Goal: Information Seeking & Learning: Learn about a topic

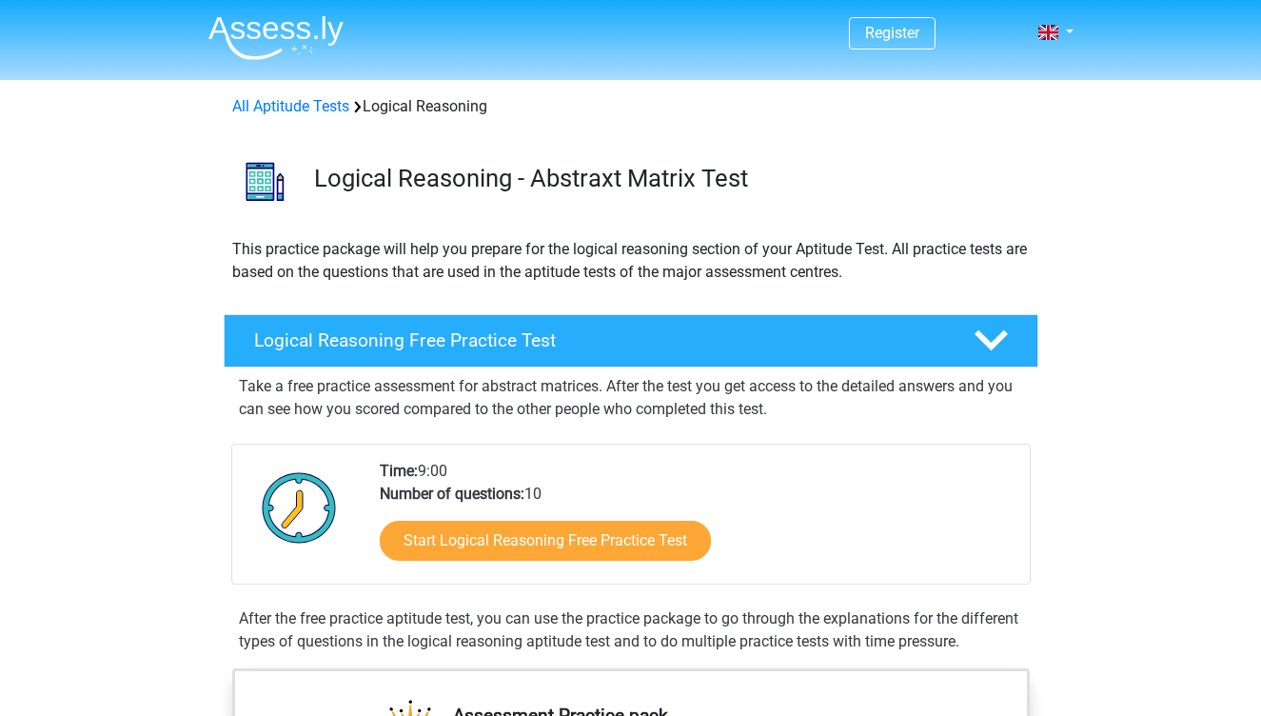
scroll to position [139, 0]
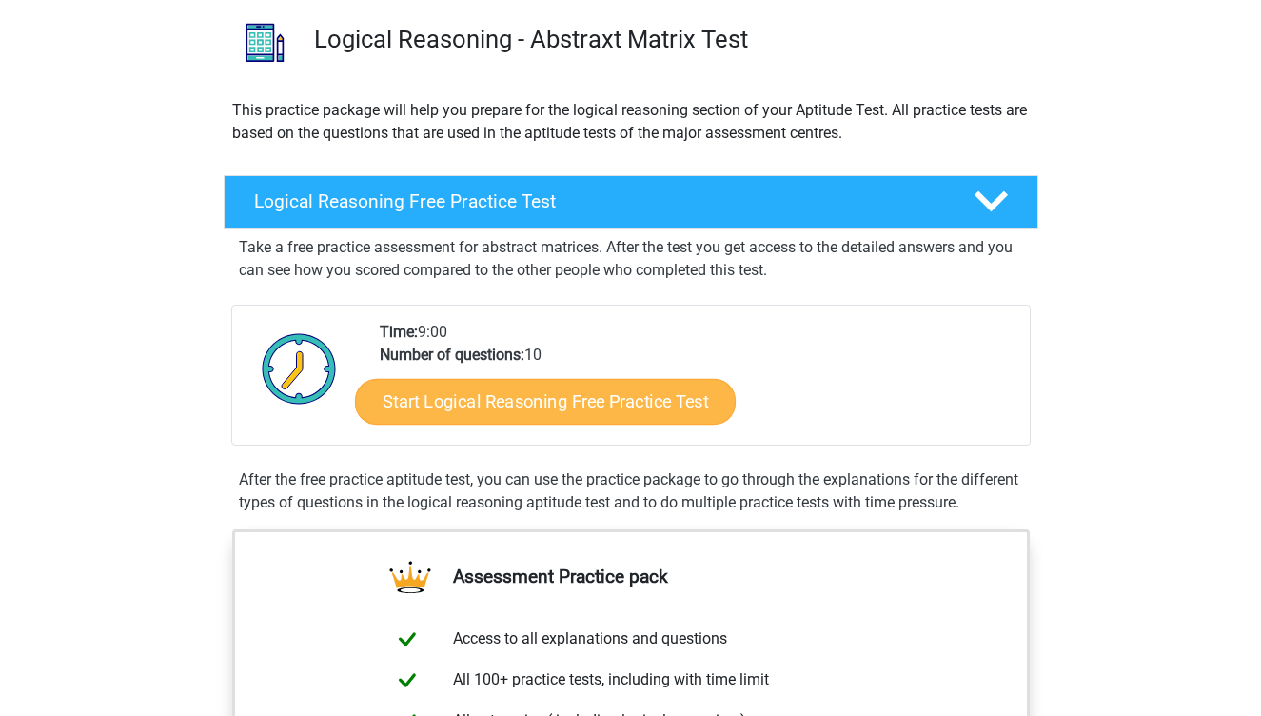
click at [521, 404] on link "Start Logical Reasoning Free Practice Test" at bounding box center [545, 401] width 381 height 46
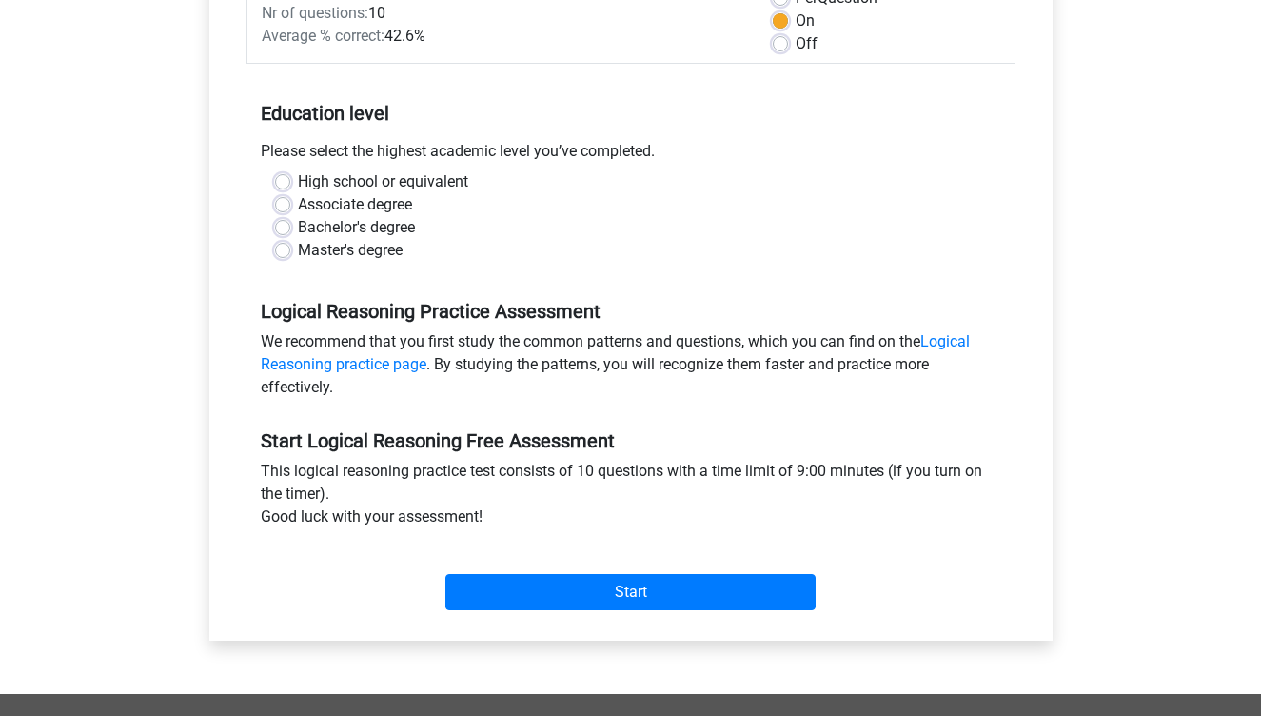
scroll to position [311, 0]
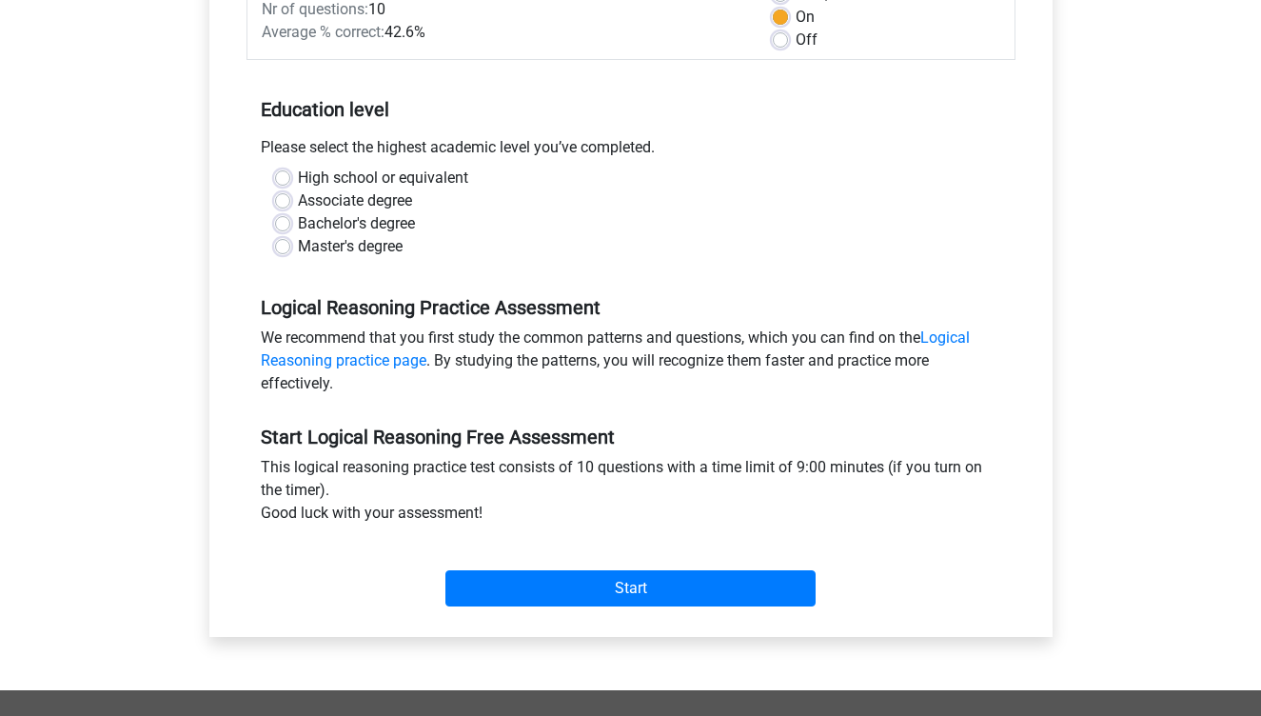
click at [372, 196] on label "Associate degree" at bounding box center [355, 200] width 114 height 23
click at [290, 196] on input "Associate degree" at bounding box center [282, 198] width 15 height 19
radio input "true"
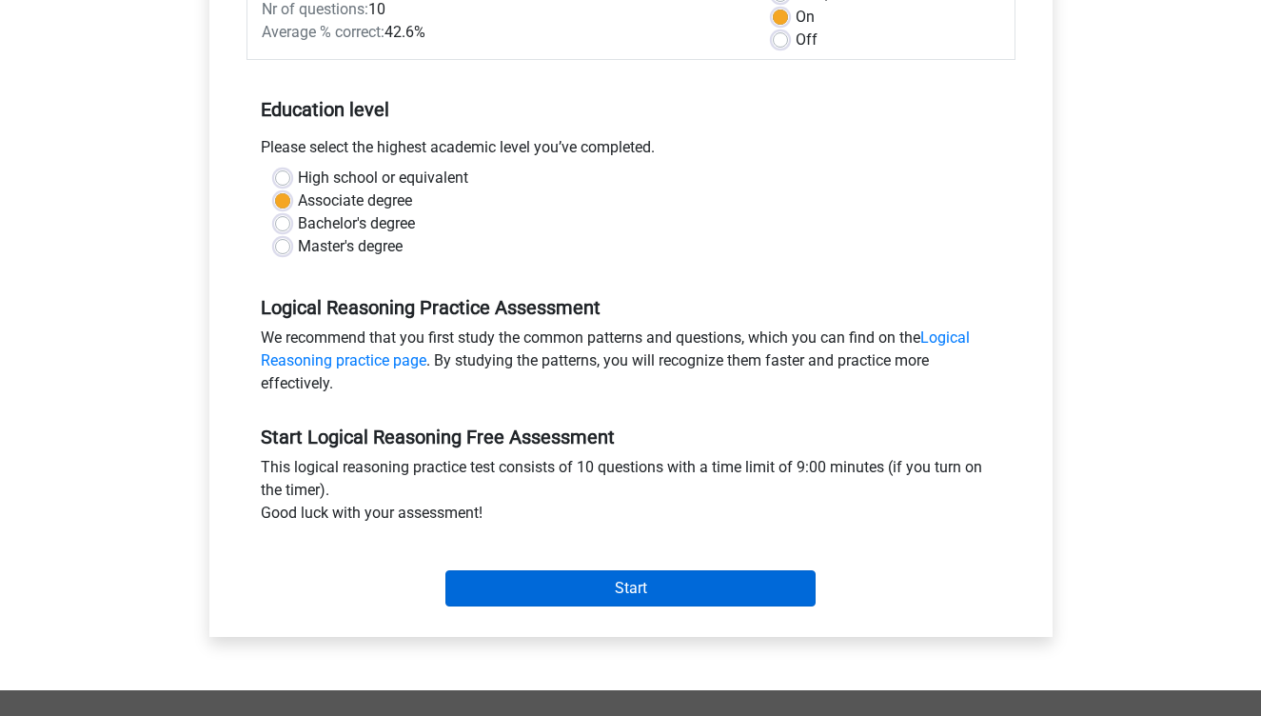
click at [575, 594] on input "Start" at bounding box center [630, 588] width 370 height 36
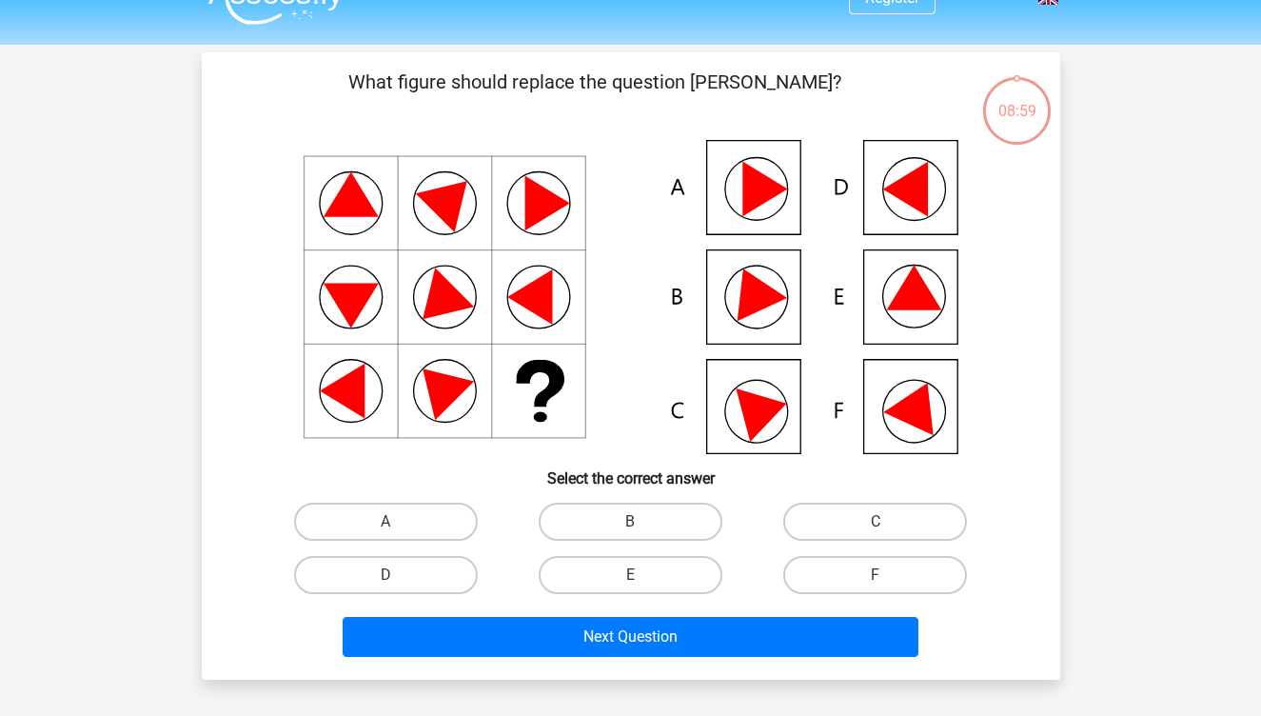
scroll to position [49, 0]
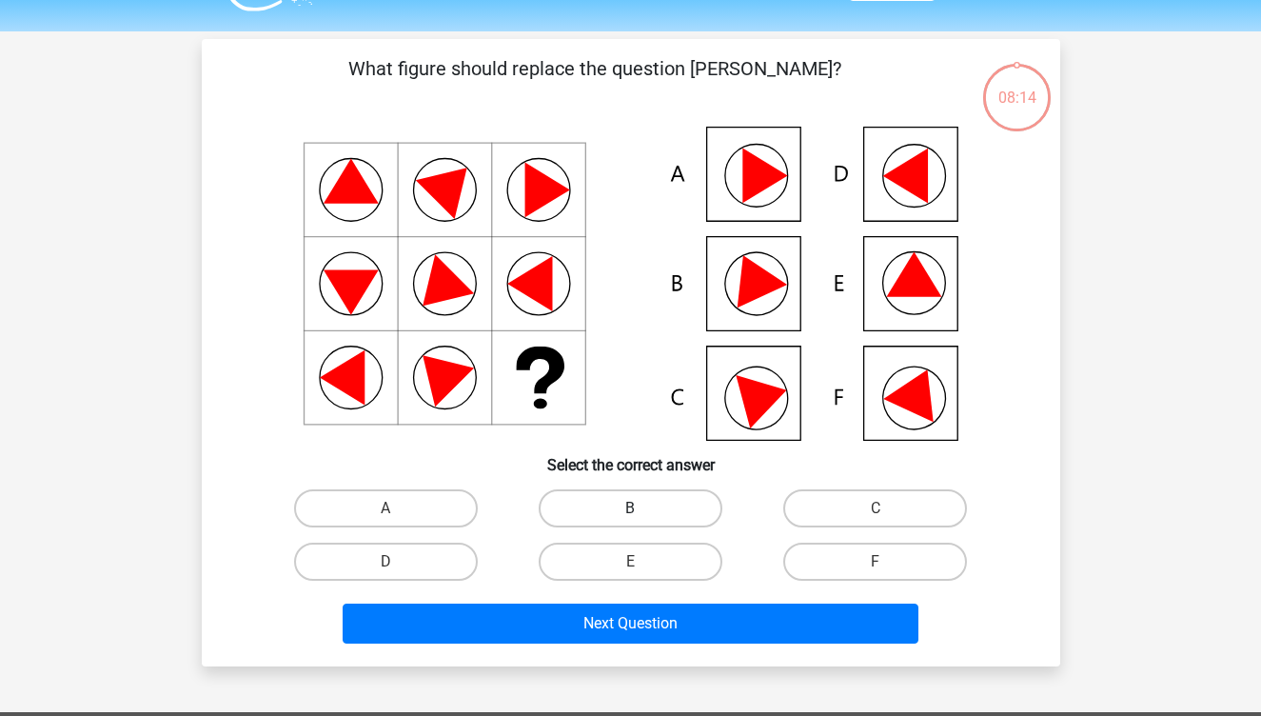
click at [656, 497] on label "B" at bounding box center [631, 508] width 184 height 38
click at [642, 508] on input "B" at bounding box center [636, 514] width 12 height 12
radio input "true"
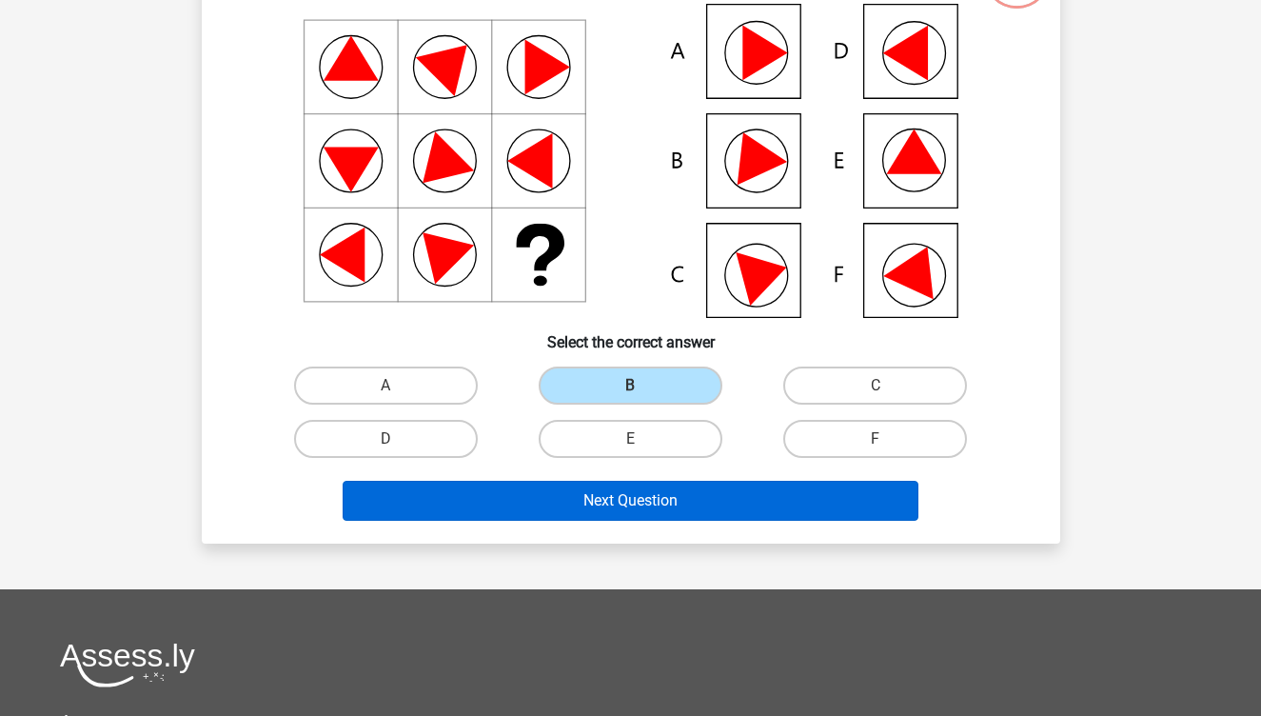
click at [656, 497] on button "Next Question" at bounding box center [631, 501] width 576 height 40
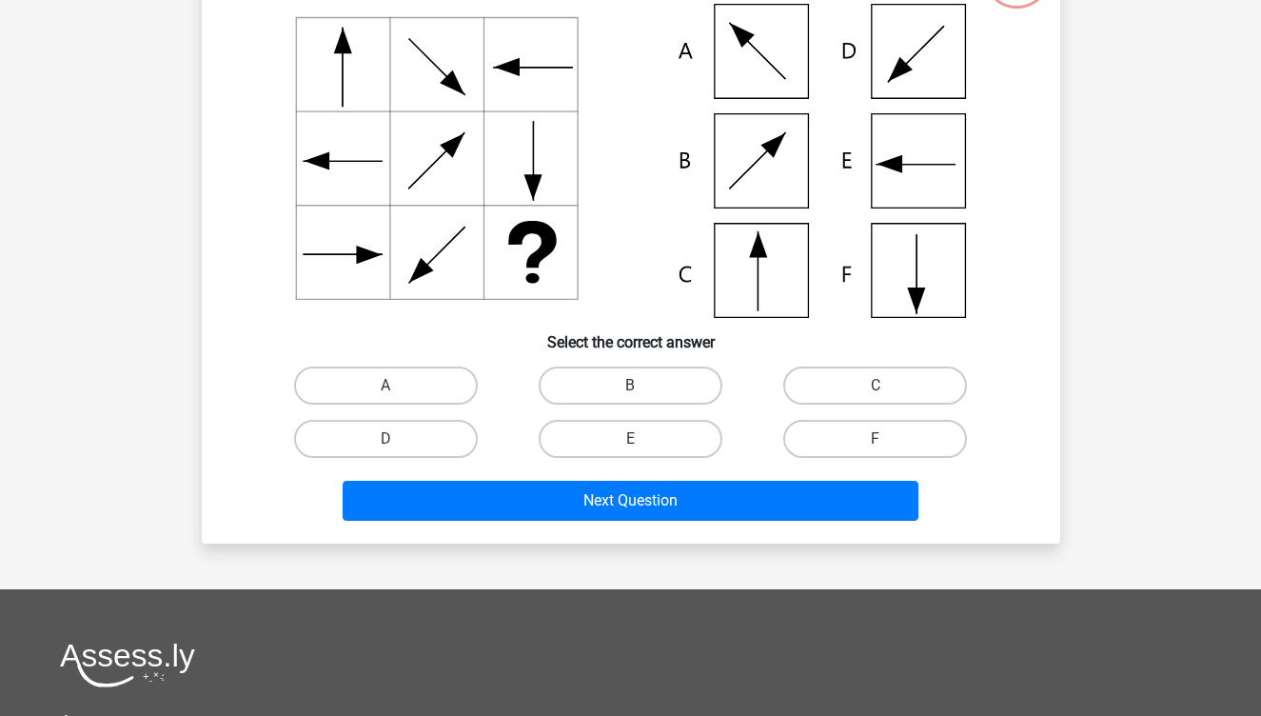
scroll to position [88, 0]
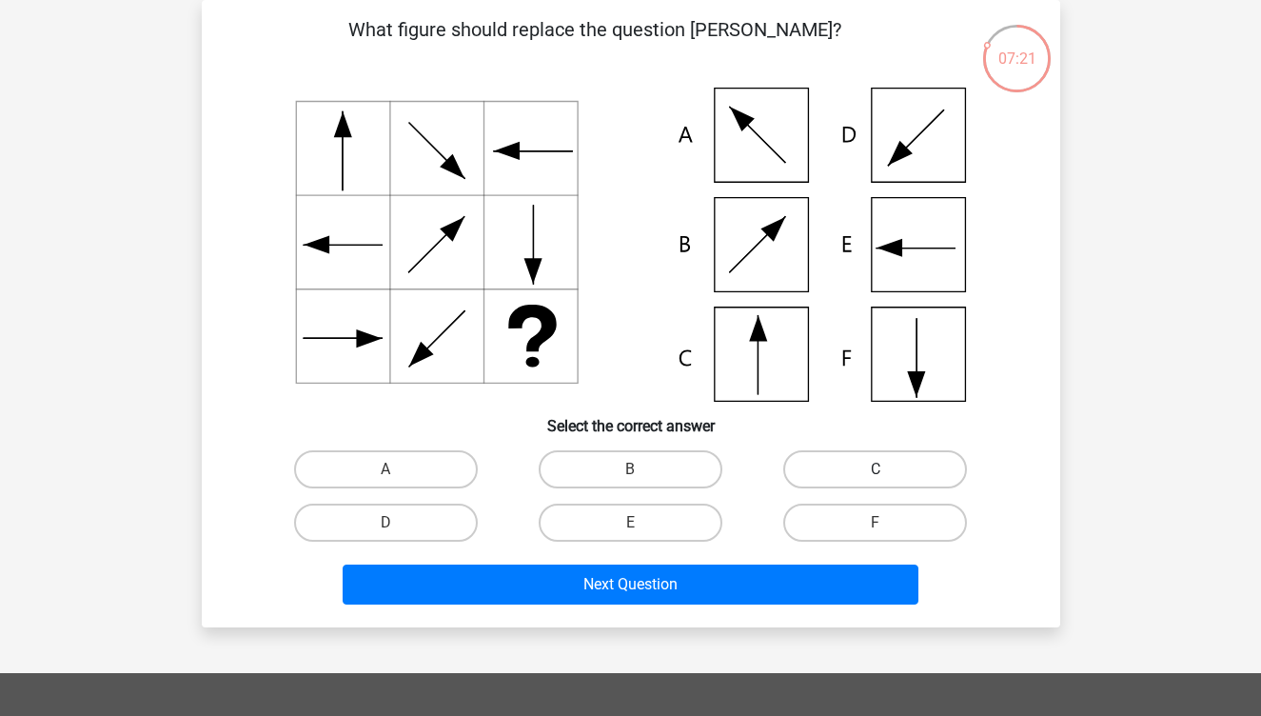
click at [857, 470] on label "C" at bounding box center [875, 469] width 184 height 38
click at [876, 470] on input "C" at bounding box center [882, 475] width 12 height 12
radio input "true"
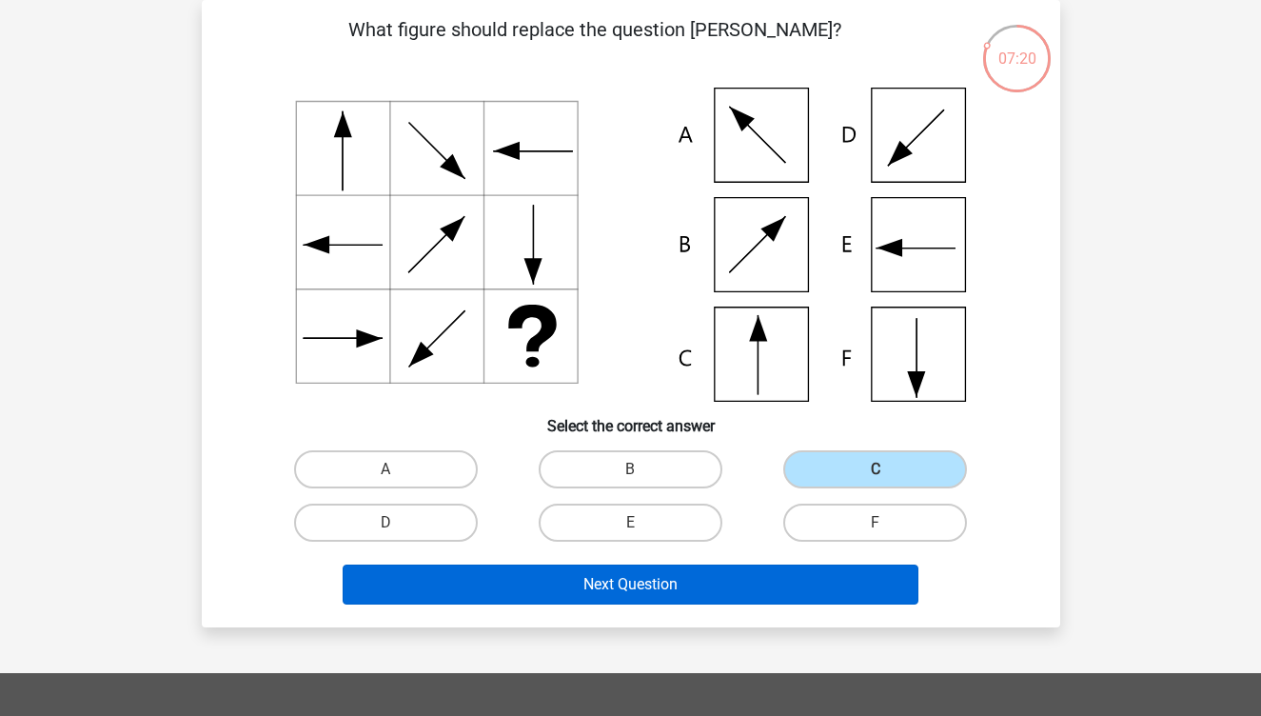
click at [761, 575] on button "Next Question" at bounding box center [631, 584] width 576 height 40
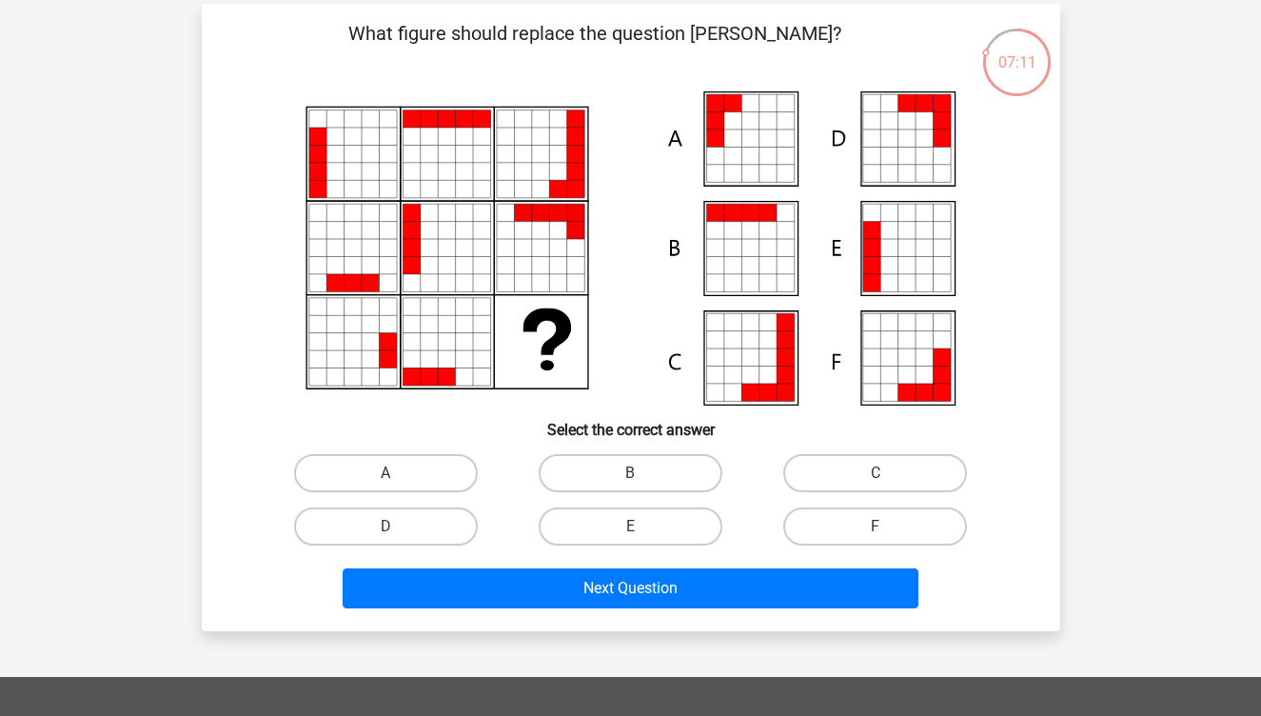
scroll to position [86, 0]
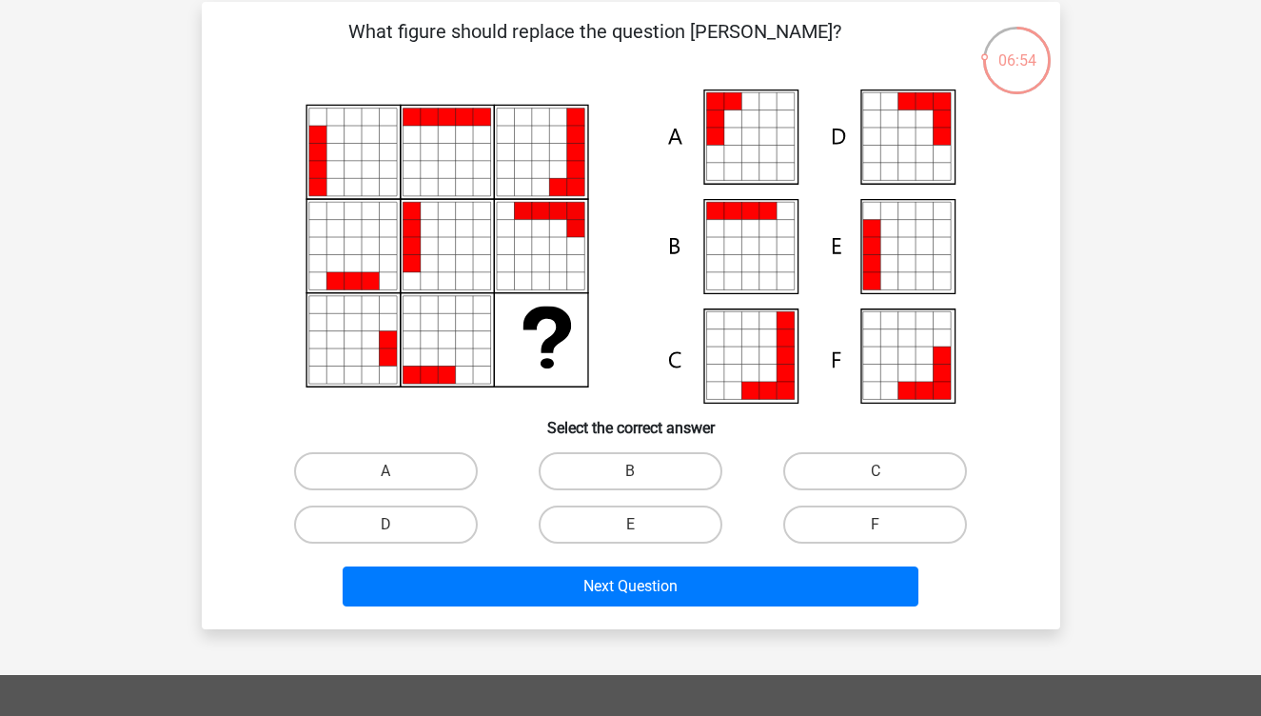
click at [632, 530] on input "E" at bounding box center [636, 530] width 12 height 12
radio input "true"
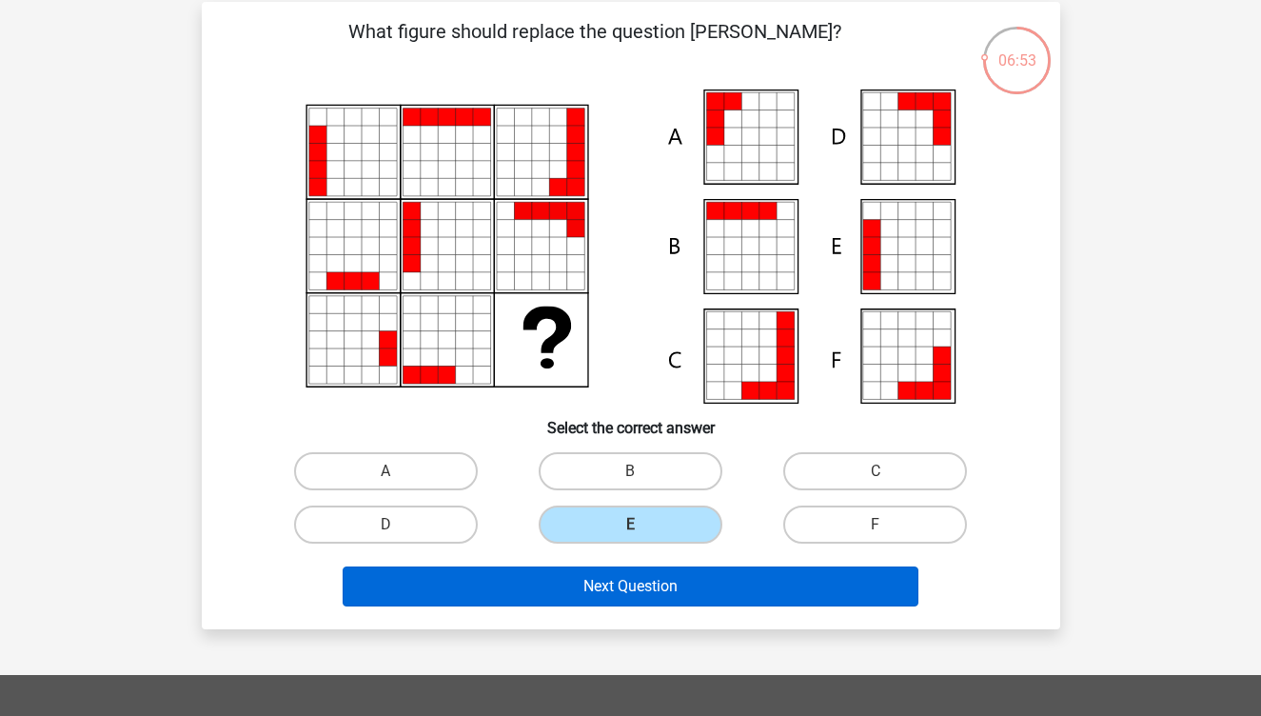
click at [642, 578] on button "Next Question" at bounding box center [631, 586] width 576 height 40
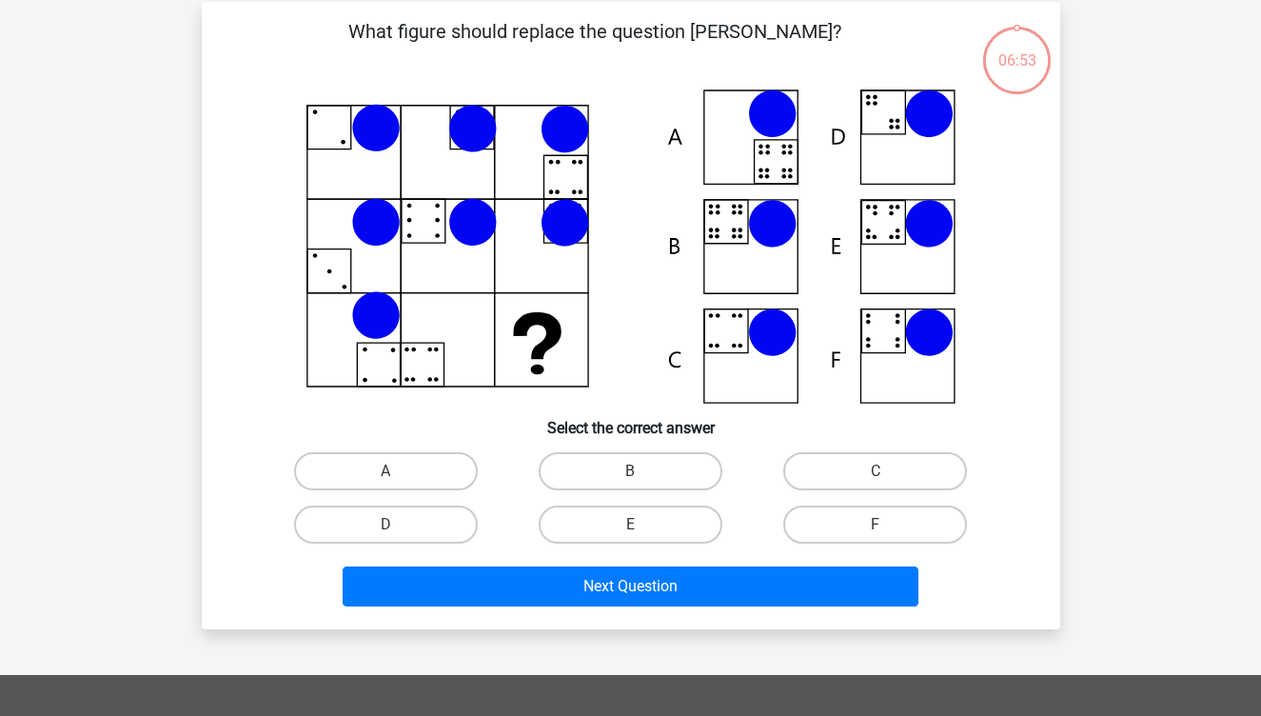
scroll to position [88, 0]
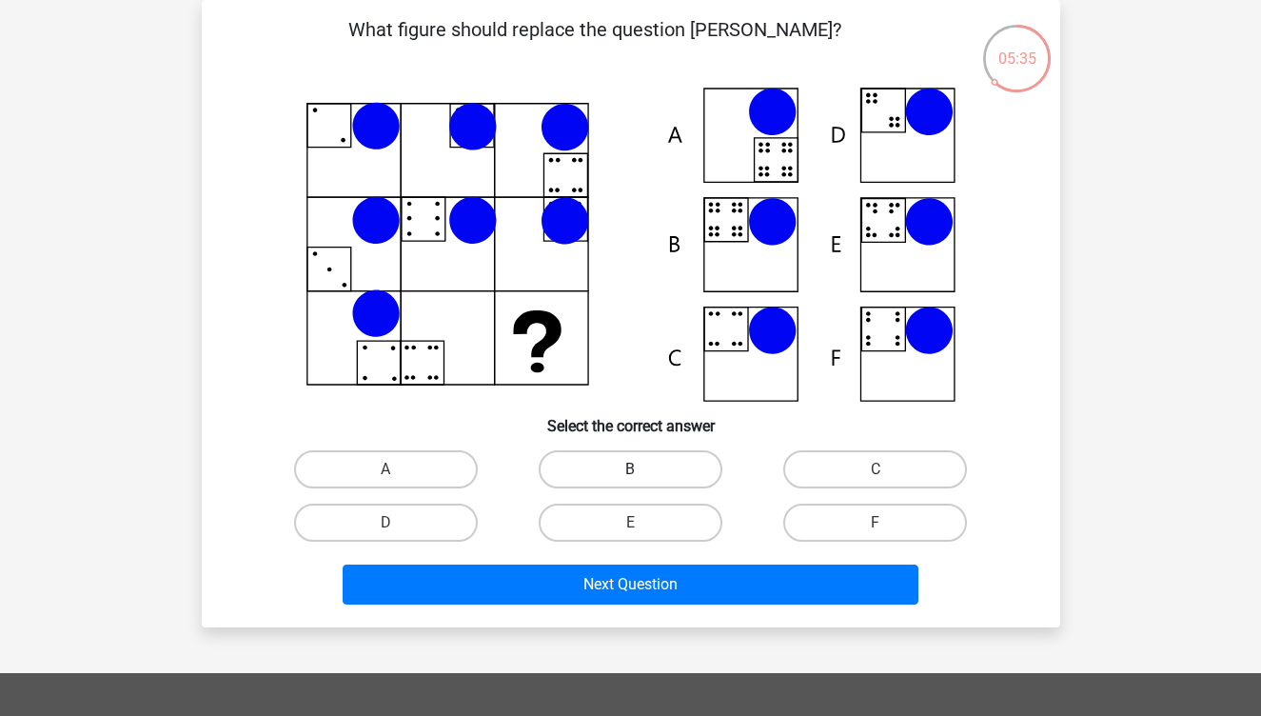
click at [609, 476] on label "B" at bounding box center [631, 469] width 184 height 38
click at [630, 476] on input "B" at bounding box center [636, 475] width 12 height 12
radio input "true"
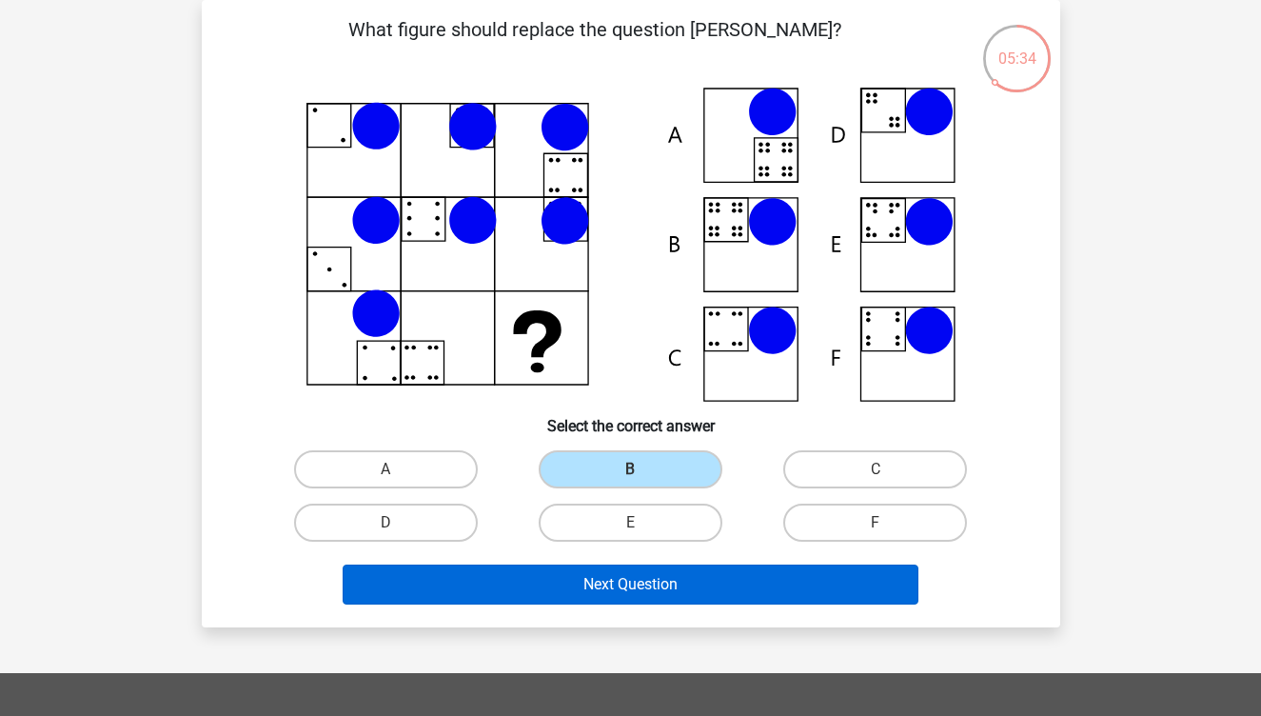
click at [593, 602] on button "Next Question" at bounding box center [631, 584] width 576 height 40
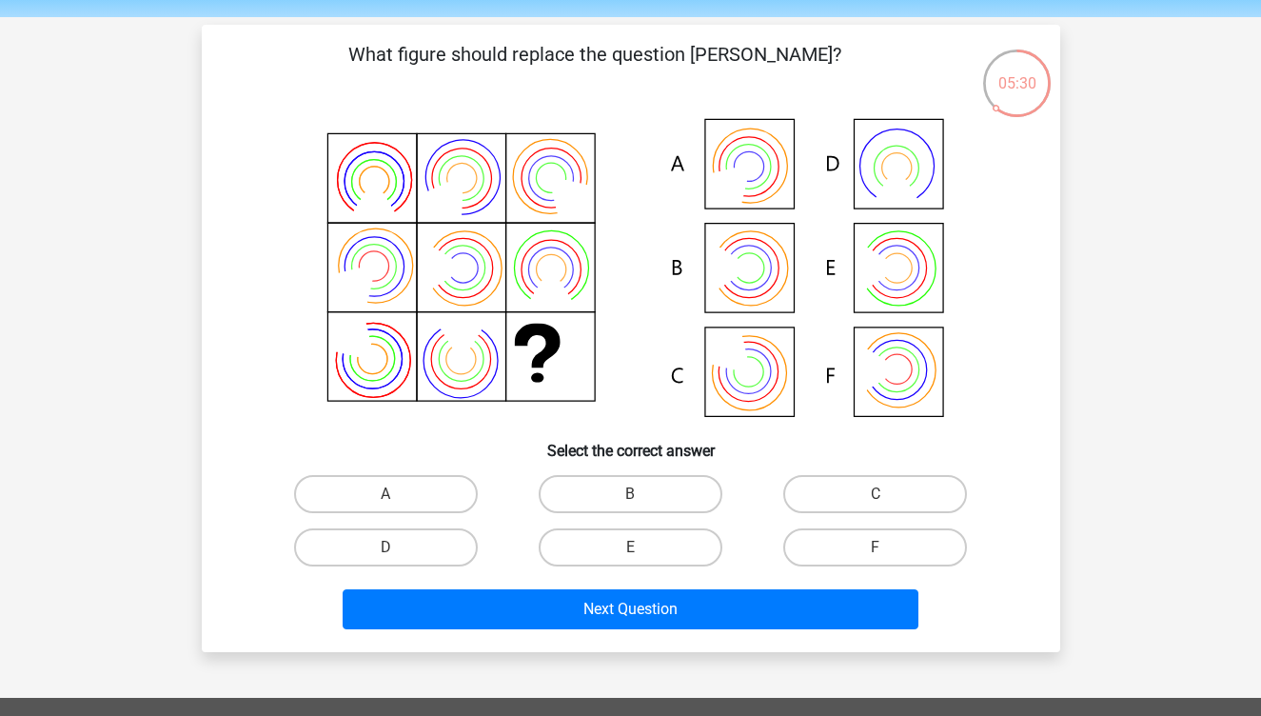
scroll to position [80, 0]
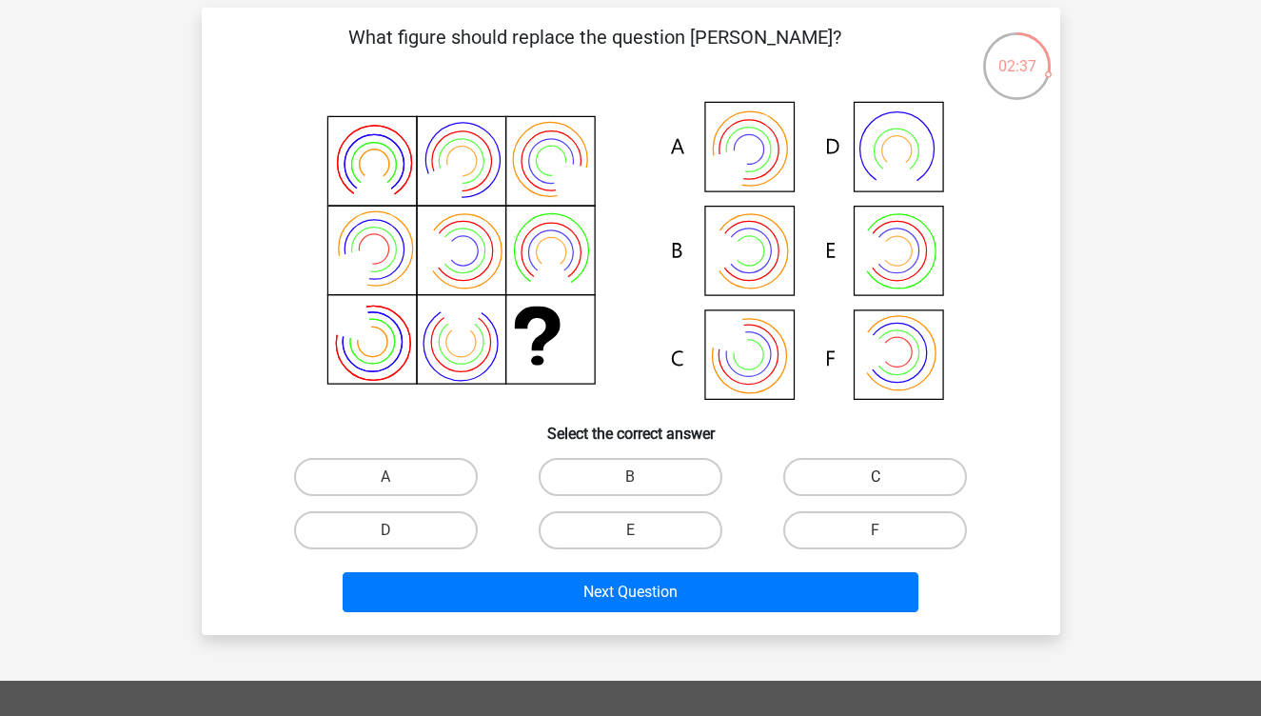
click at [861, 486] on label "C" at bounding box center [875, 477] width 184 height 38
click at [876, 486] on input "C" at bounding box center [882, 483] width 12 height 12
radio input "true"
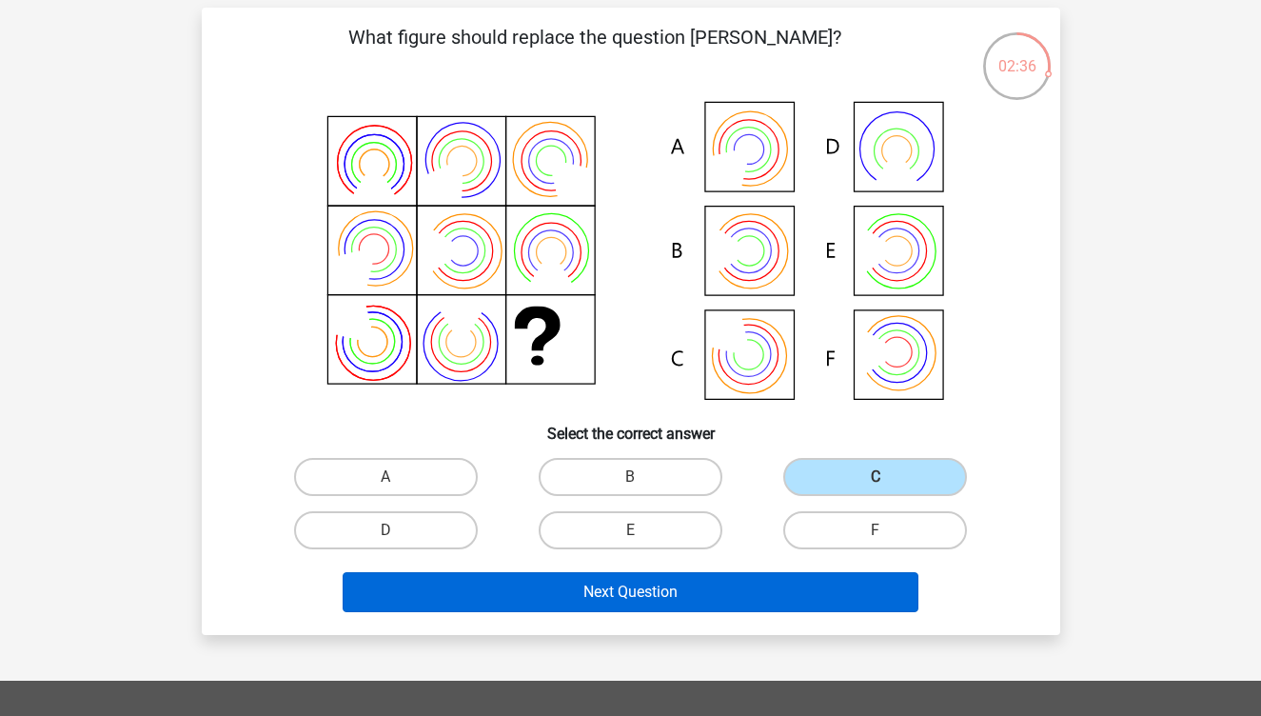
click at [825, 576] on button "Next Question" at bounding box center [631, 592] width 576 height 40
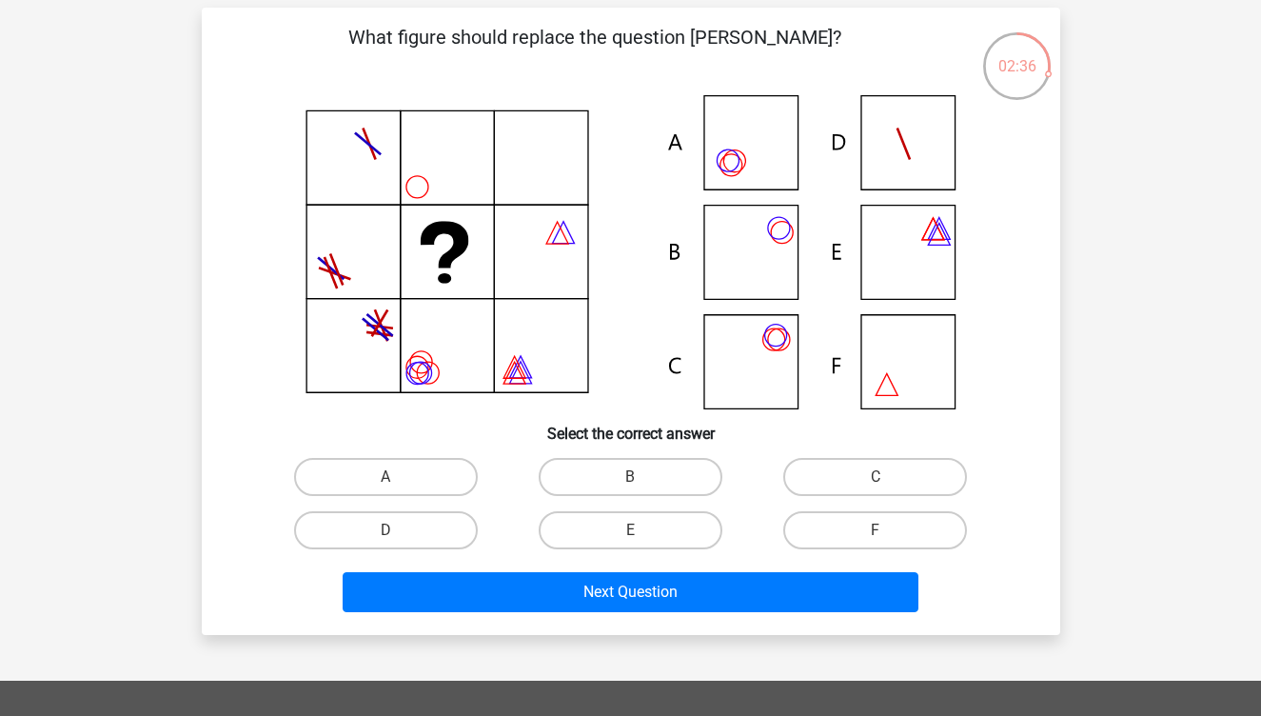
scroll to position [88, 0]
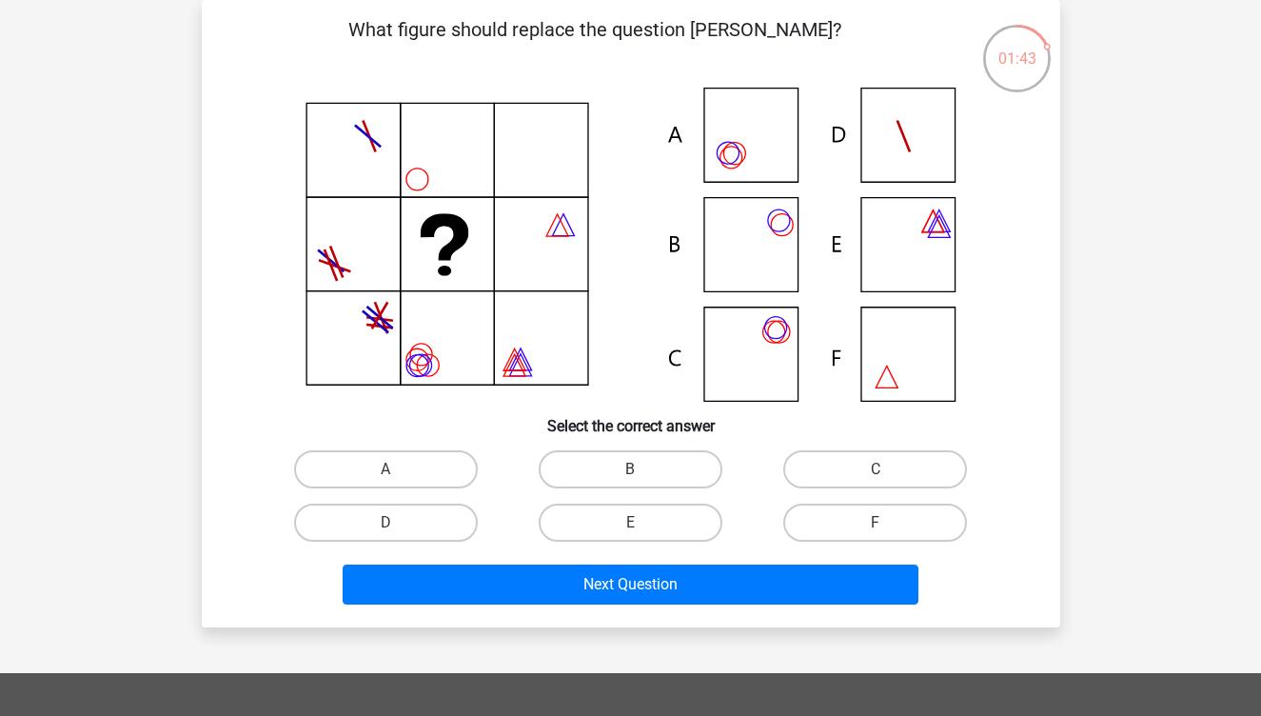
click at [893, 370] on icon at bounding box center [630, 245] width 767 height 314
click at [835, 532] on label "F" at bounding box center [875, 522] width 184 height 38
click at [876, 532] on input "F" at bounding box center [882, 528] width 12 height 12
radio input "true"
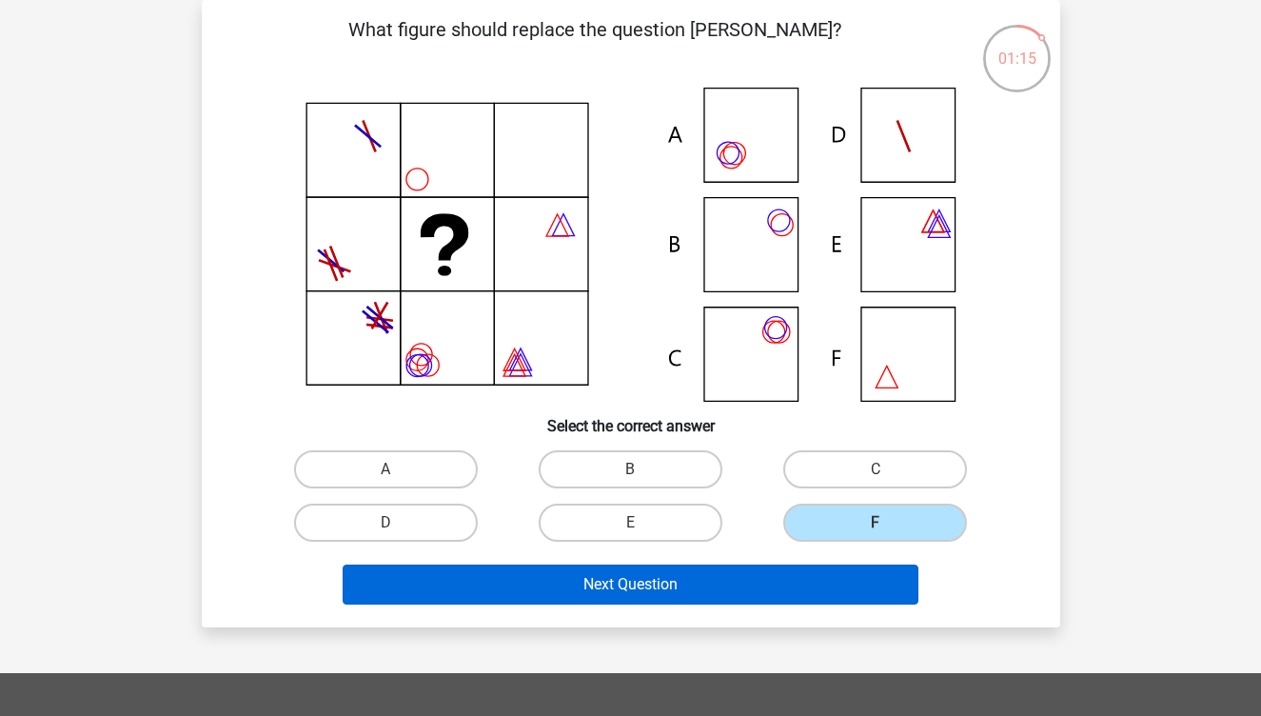
click at [792, 582] on button "Next Question" at bounding box center [631, 584] width 576 height 40
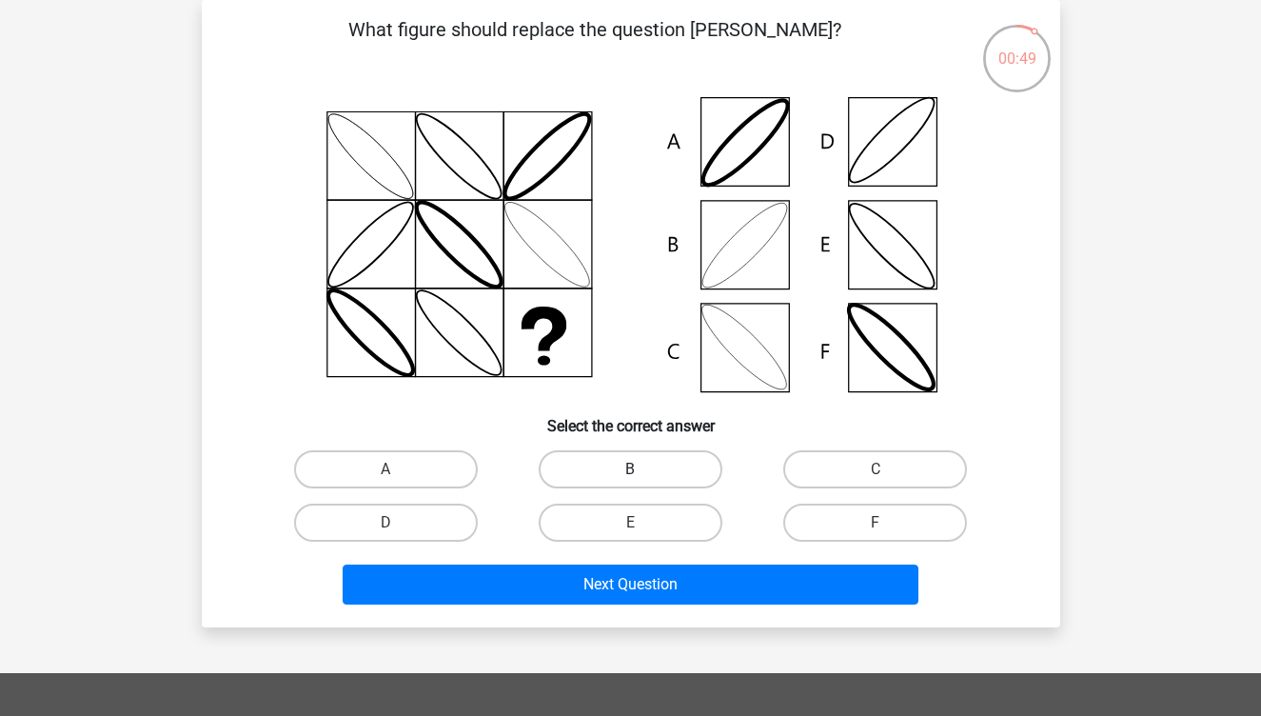
click at [645, 460] on label "B" at bounding box center [631, 469] width 184 height 38
click at [642, 469] on input "B" at bounding box center [636, 475] width 12 height 12
radio input "true"
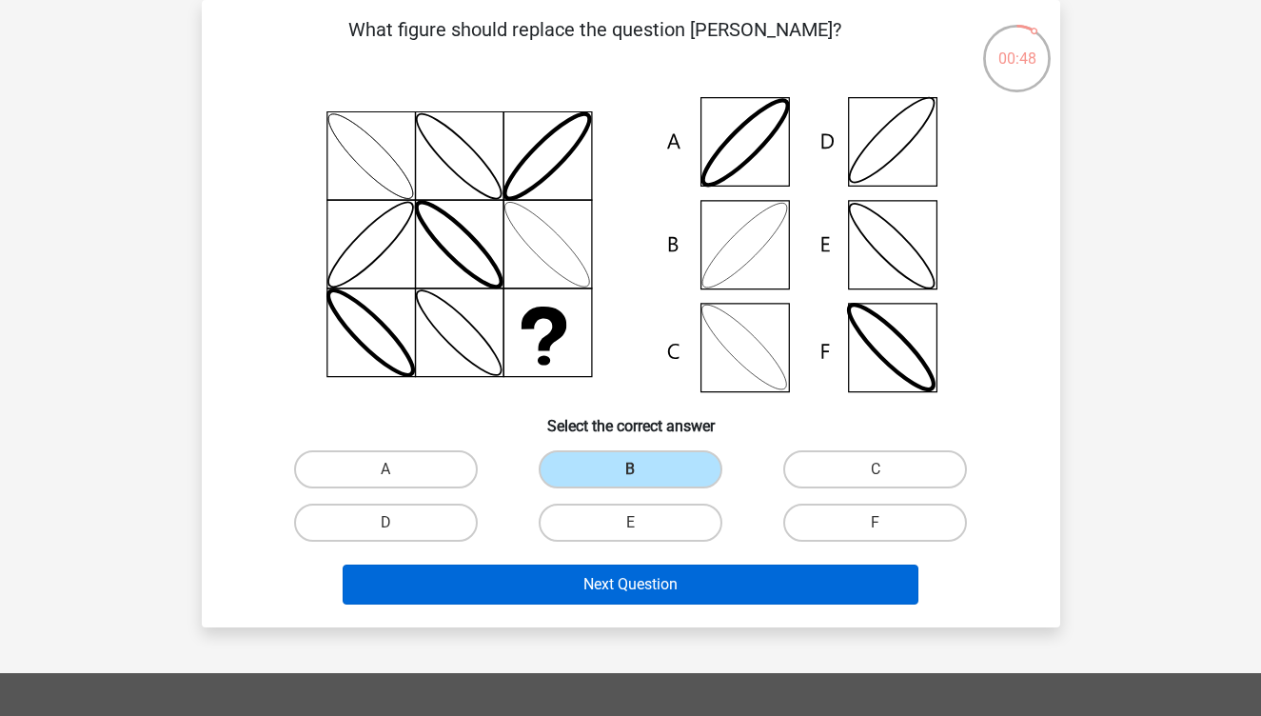
click at [647, 581] on button "Next Question" at bounding box center [631, 584] width 576 height 40
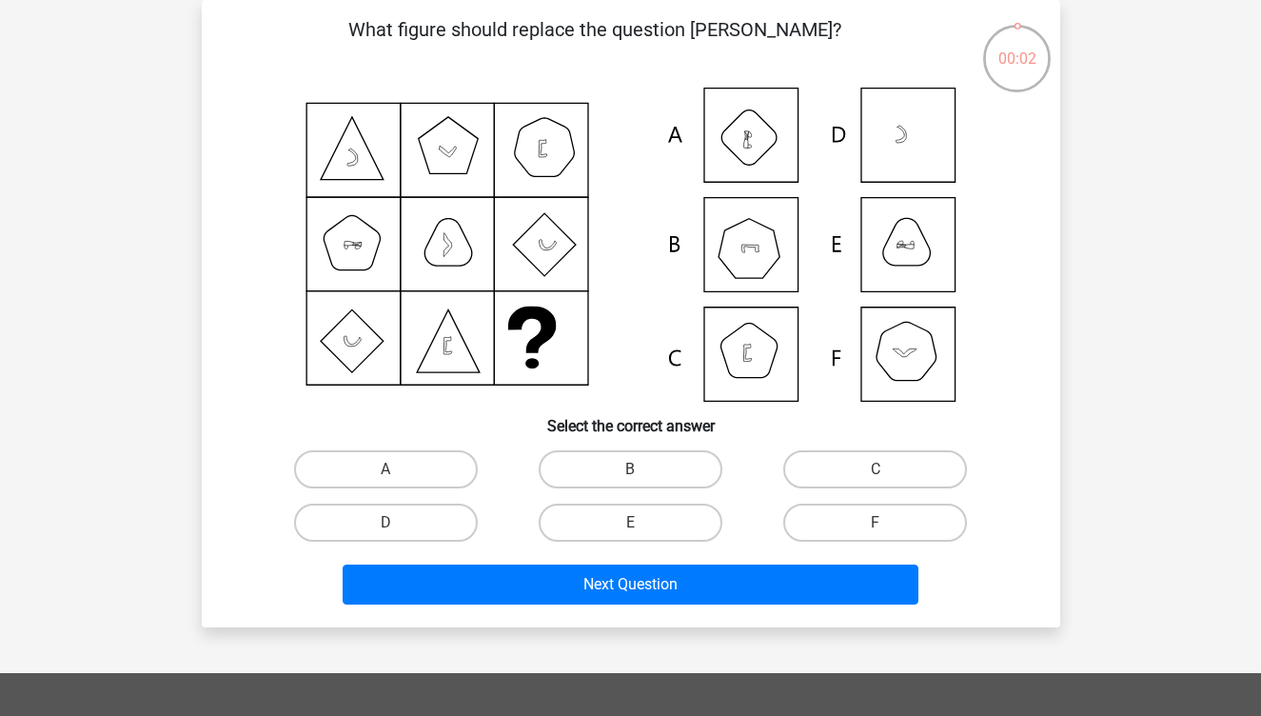
click at [773, 379] on icon at bounding box center [630, 245] width 767 height 314
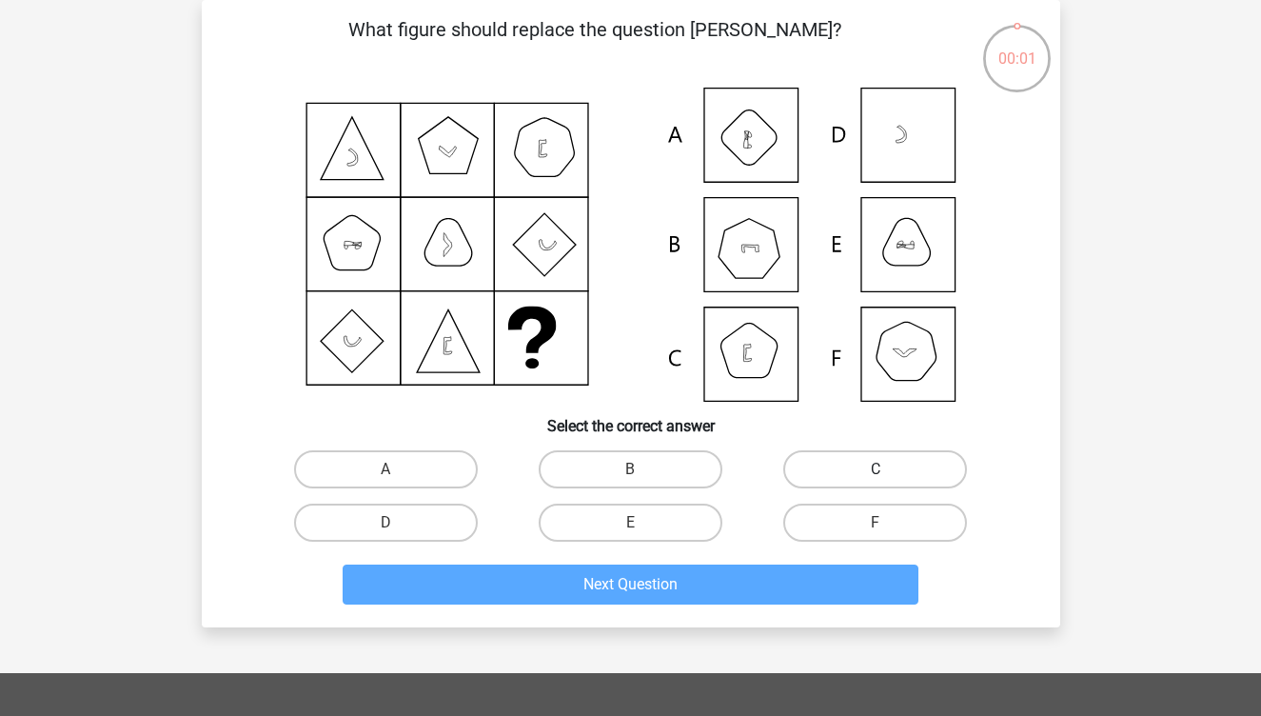
click at [797, 455] on label "C" at bounding box center [875, 469] width 184 height 38
click at [876, 469] on input "C" at bounding box center [882, 475] width 12 height 12
radio input "true"
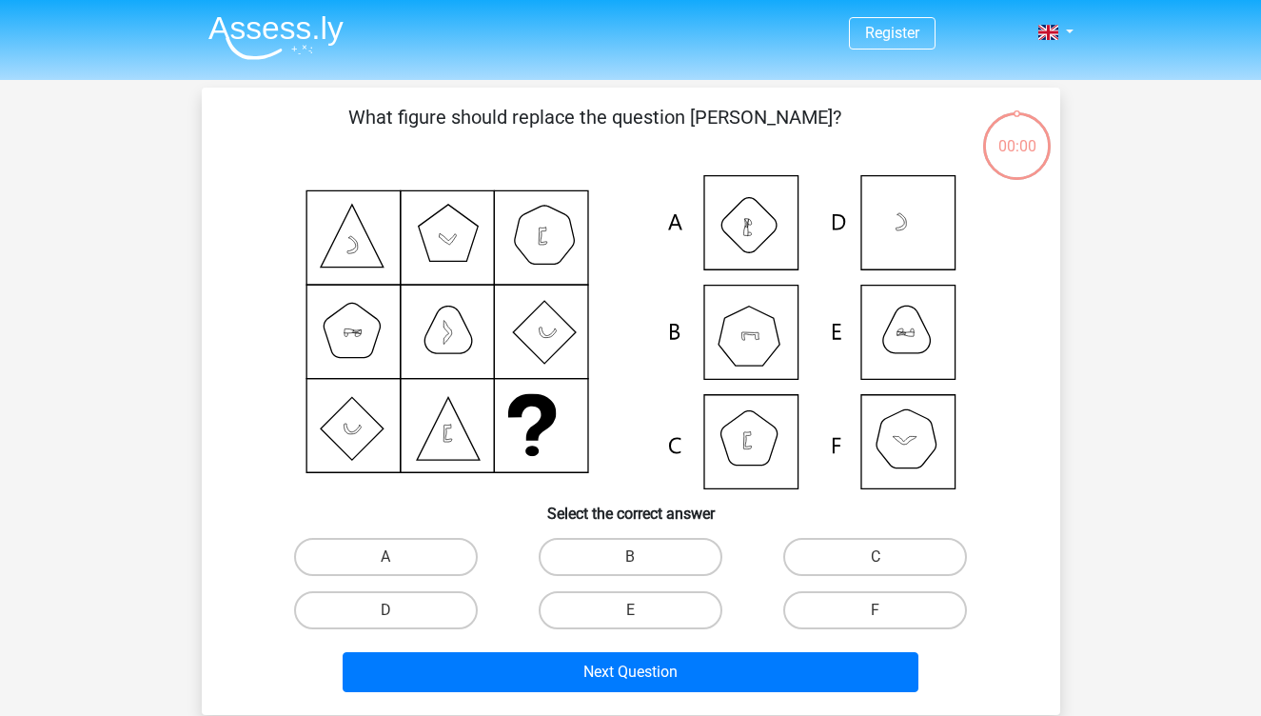
scroll to position [88, 0]
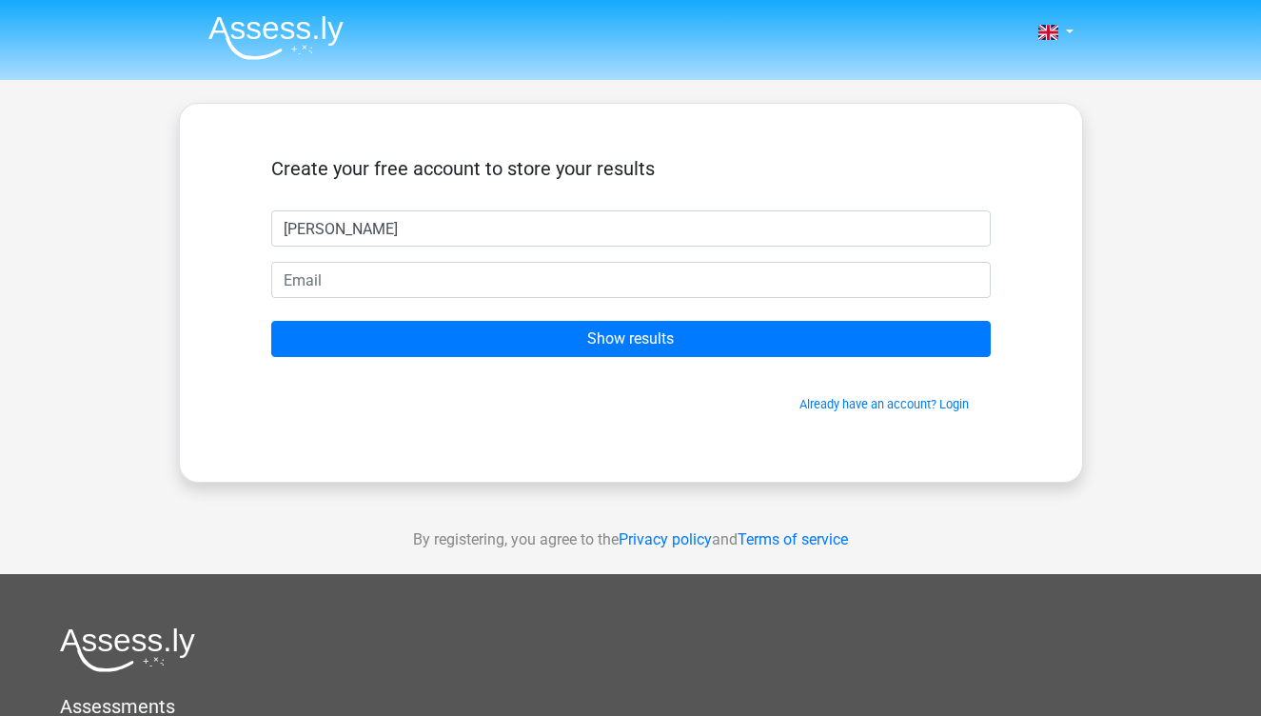
type input "[PERSON_NAME]"
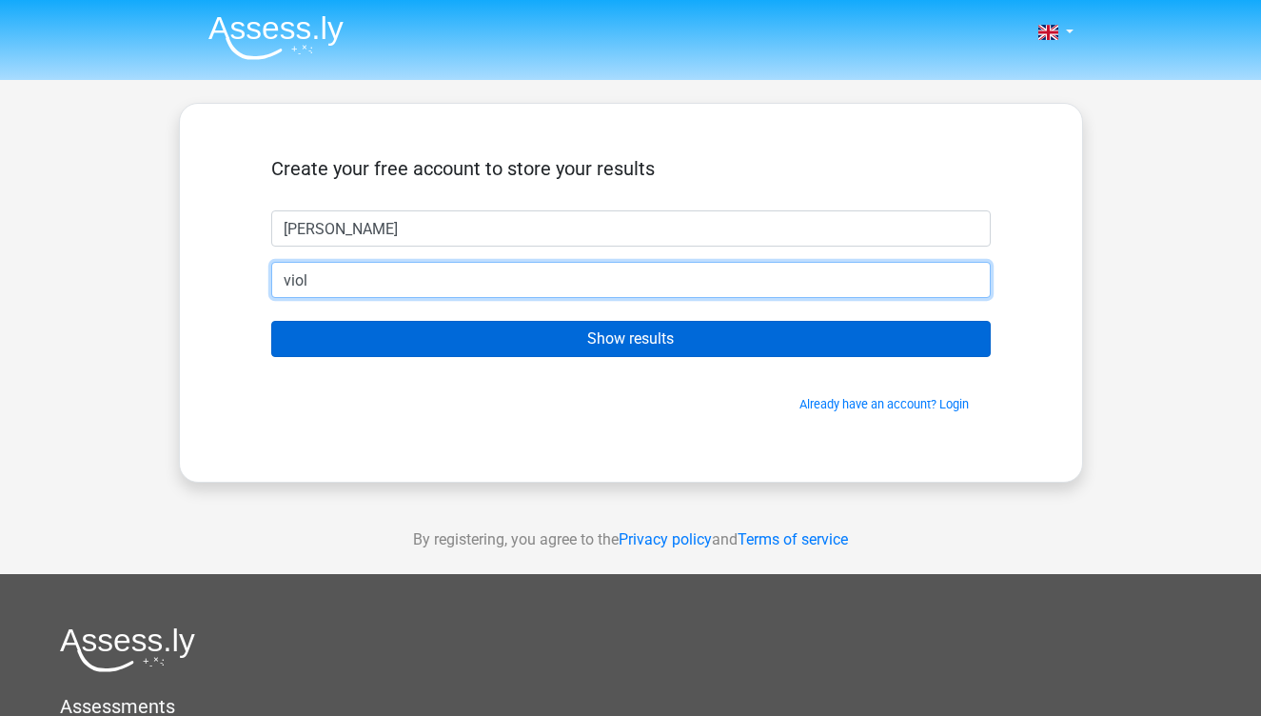
type input "[EMAIL_ADDRESS][DOMAIN_NAME]"
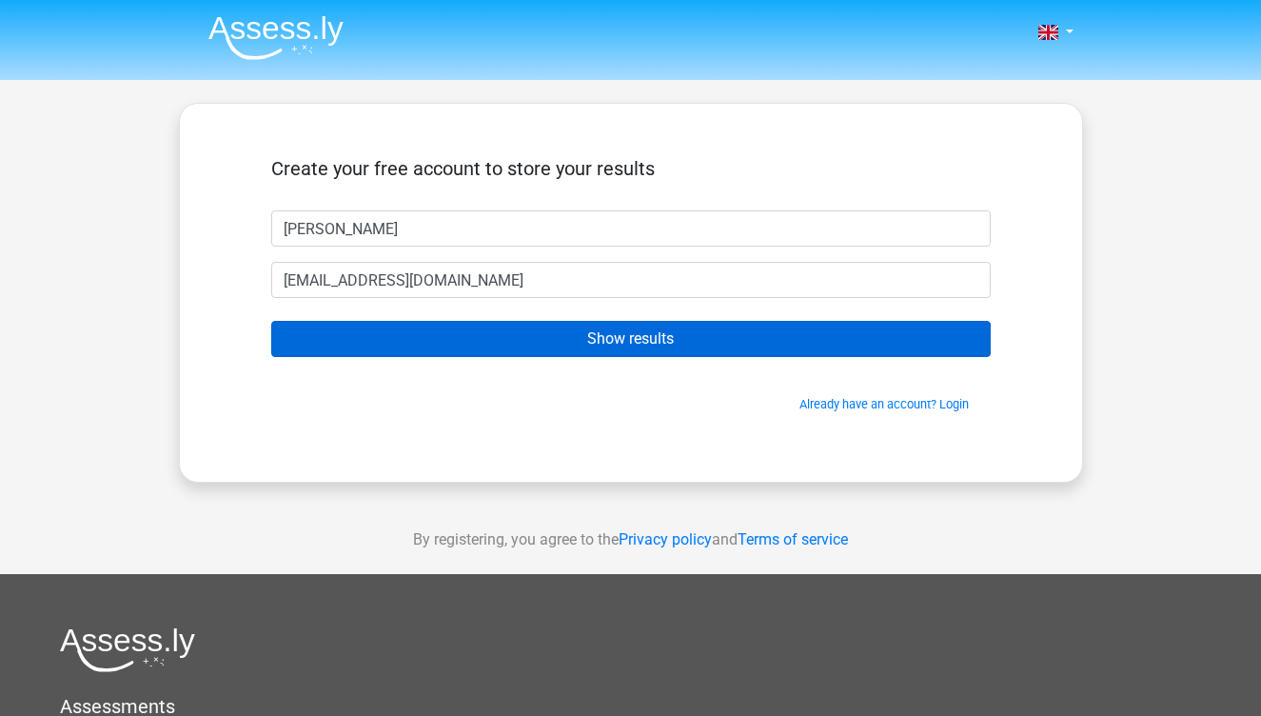
click at [520, 344] on input "Show results" at bounding box center [630, 339] width 719 height 36
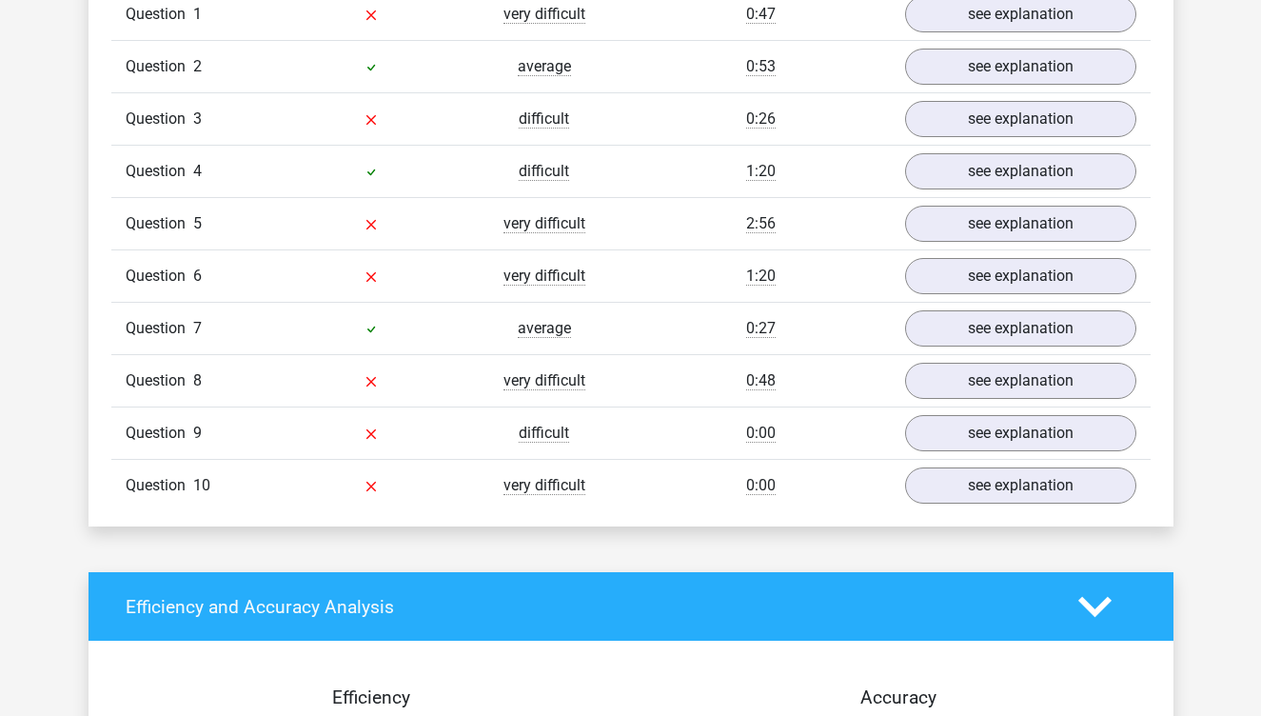
scroll to position [1325, 0]
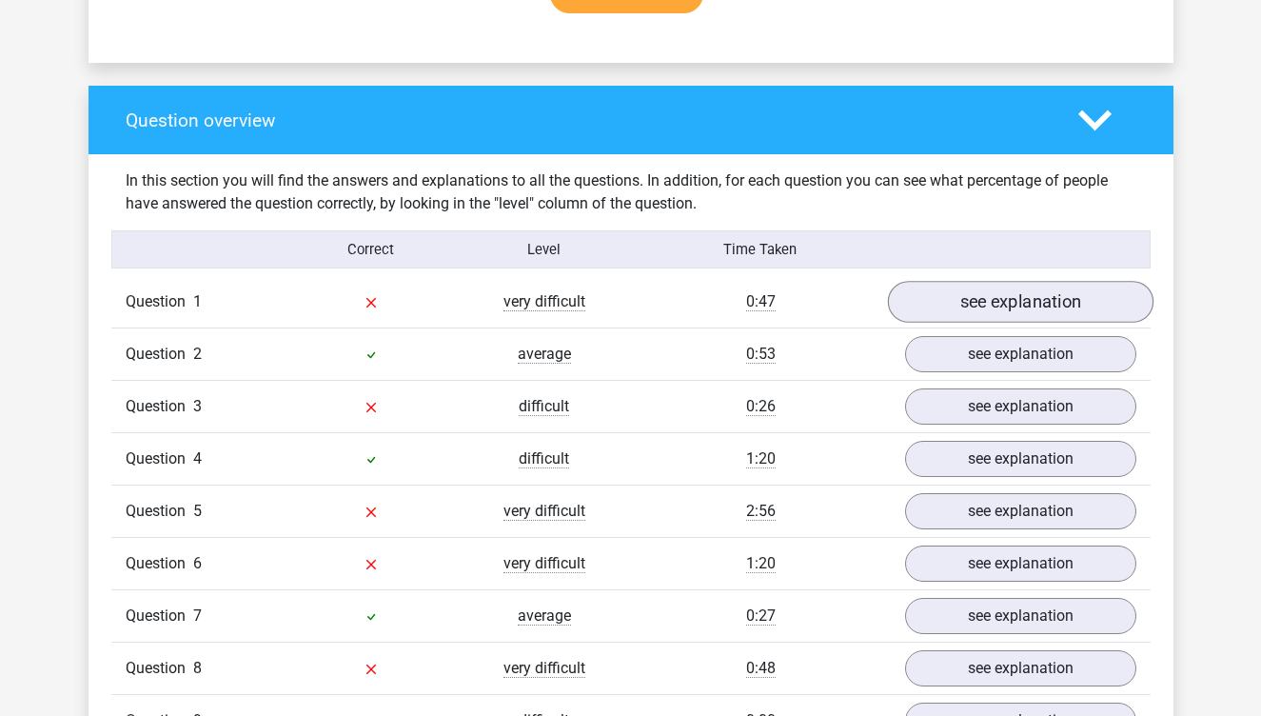
click at [1056, 311] on link "see explanation" at bounding box center [1020, 302] width 266 height 42
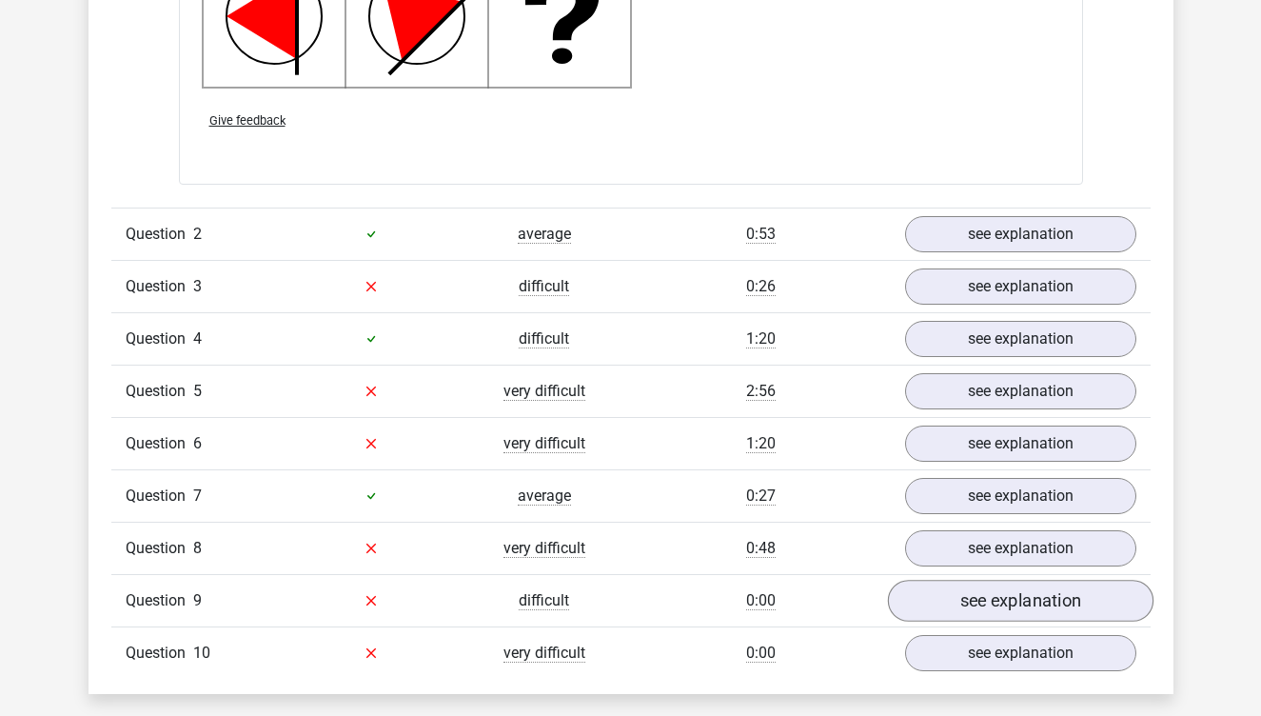
scroll to position [2665, 0]
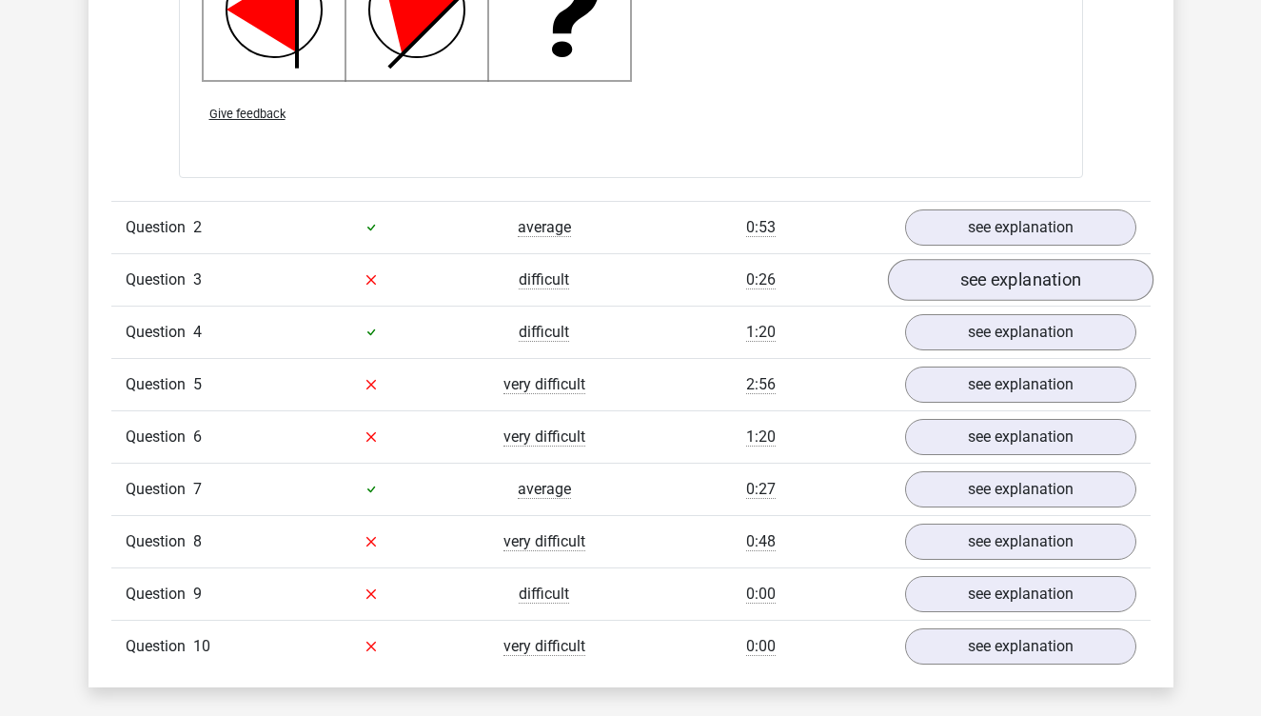
click at [1033, 284] on link "see explanation" at bounding box center [1020, 280] width 266 height 42
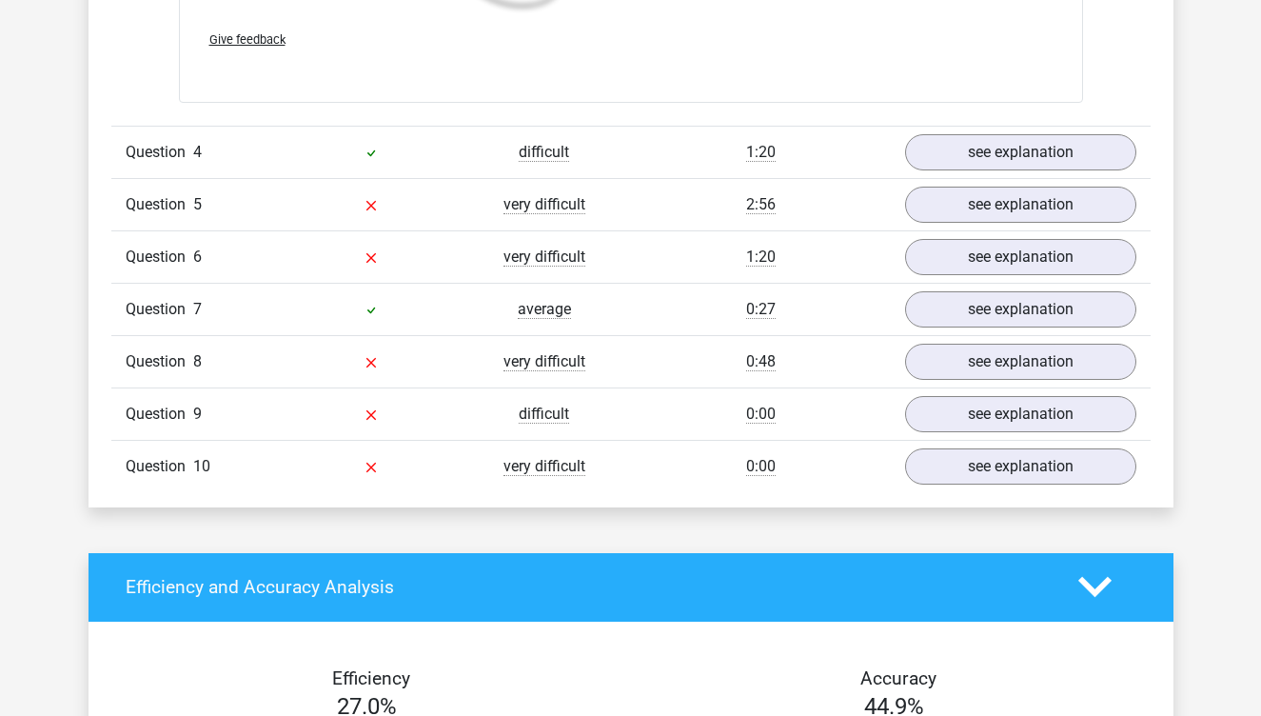
scroll to position [4219, 0]
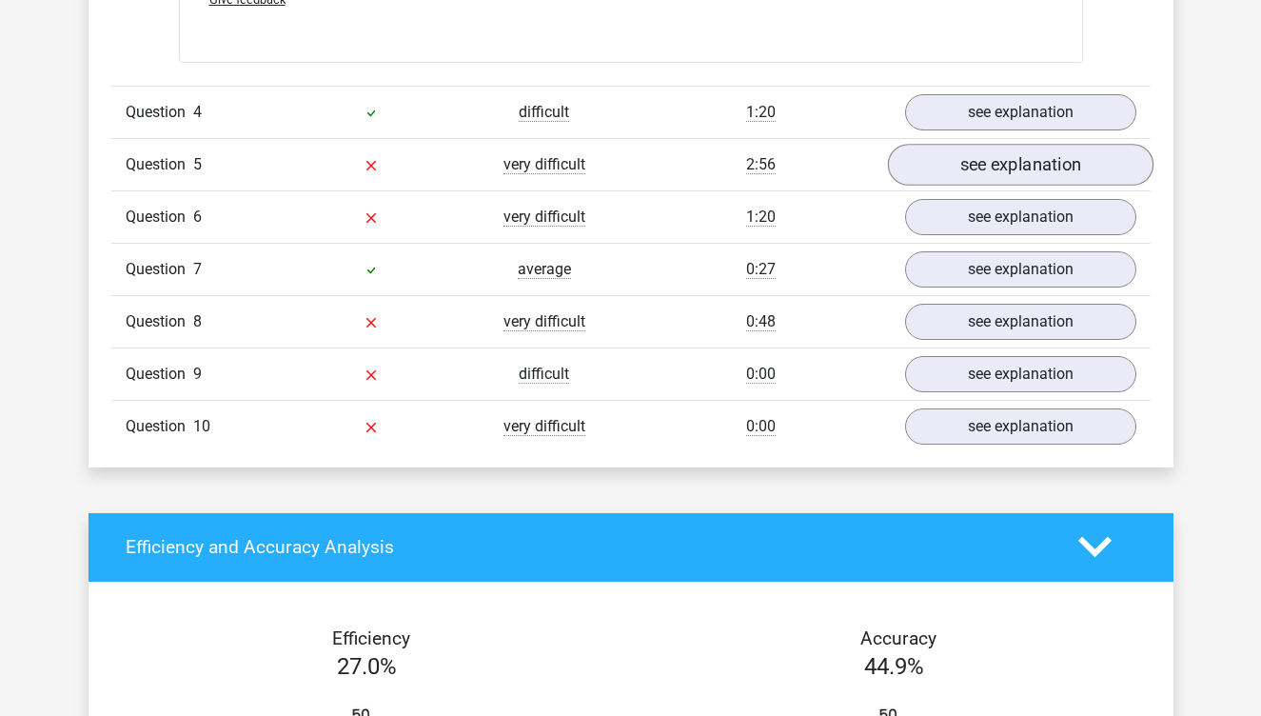
click at [957, 155] on link "see explanation" at bounding box center [1020, 165] width 266 height 42
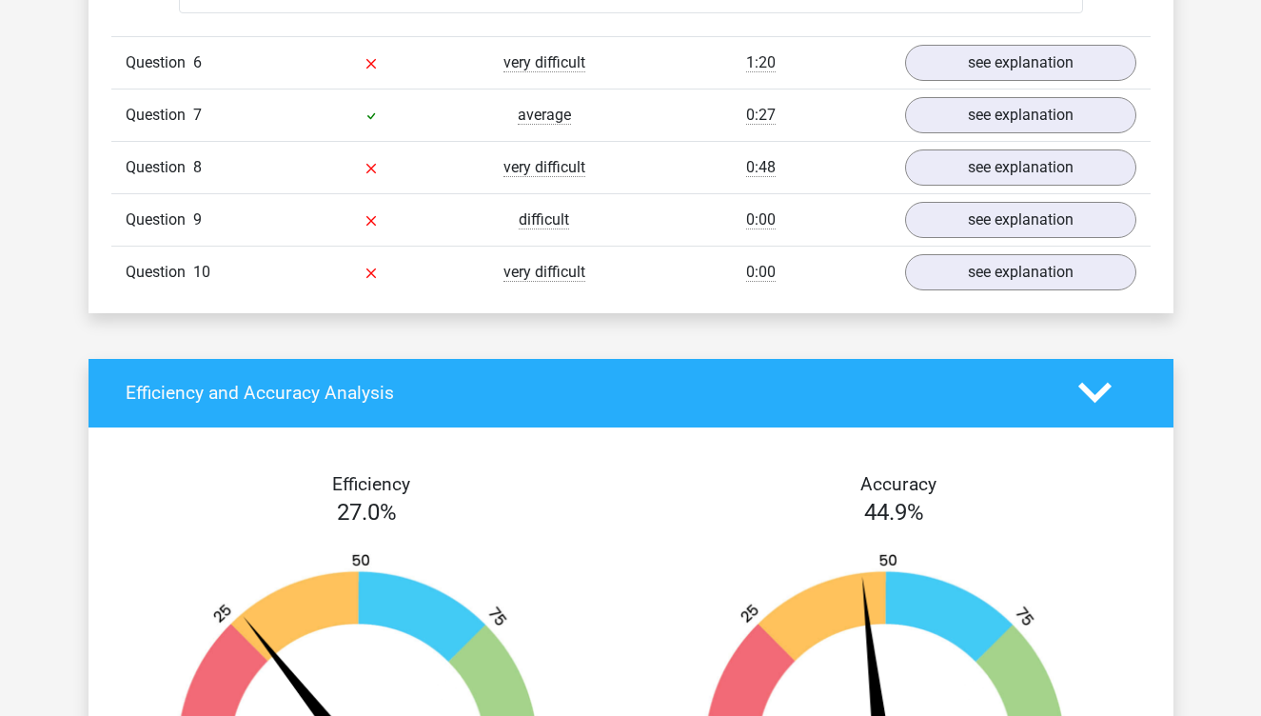
scroll to position [5652, 0]
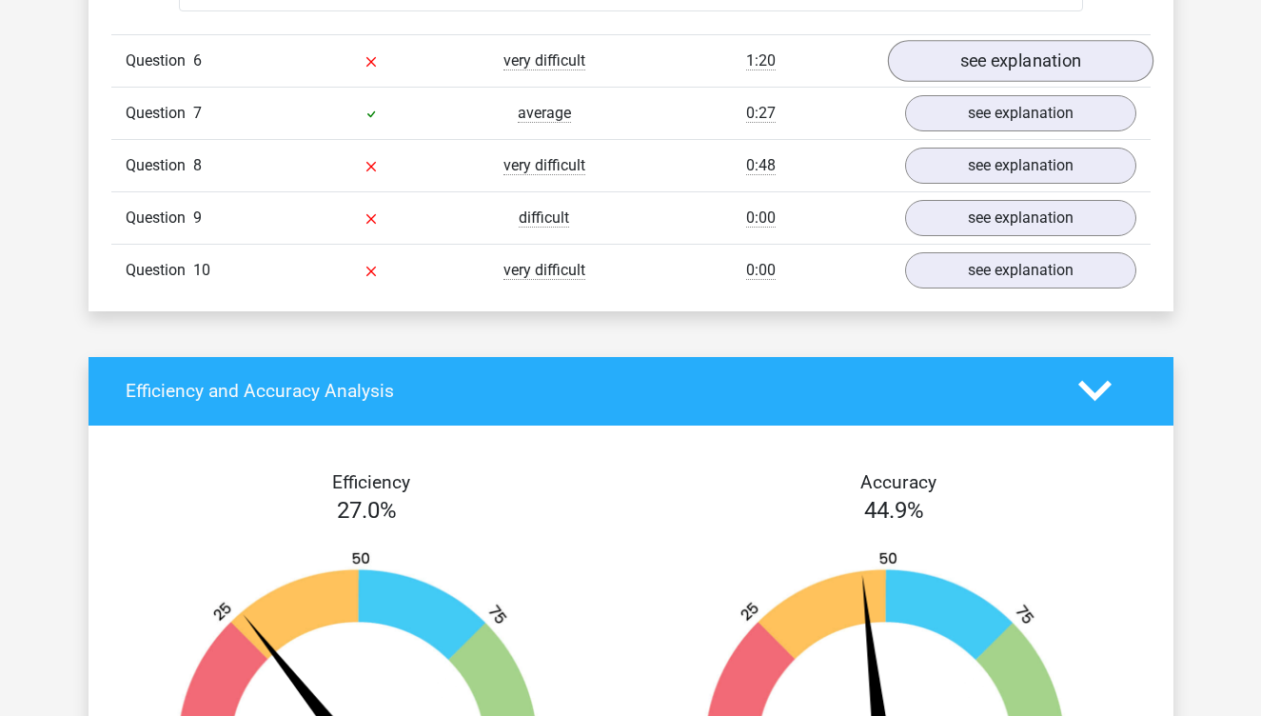
click at [1021, 69] on link "see explanation" at bounding box center [1020, 61] width 266 height 42
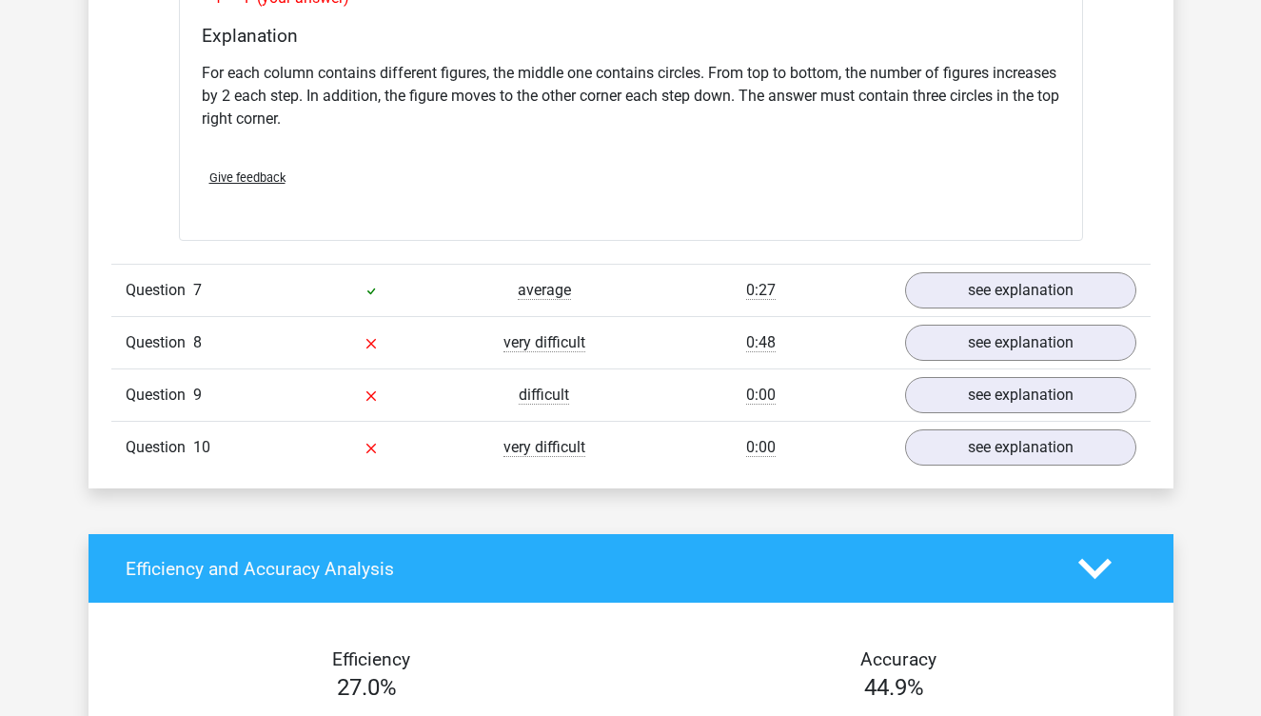
scroll to position [6347, 0]
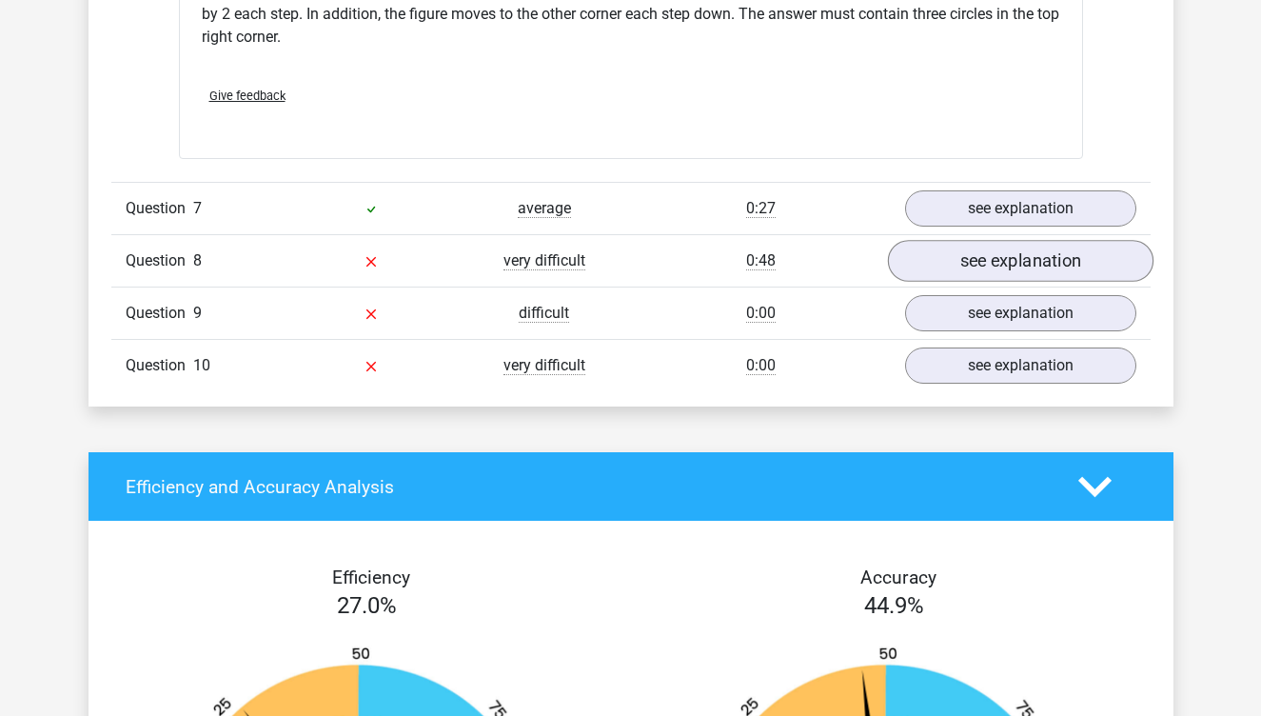
click at [968, 246] on link "see explanation" at bounding box center [1020, 261] width 266 height 42
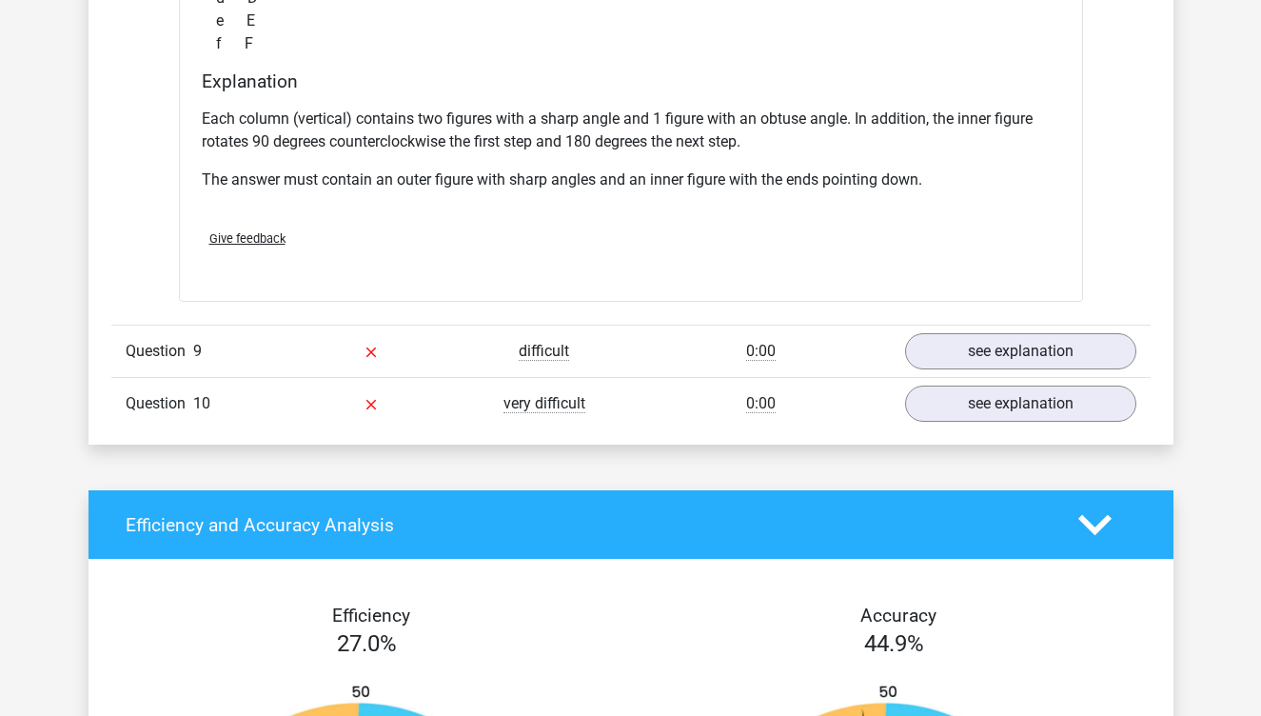
scroll to position [7115, 0]
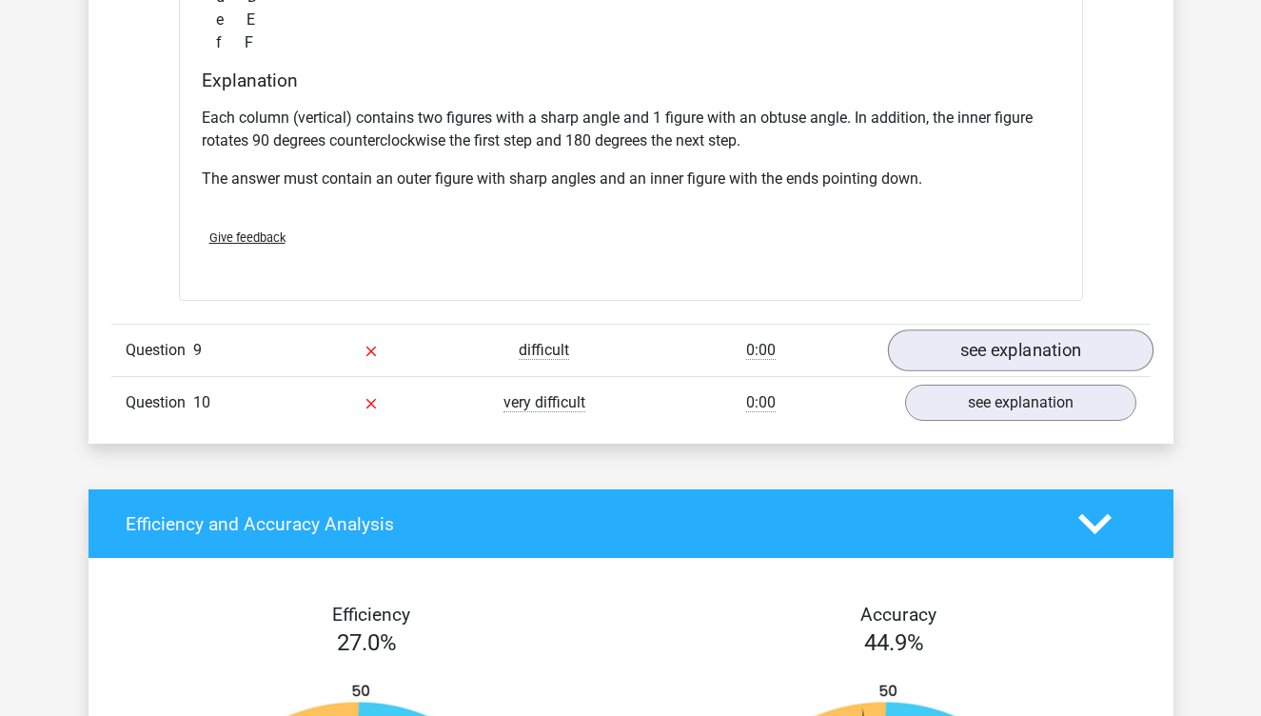
click at [982, 342] on link "see explanation" at bounding box center [1020, 351] width 266 height 42
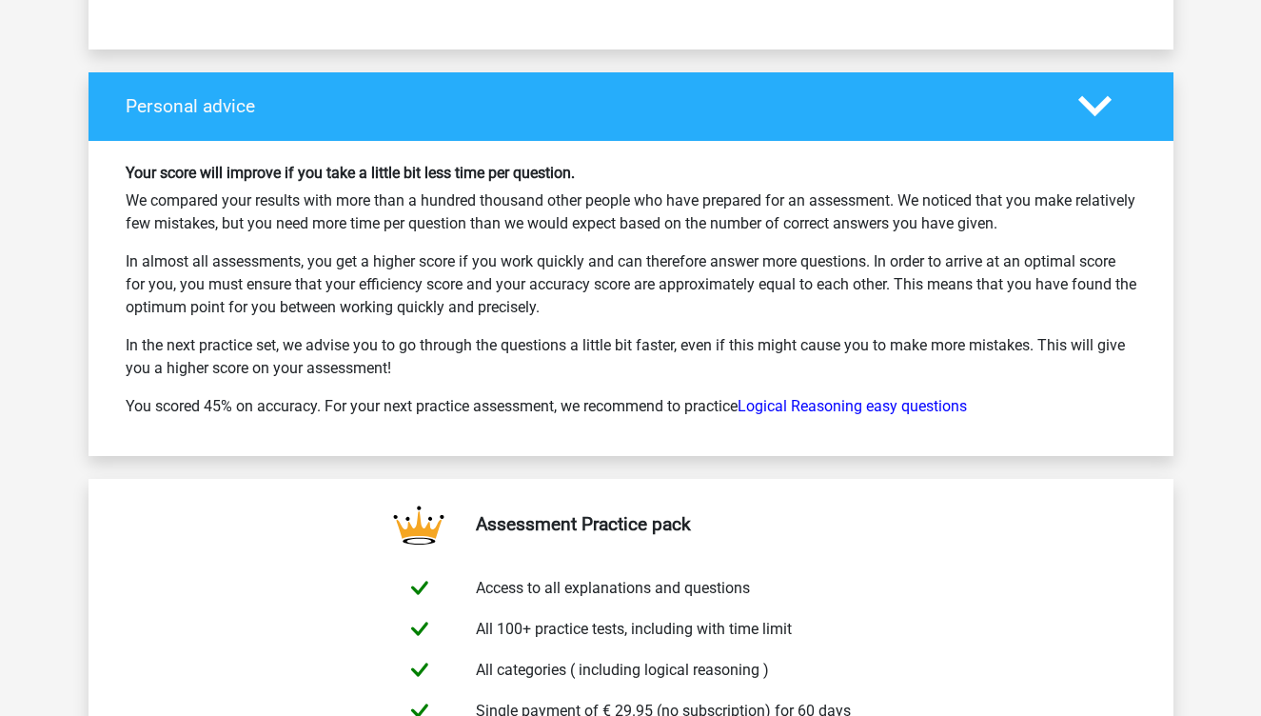
scroll to position [9467, 0]
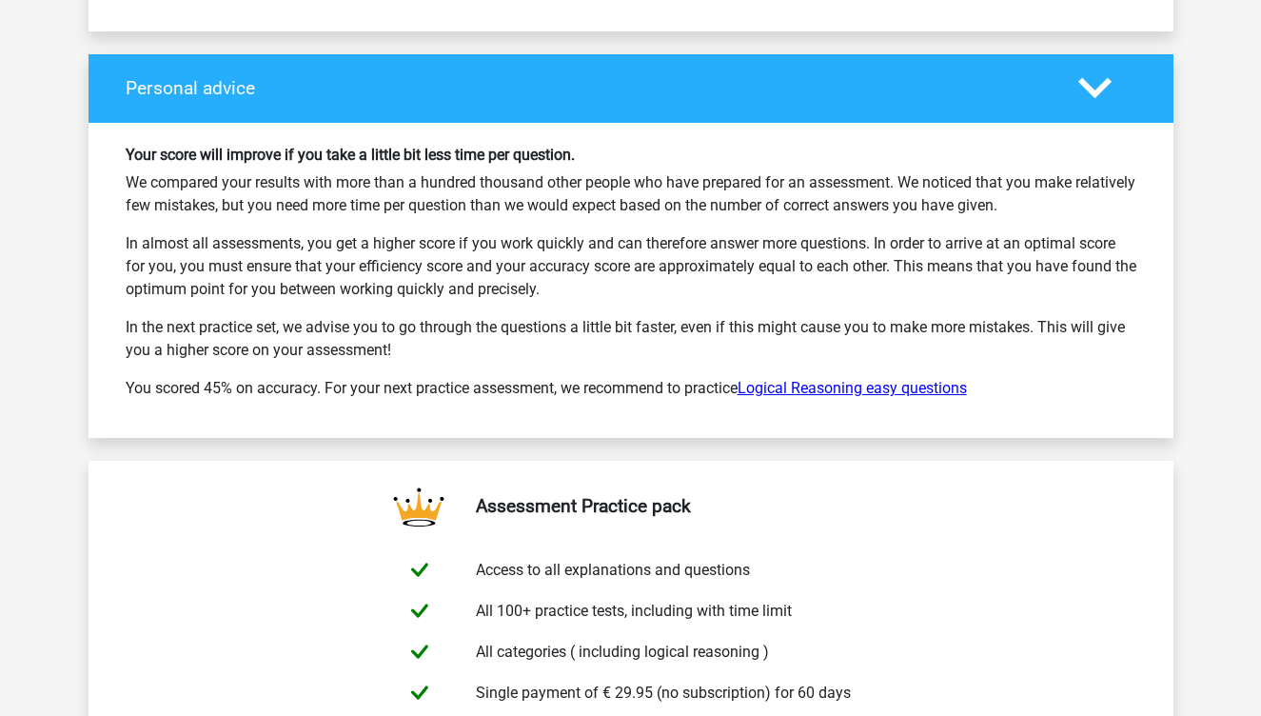
click at [947, 388] on link "Logical Reasoning easy questions" at bounding box center [852, 388] width 229 height 18
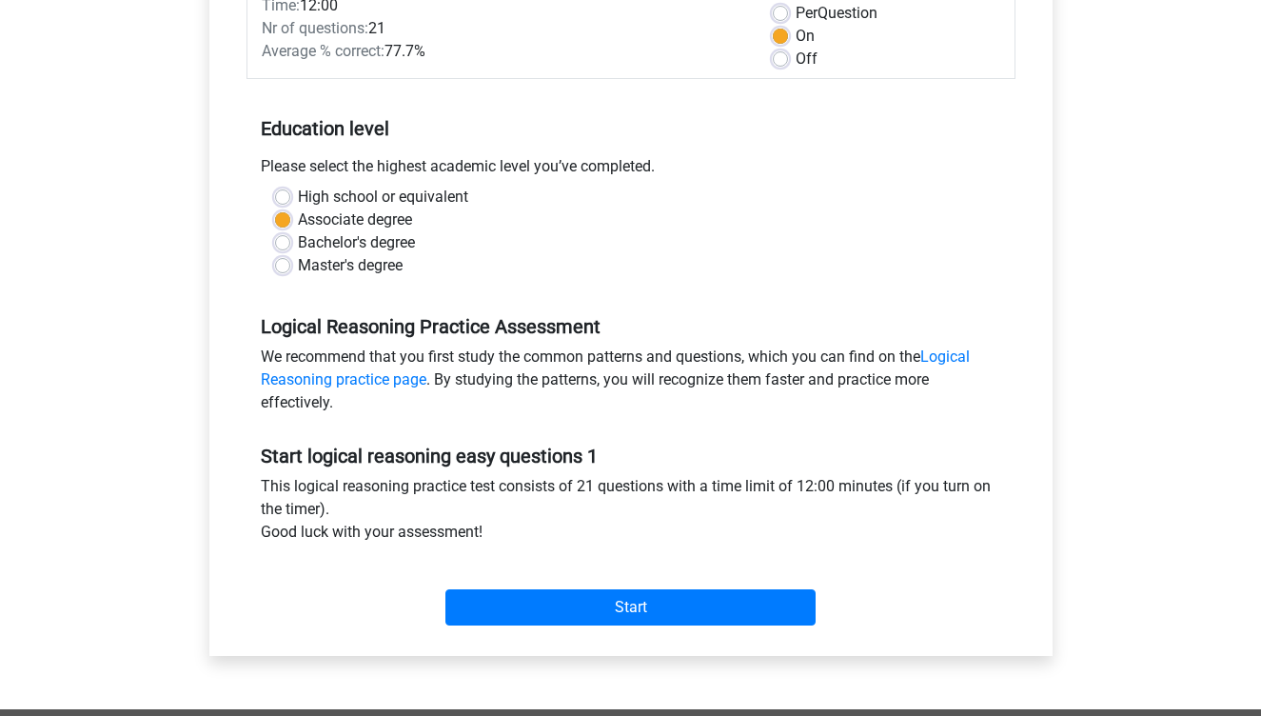
scroll to position [416, 0]
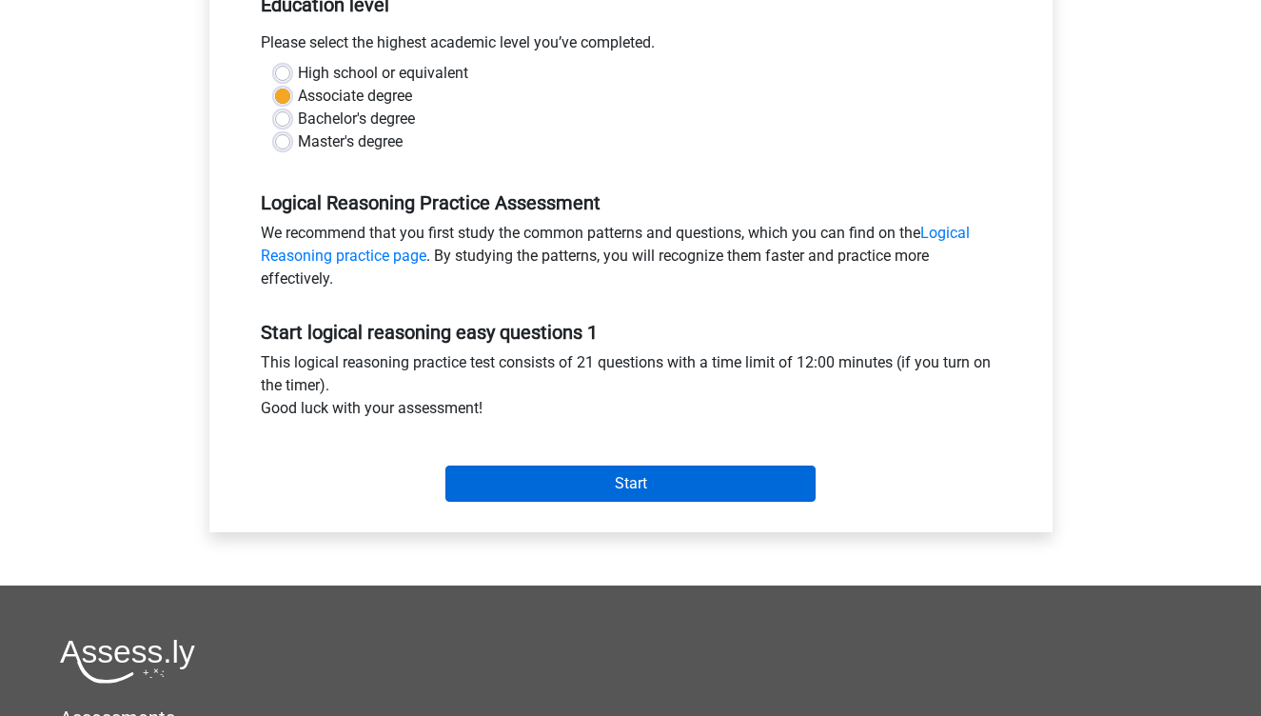
click at [718, 485] on input "Start" at bounding box center [630, 483] width 370 height 36
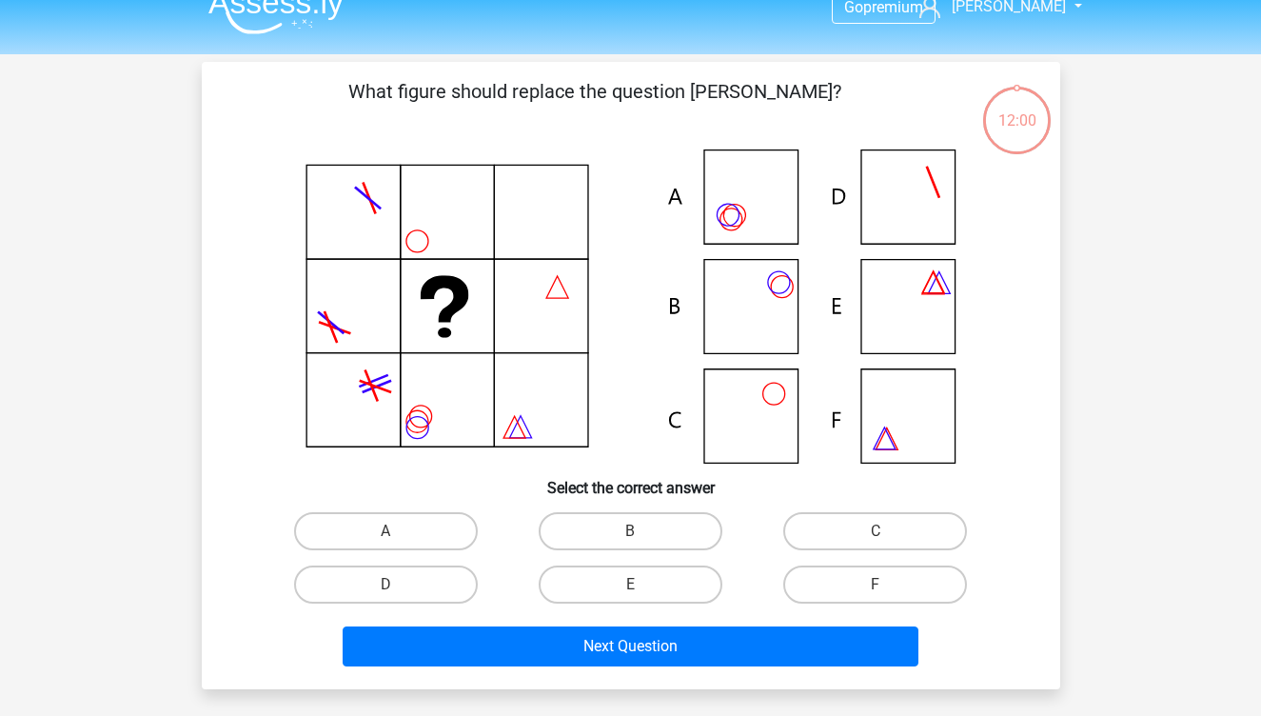
scroll to position [34, 0]
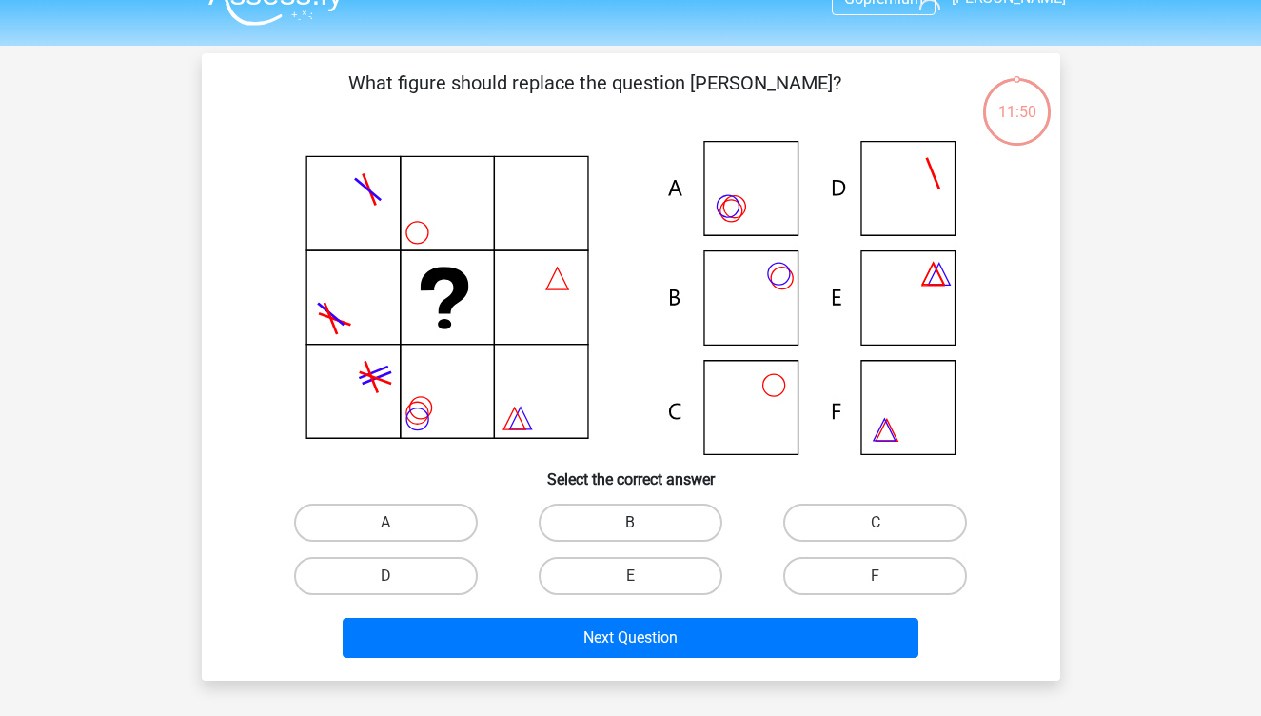
click at [669, 524] on label "B" at bounding box center [631, 522] width 184 height 38
click at [642, 524] on input "B" at bounding box center [636, 528] width 12 height 12
radio input "true"
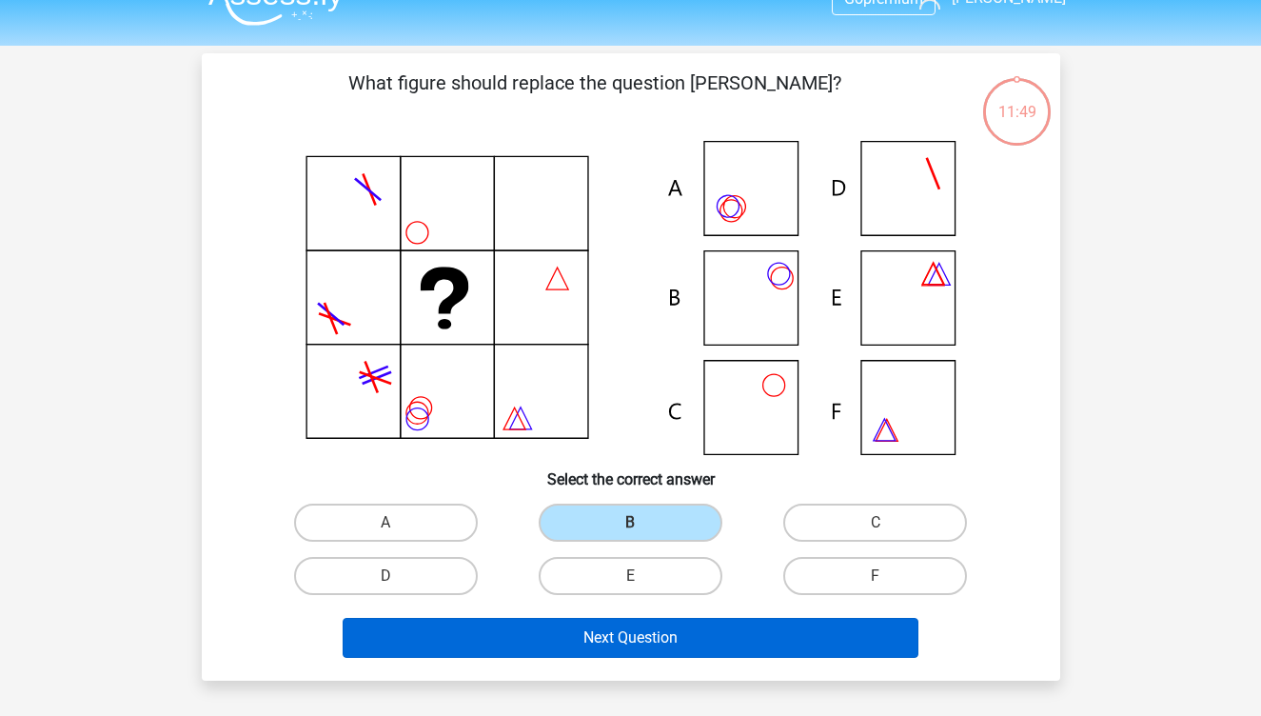
click at [684, 653] on button "Next Question" at bounding box center [631, 638] width 576 height 40
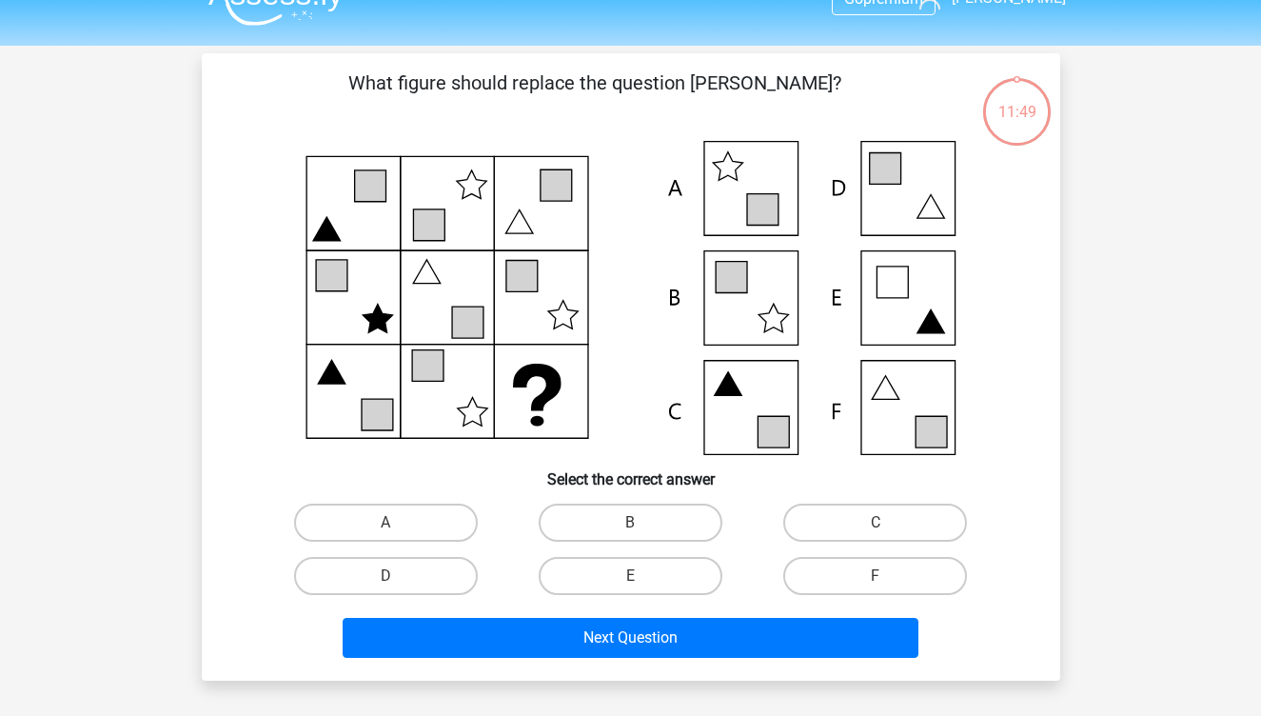
scroll to position [88, 0]
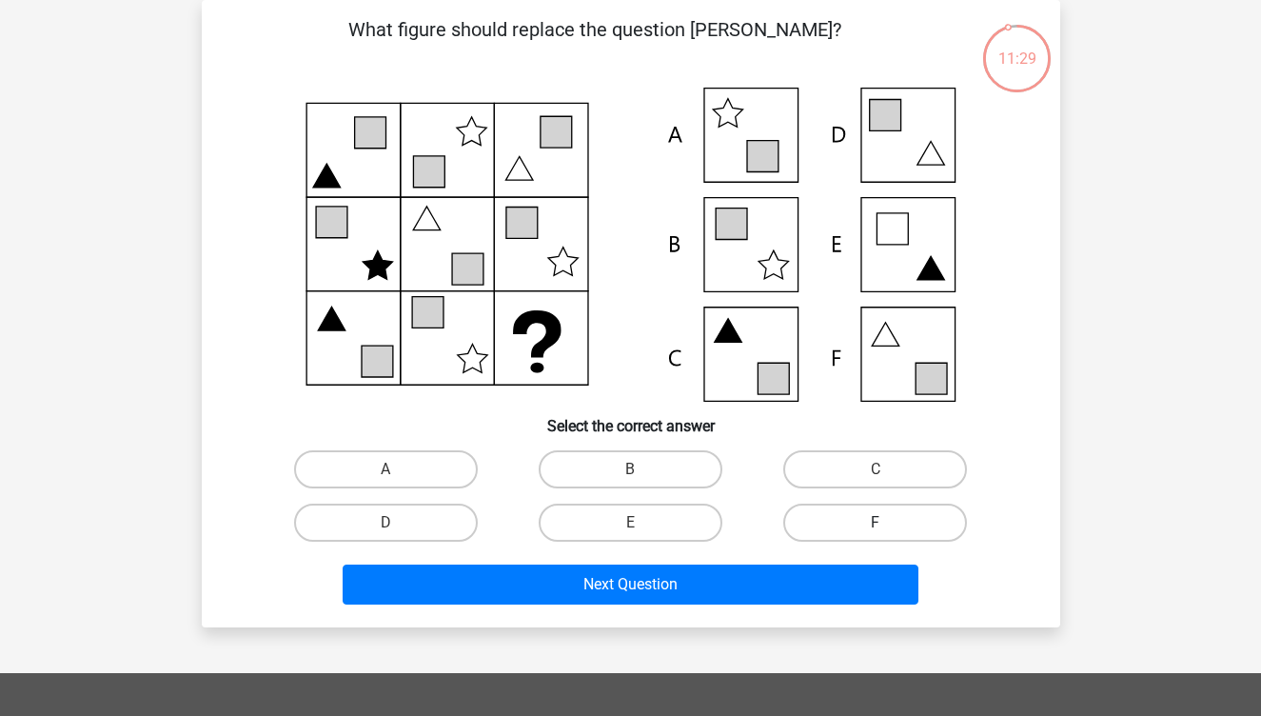
click at [826, 522] on label "F" at bounding box center [875, 522] width 184 height 38
click at [876, 522] on input "F" at bounding box center [882, 528] width 12 height 12
radio input "true"
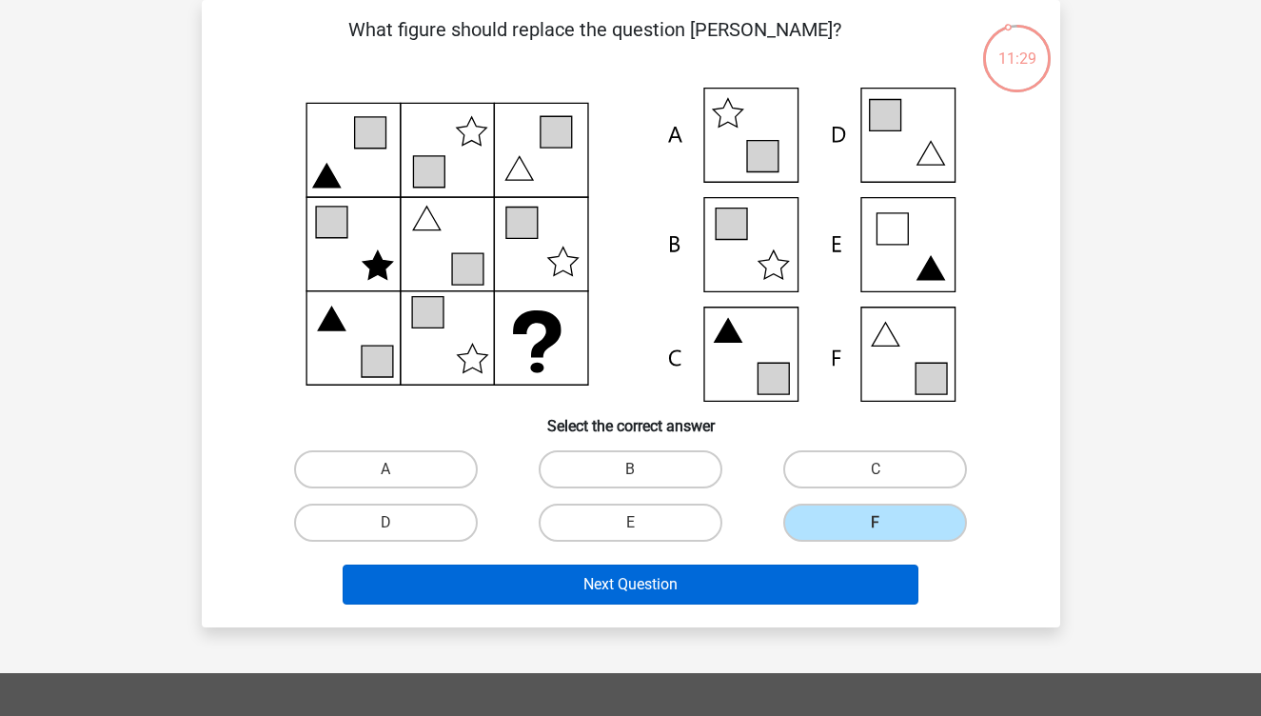
click at [826, 581] on button "Next Question" at bounding box center [631, 584] width 576 height 40
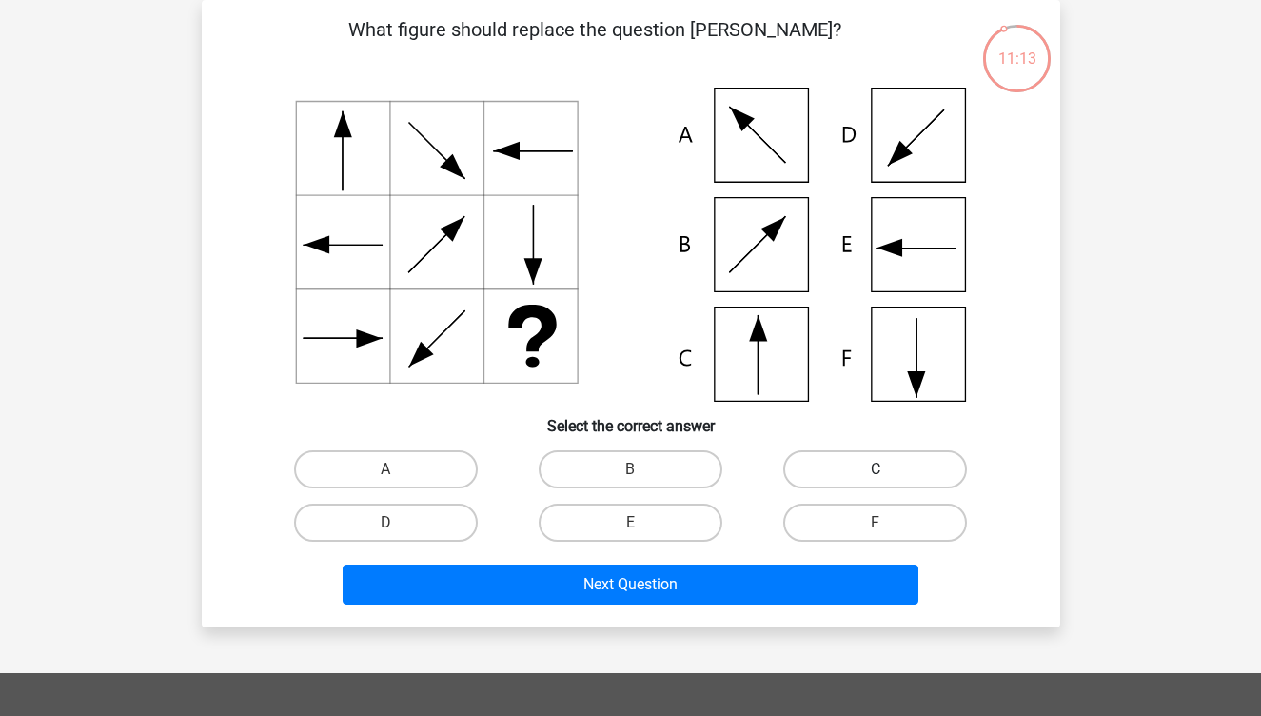
click at [864, 474] on label "C" at bounding box center [875, 469] width 184 height 38
click at [876, 474] on input "C" at bounding box center [882, 475] width 12 height 12
radio input "true"
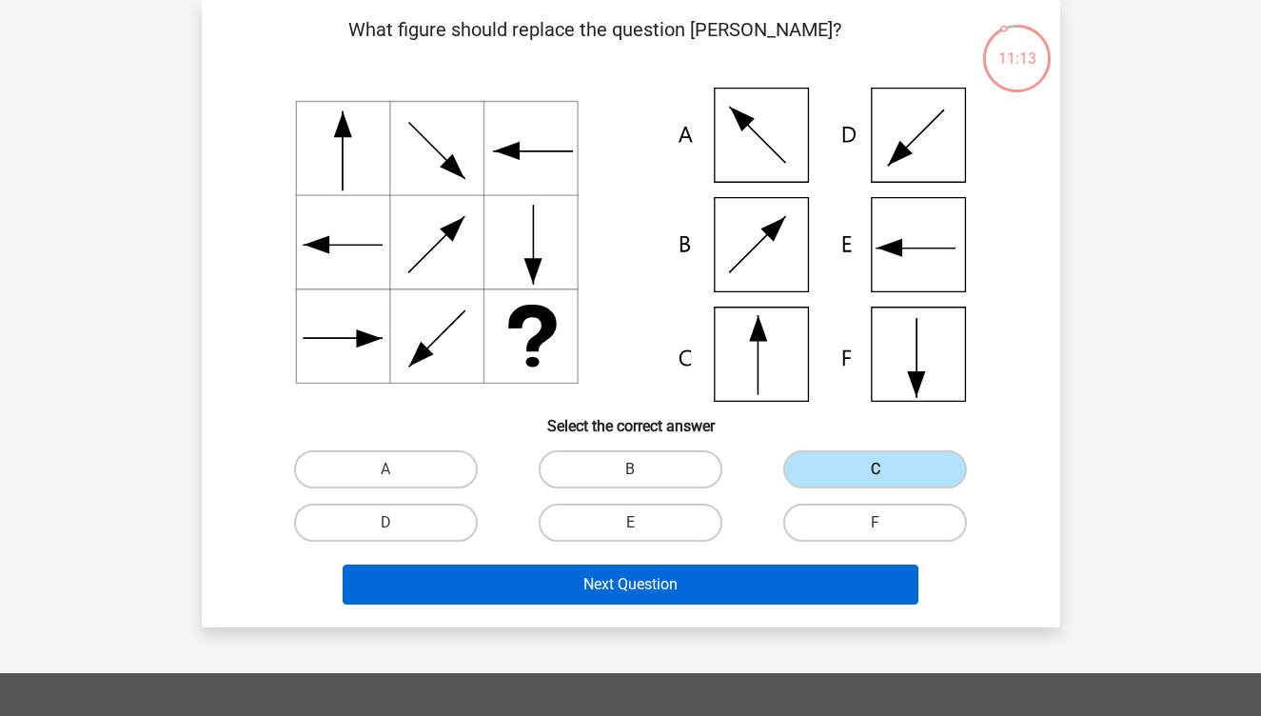
click at [809, 577] on button "Next Question" at bounding box center [631, 584] width 576 height 40
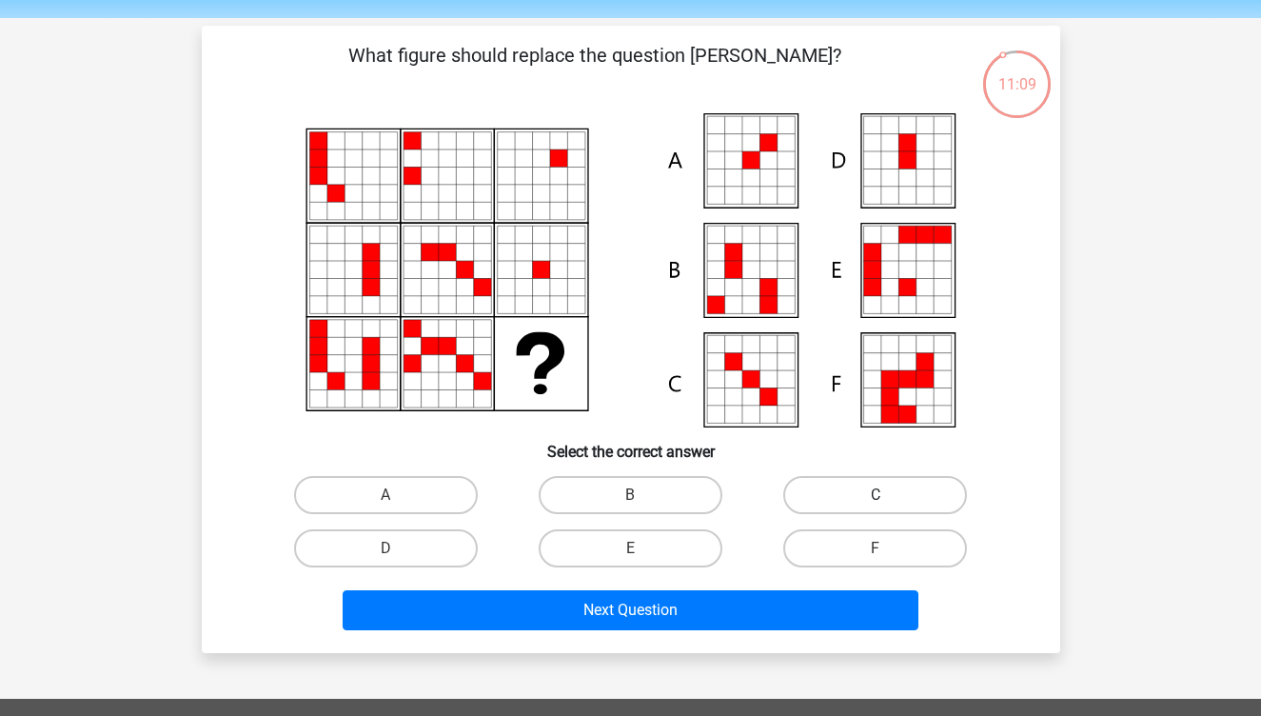
scroll to position [64, 0]
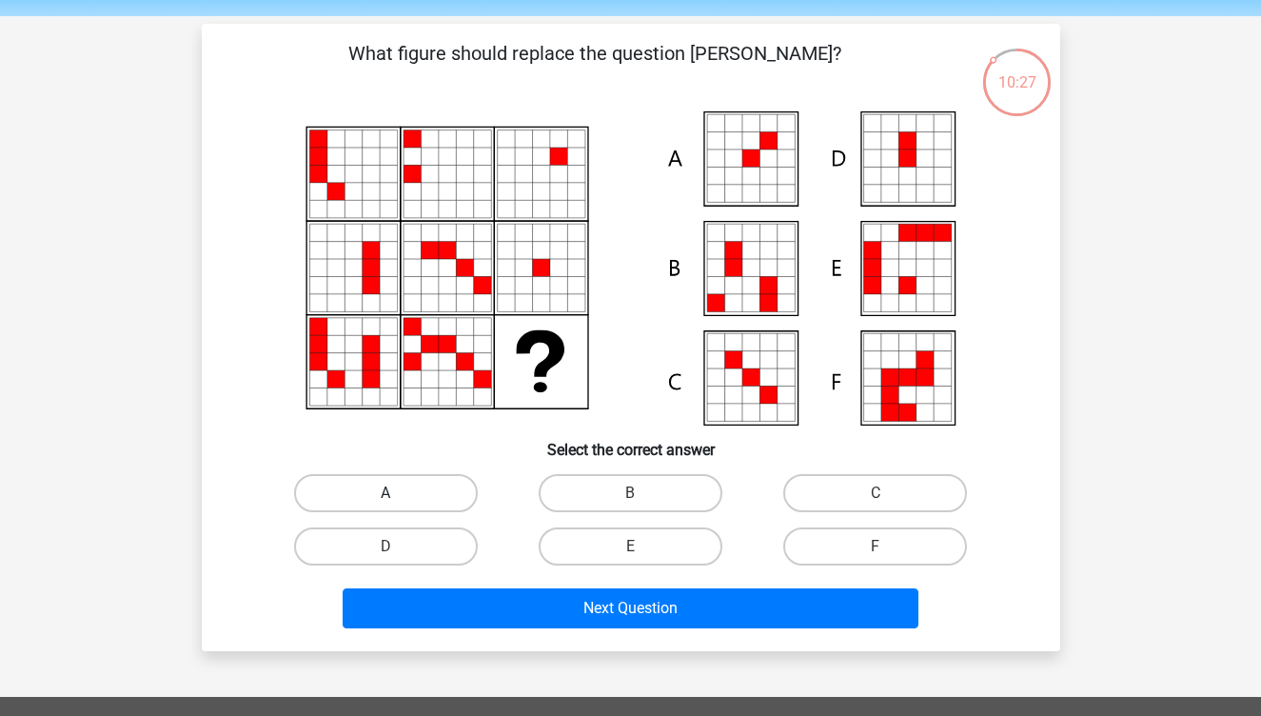
click at [434, 489] on label "A" at bounding box center [386, 493] width 184 height 38
click at [398, 493] on input "A" at bounding box center [391, 499] width 12 height 12
radio input "true"
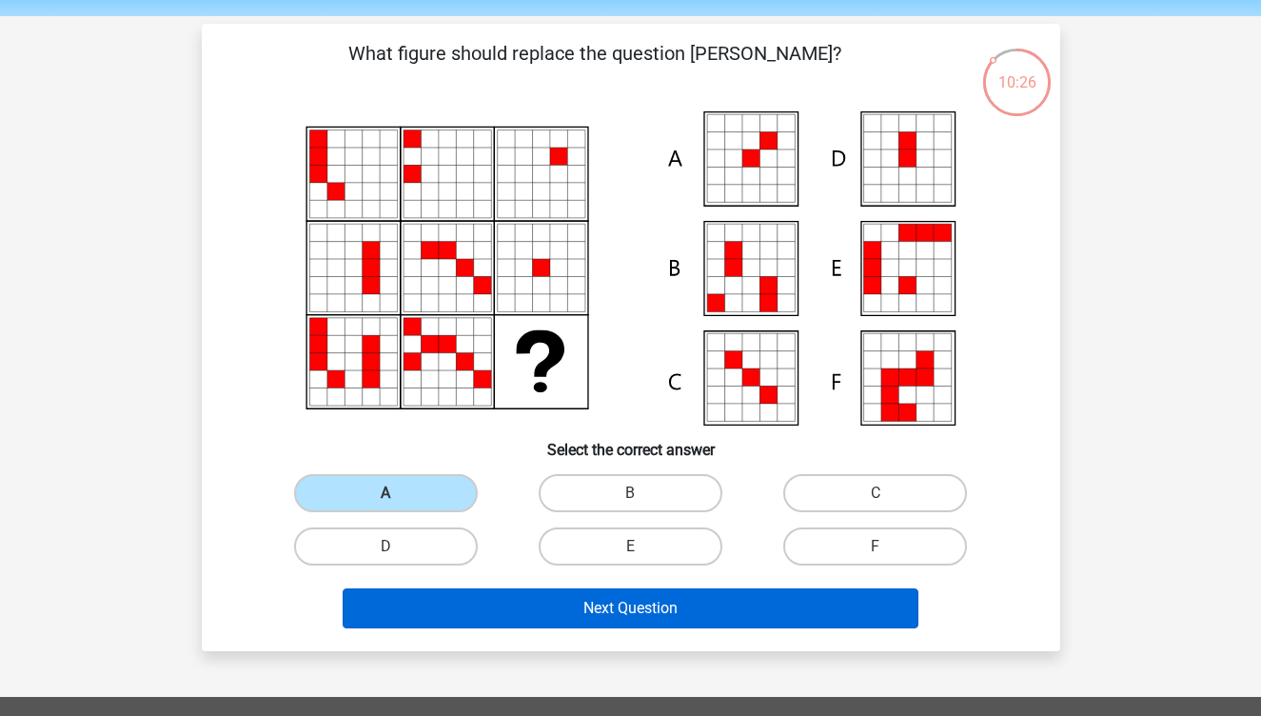
click at [463, 617] on button "Next Question" at bounding box center [631, 608] width 576 height 40
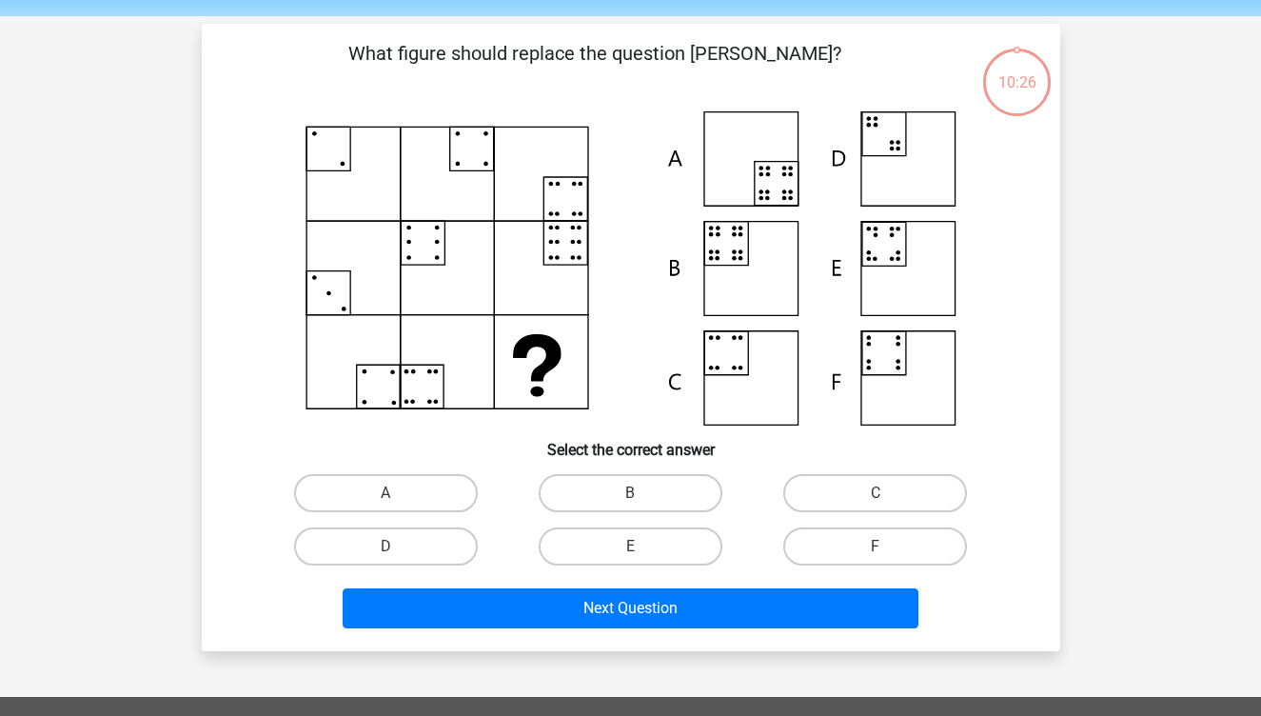
scroll to position [88, 0]
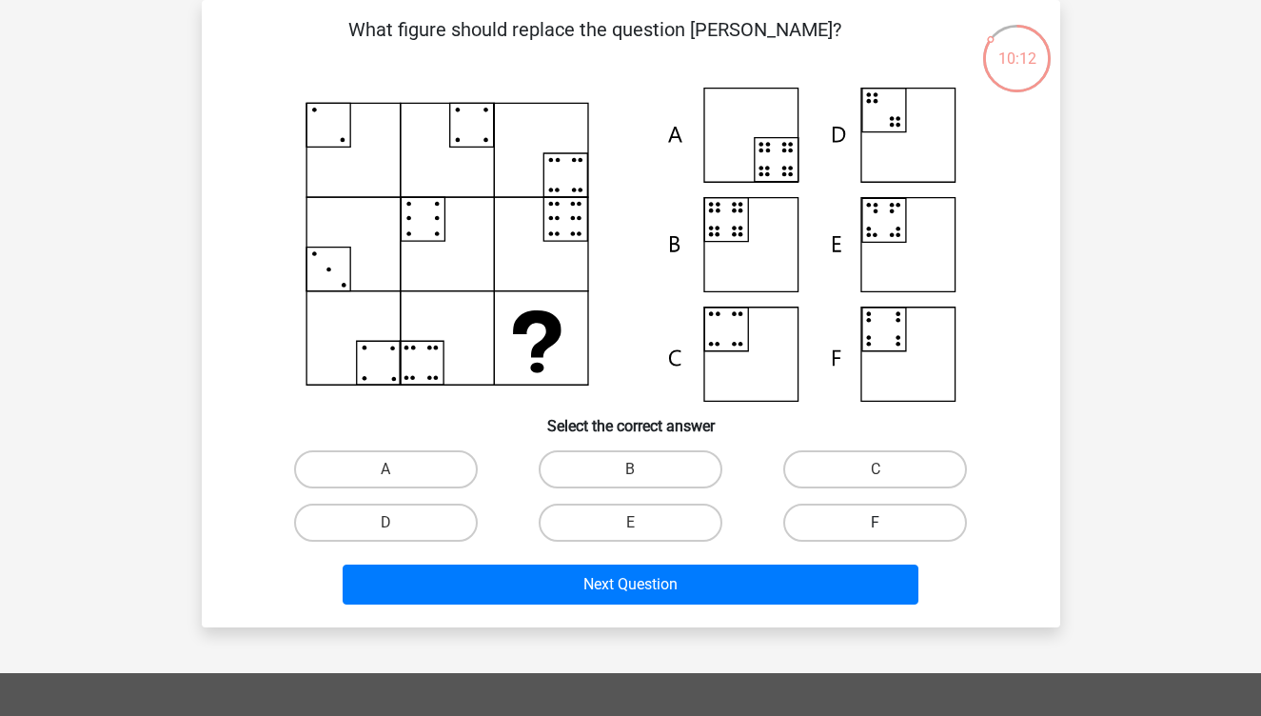
click at [824, 510] on label "F" at bounding box center [875, 522] width 184 height 38
click at [876, 522] on input "F" at bounding box center [882, 528] width 12 height 12
radio input "true"
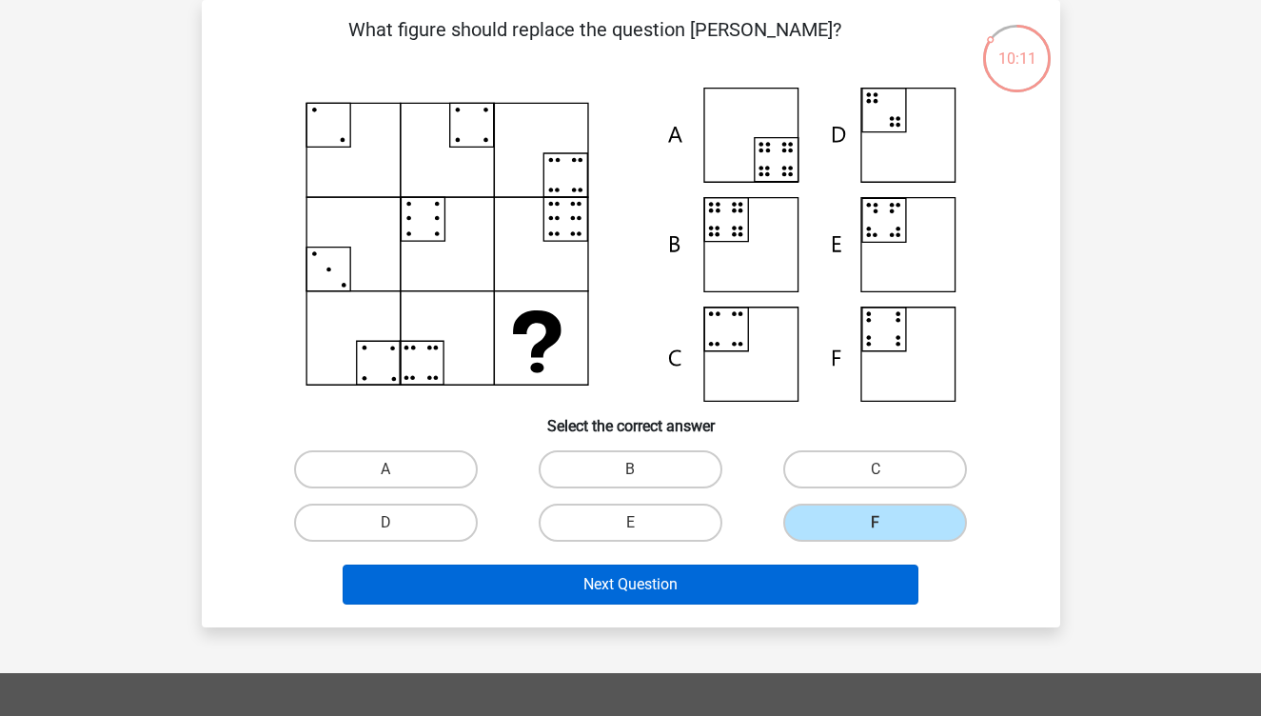
click at [818, 587] on button "Next Question" at bounding box center [631, 584] width 576 height 40
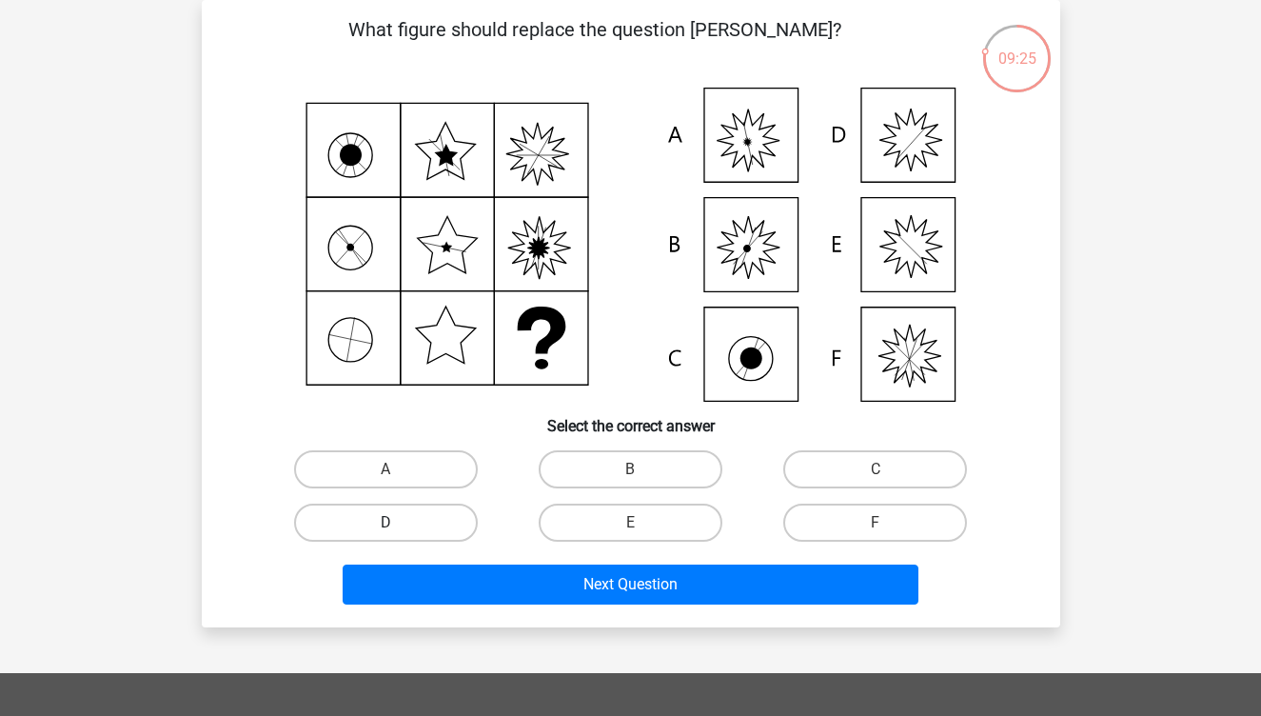
click at [463, 527] on label "D" at bounding box center [386, 522] width 184 height 38
click at [398, 527] on input "D" at bounding box center [391, 528] width 12 height 12
radio input "true"
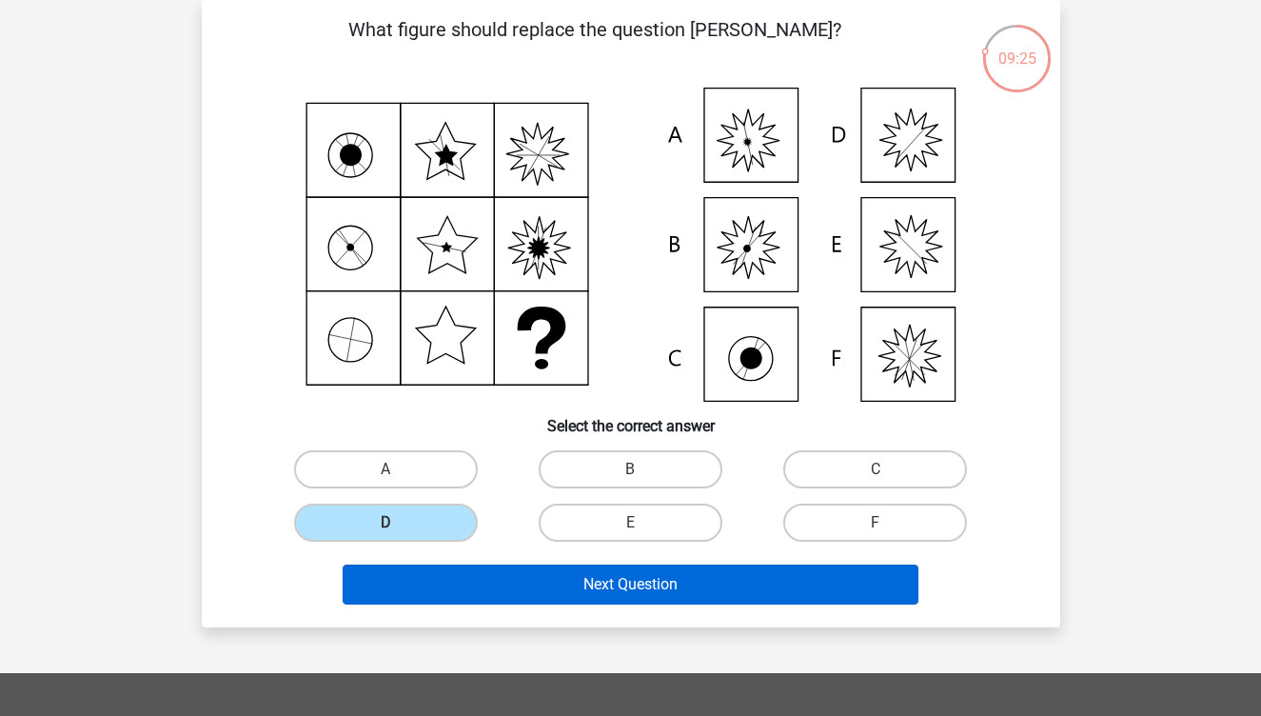
click at [501, 594] on button "Next Question" at bounding box center [631, 584] width 576 height 40
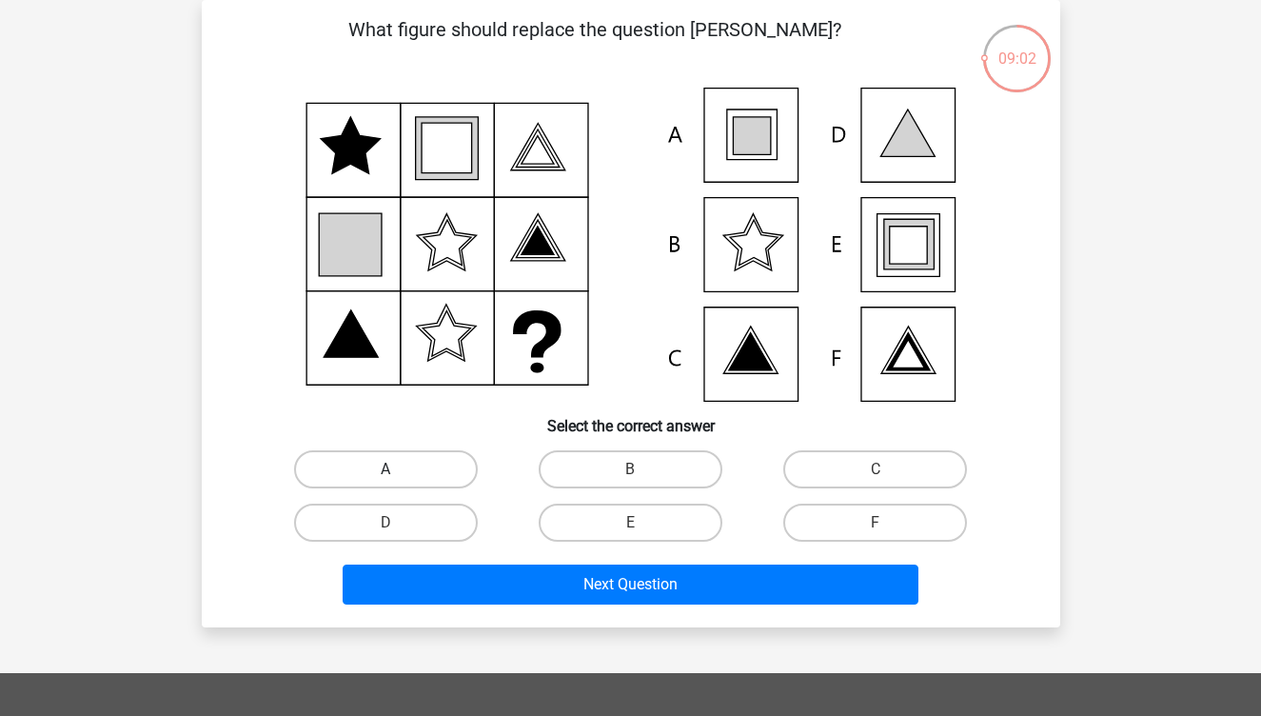
click at [418, 474] on label "A" at bounding box center [386, 469] width 184 height 38
click at [398, 474] on input "A" at bounding box center [391, 475] width 12 height 12
radio input "true"
click at [639, 534] on input "E" at bounding box center [636, 528] width 12 height 12
radio input "true"
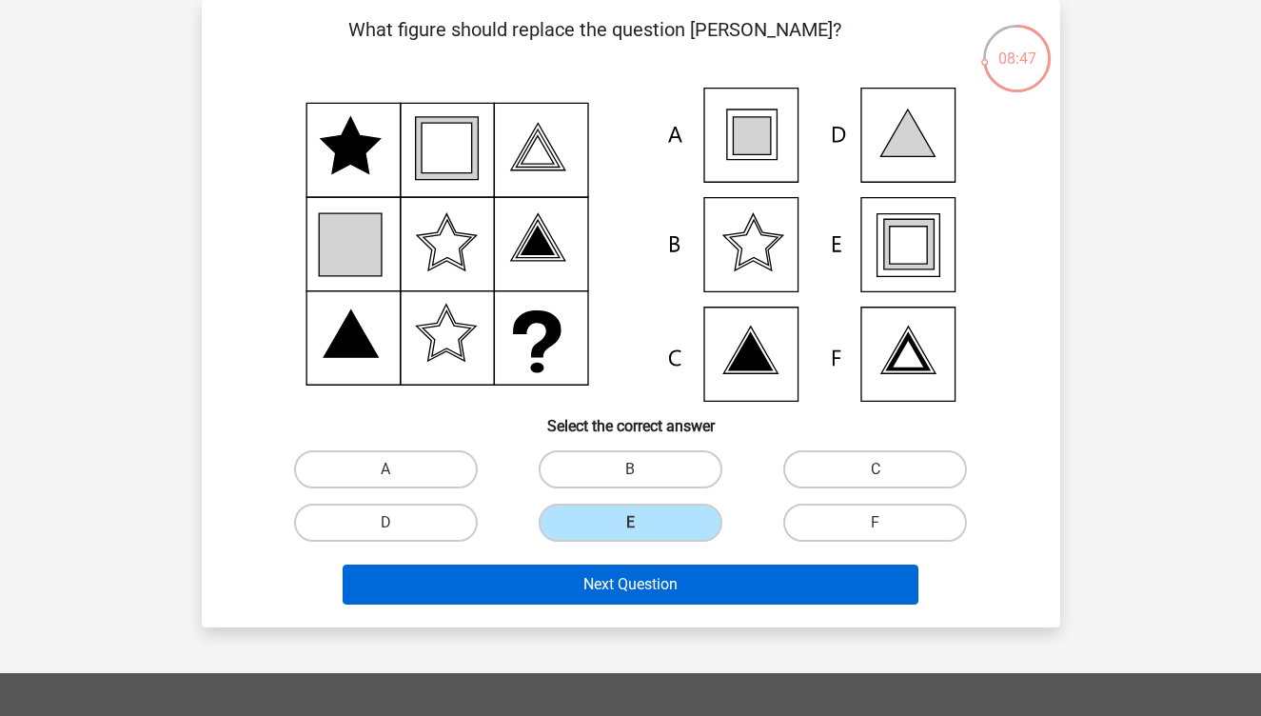
click at [639, 586] on button "Next Question" at bounding box center [631, 584] width 576 height 40
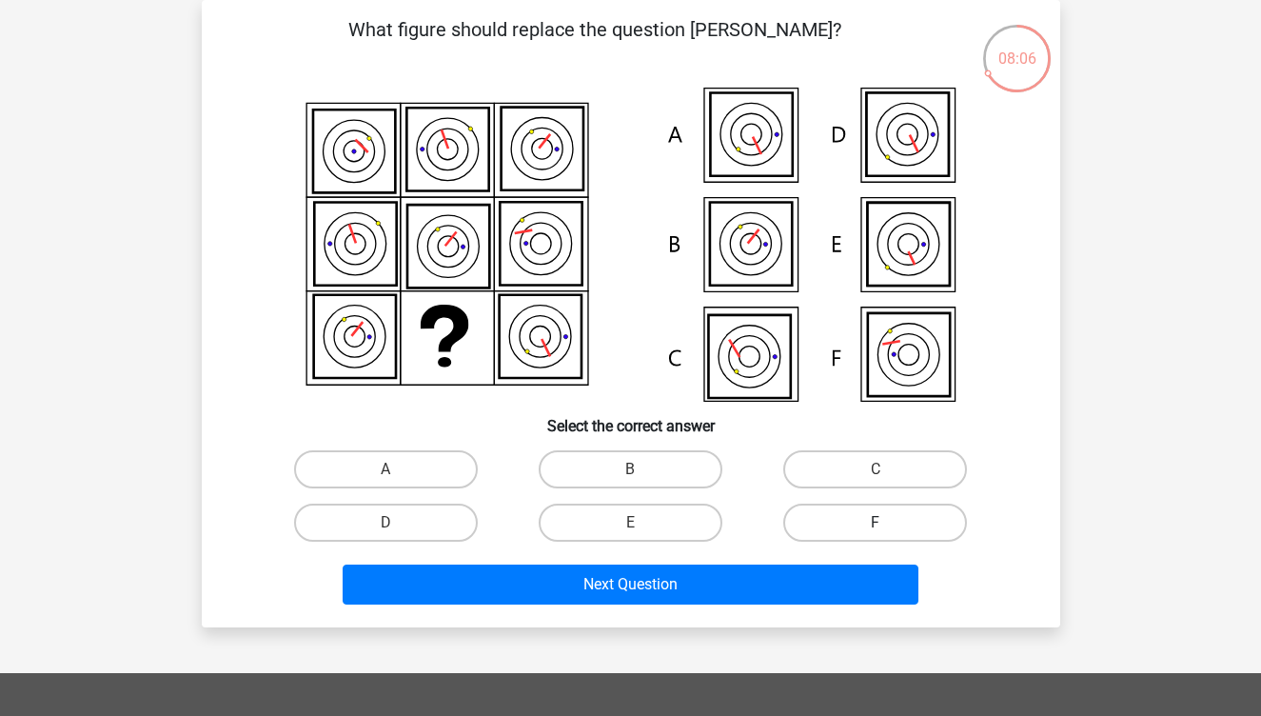
click at [833, 523] on label "F" at bounding box center [875, 522] width 184 height 38
click at [876, 523] on input "F" at bounding box center [882, 528] width 12 height 12
radio input "true"
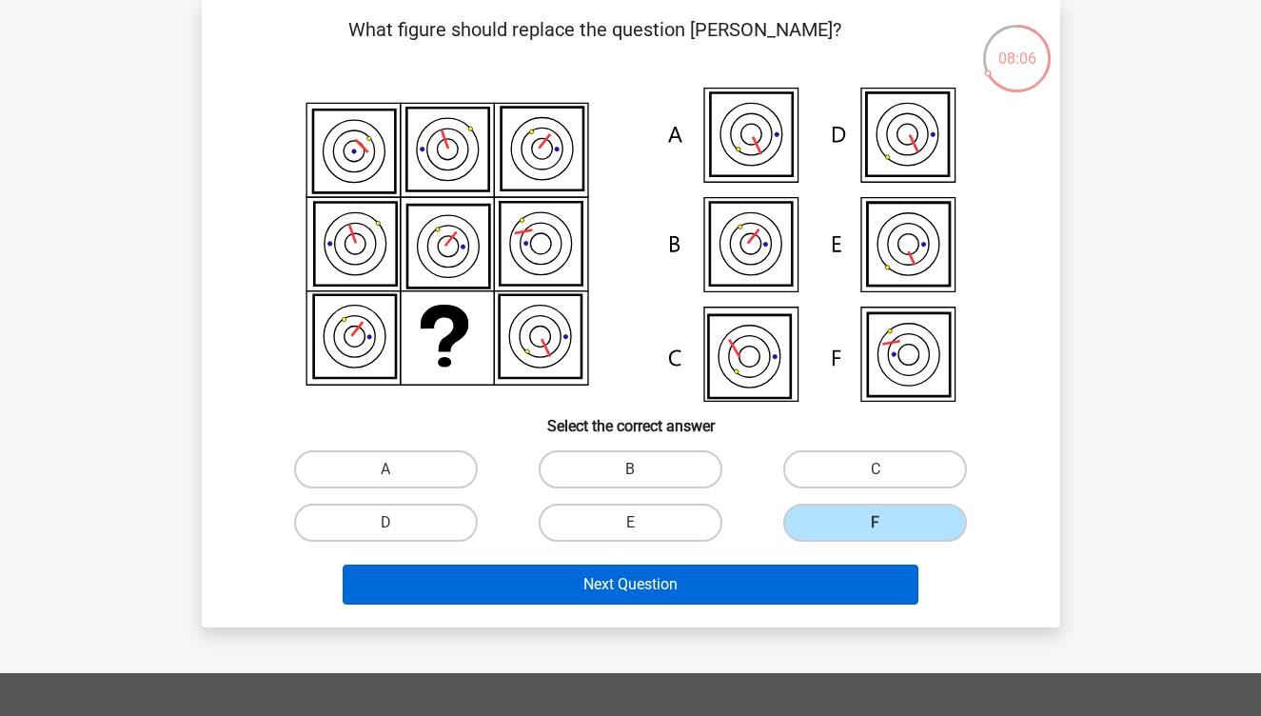
click at [802, 595] on button "Next Question" at bounding box center [631, 584] width 576 height 40
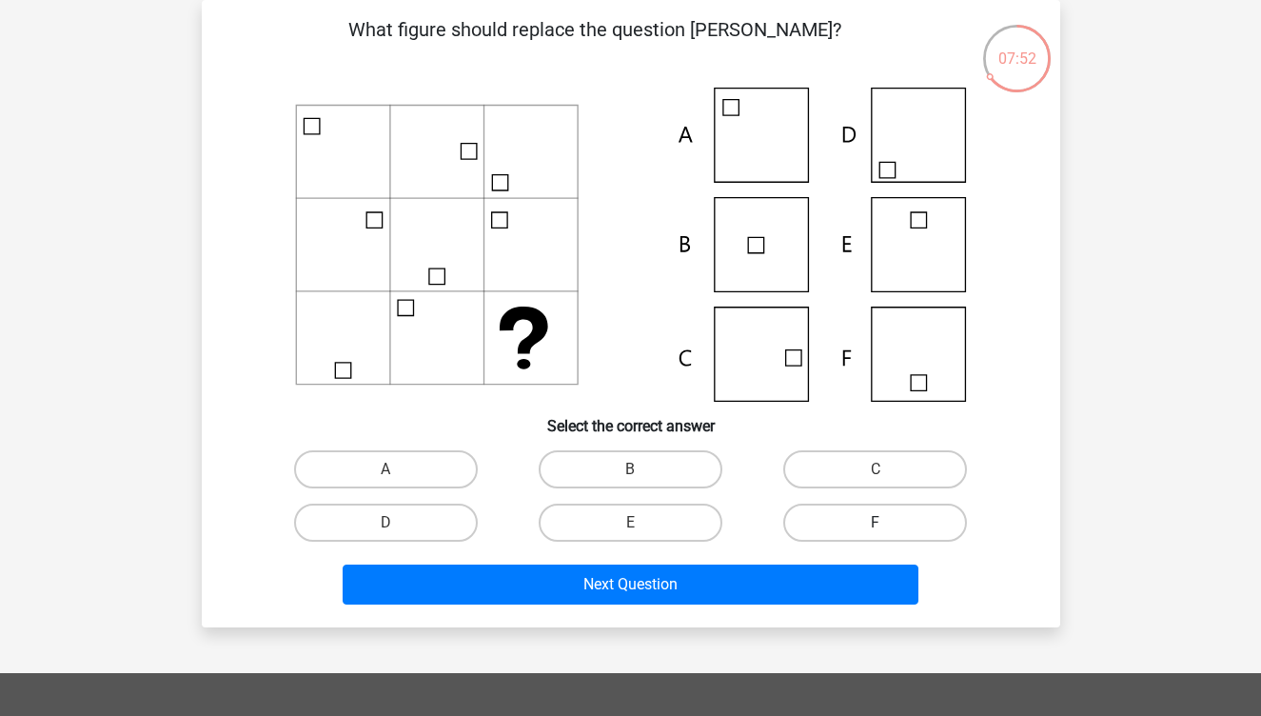
click at [864, 526] on label "F" at bounding box center [875, 522] width 184 height 38
click at [876, 526] on input "F" at bounding box center [882, 528] width 12 height 12
radio input "true"
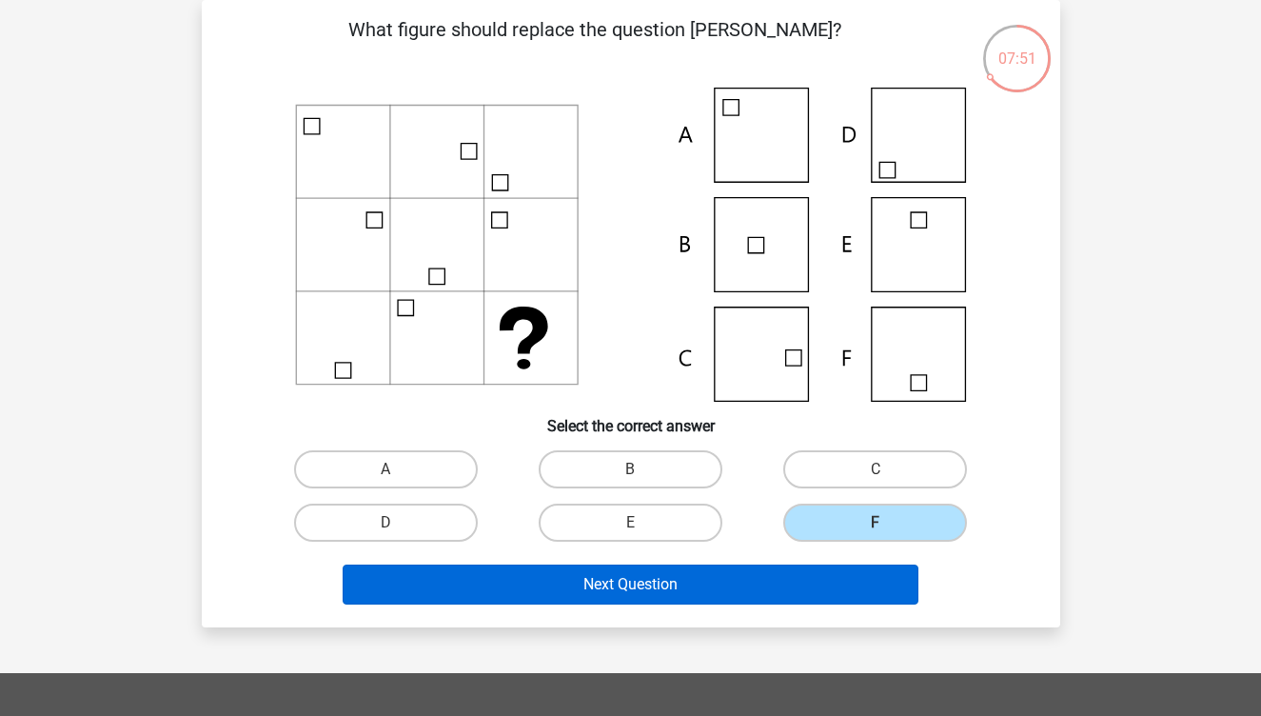
click at [860, 577] on button "Next Question" at bounding box center [631, 584] width 576 height 40
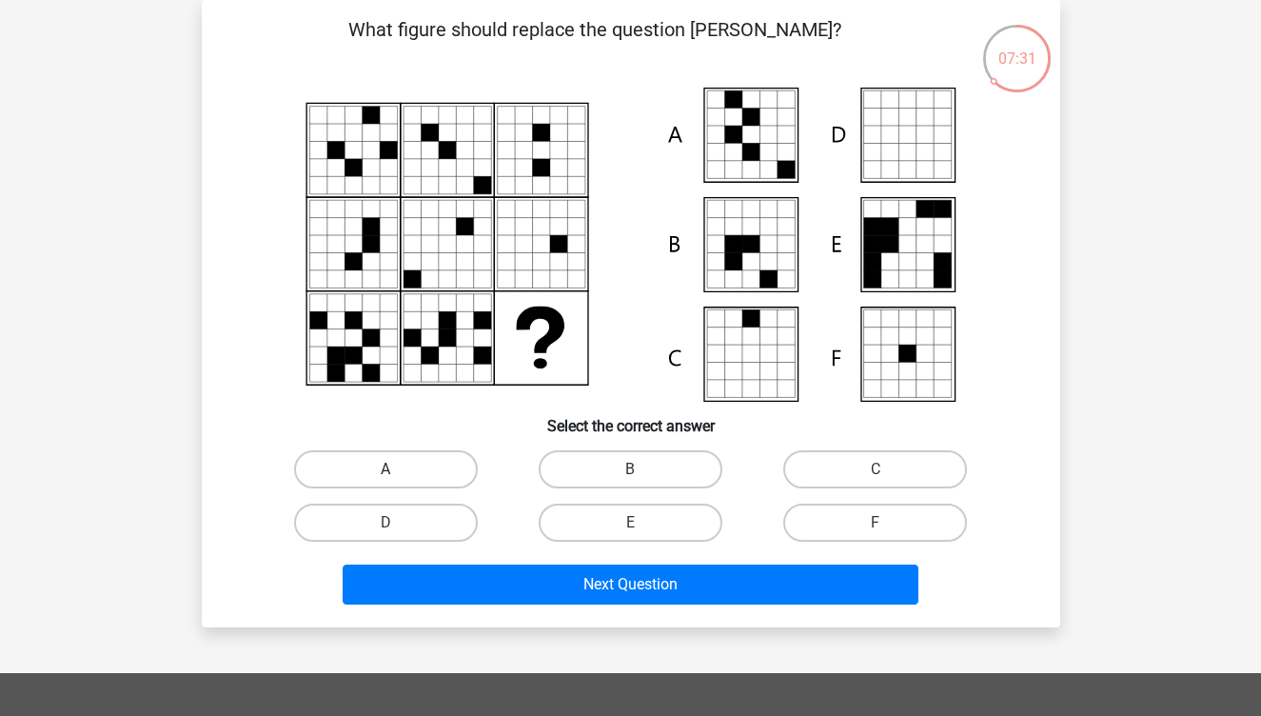
click at [398, 462] on label "A" at bounding box center [386, 469] width 184 height 38
click at [398, 469] on input "A" at bounding box center [391, 475] width 12 height 12
radio input "true"
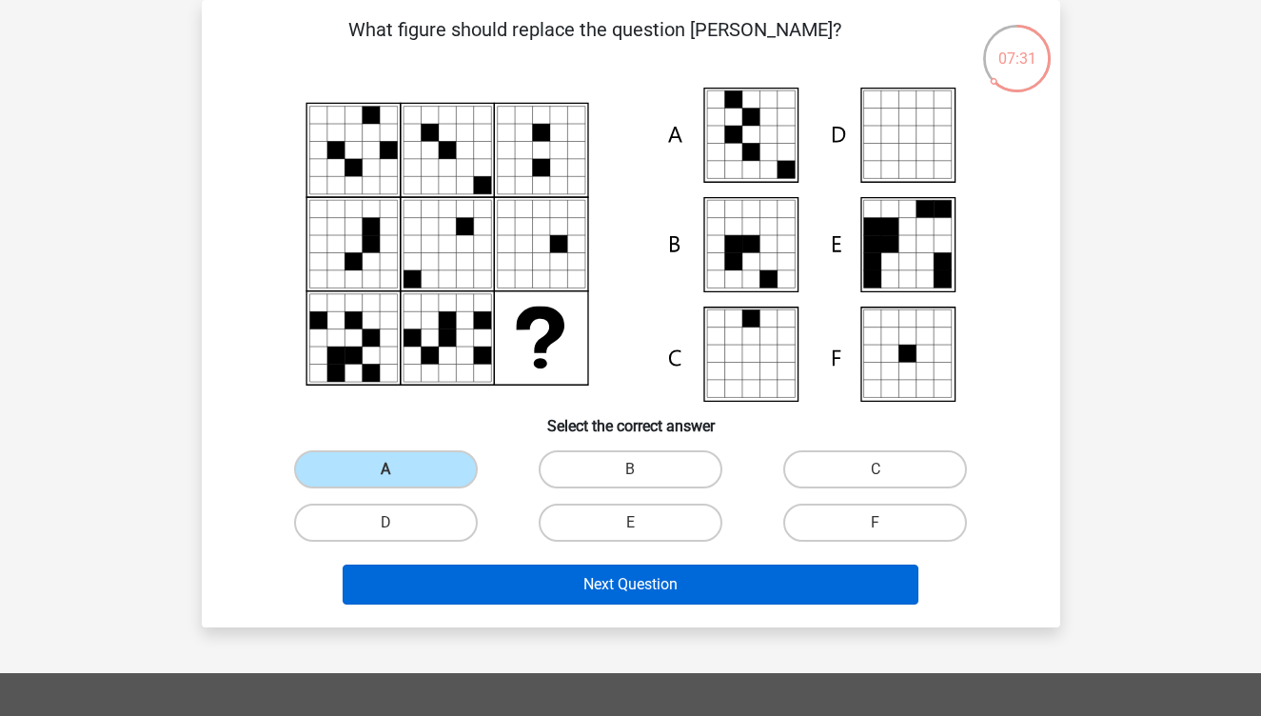
click at [423, 581] on button "Next Question" at bounding box center [631, 584] width 576 height 40
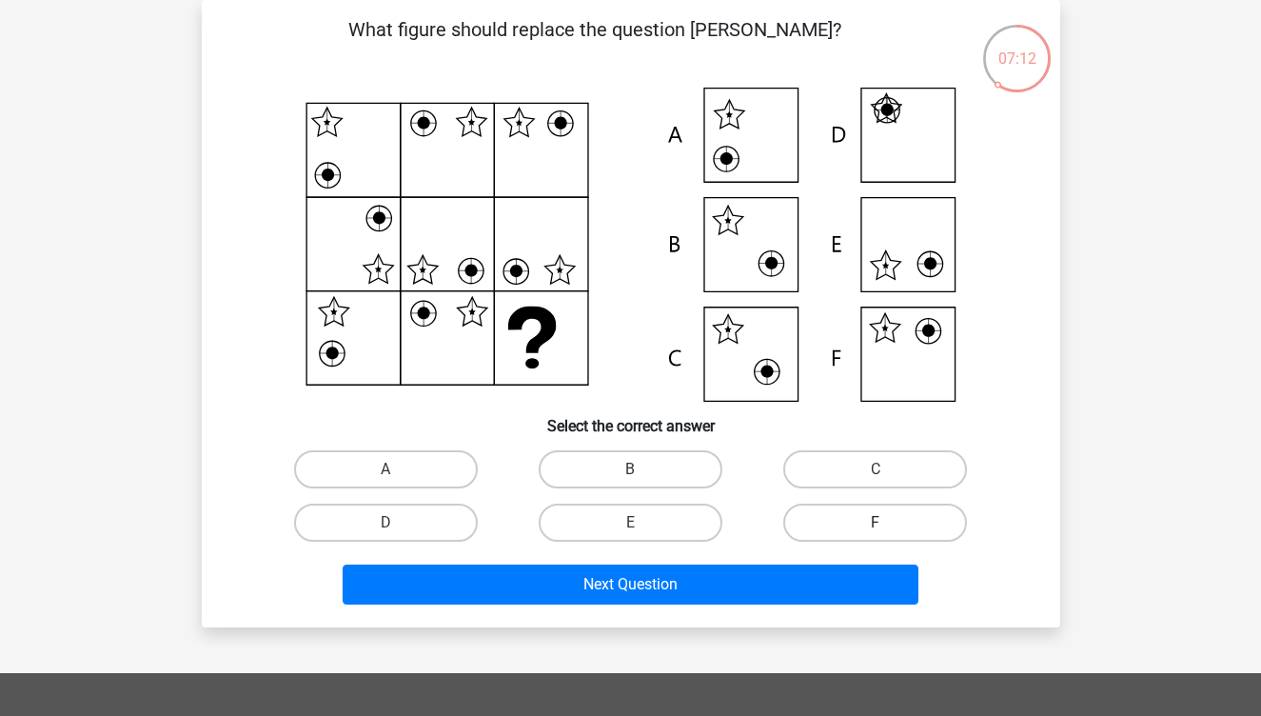
click at [863, 519] on label "F" at bounding box center [875, 522] width 184 height 38
click at [876, 522] on input "F" at bounding box center [882, 528] width 12 height 12
radio input "true"
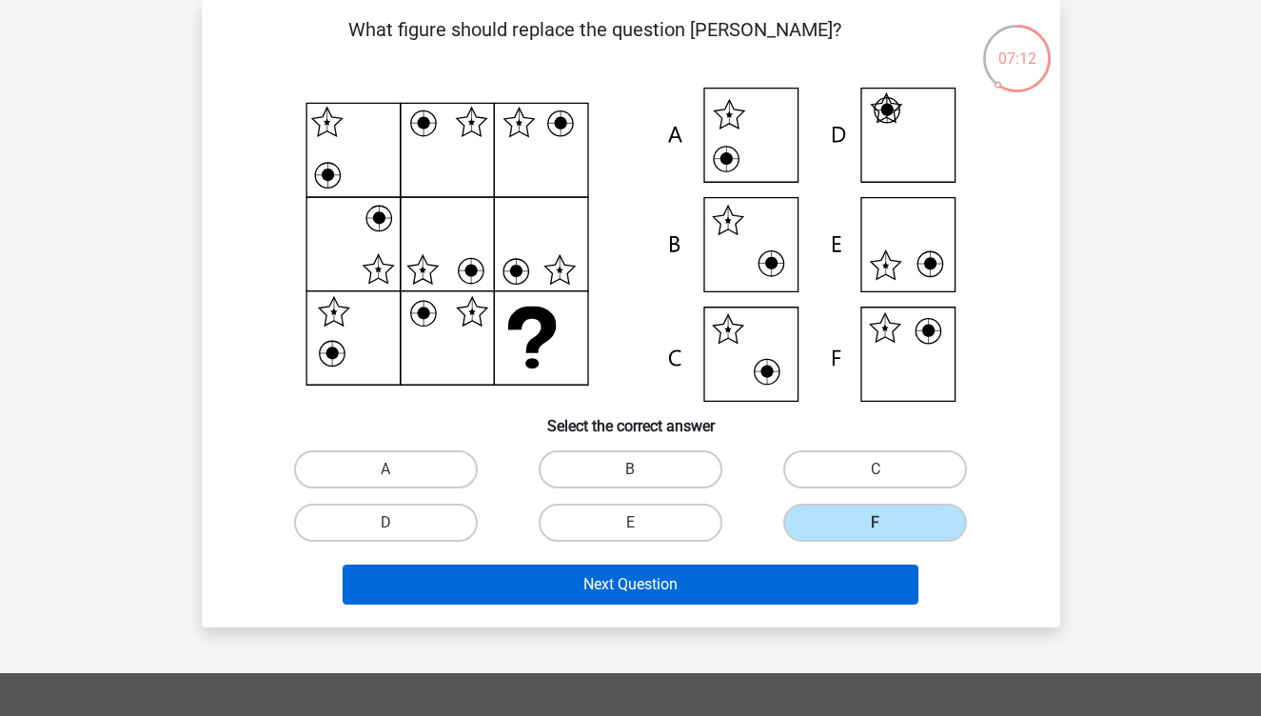
click at [857, 590] on button "Next Question" at bounding box center [631, 584] width 576 height 40
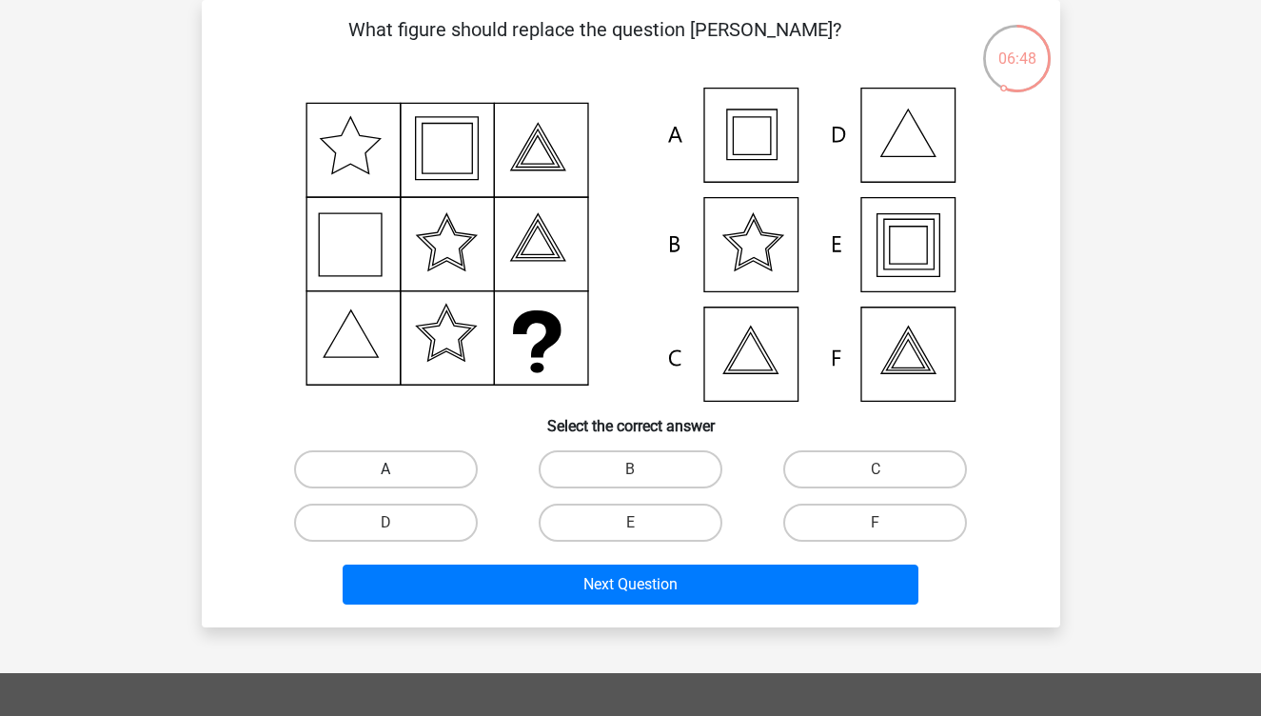
click at [402, 466] on label "A" at bounding box center [386, 469] width 184 height 38
click at [398, 469] on input "A" at bounding box center [391, 475] width 12 height 12
radio input "true"
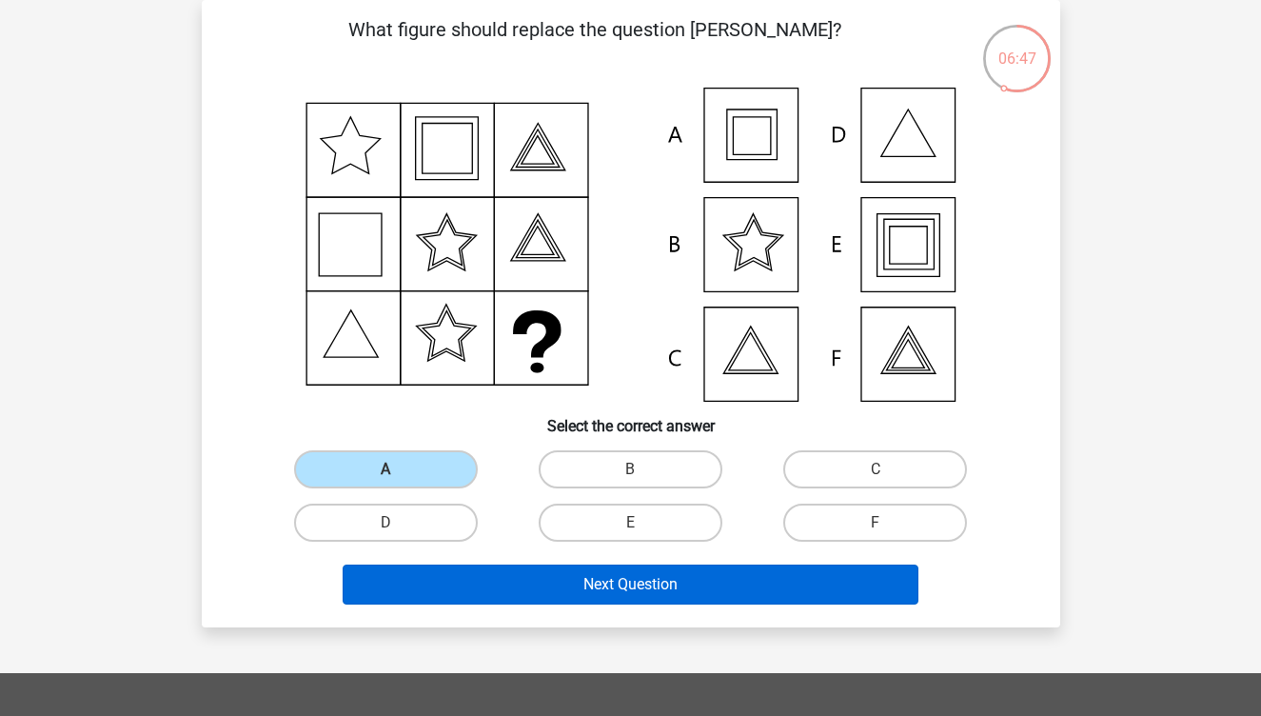
click at [471, 571] on button "Next Question" at bounding box center [631, 584] width 576 height 40
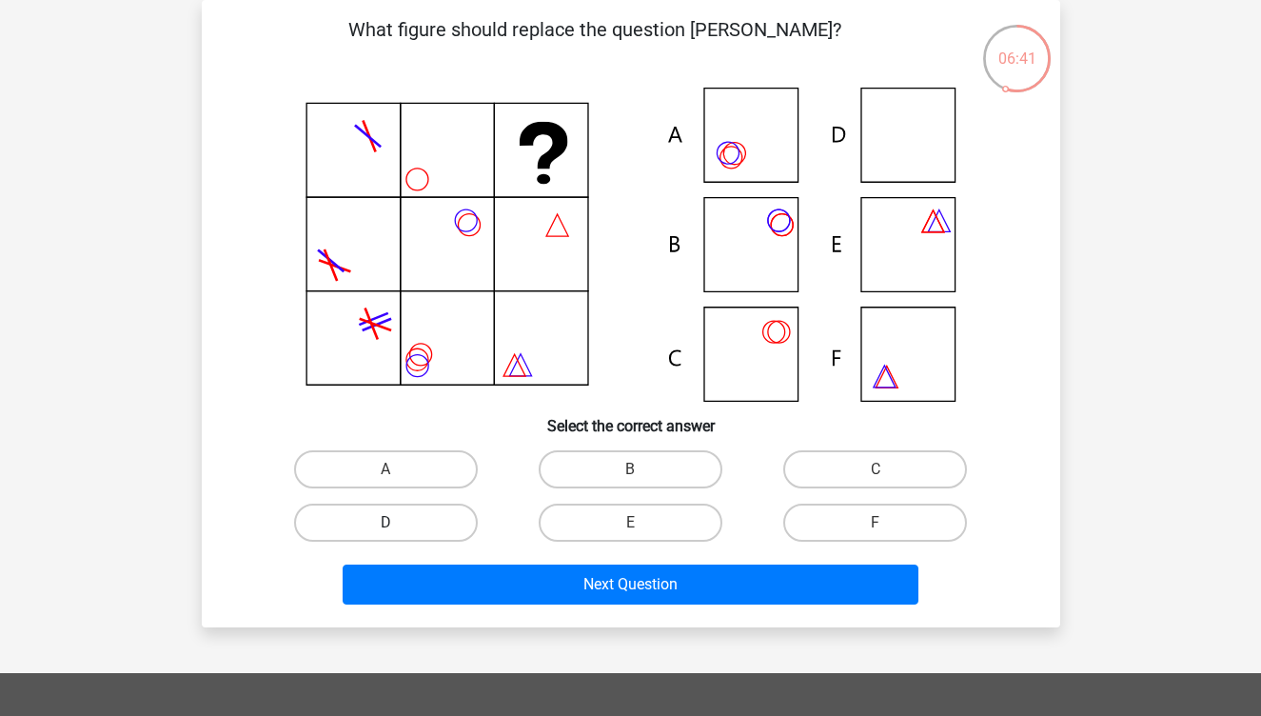
click at [447, 528] on label "D" at bounding box center [386, 522] width 184 height 38
click at [398, 528] on input "D" at bounding box center [391, 528] width 12 height 12
radio input "true"
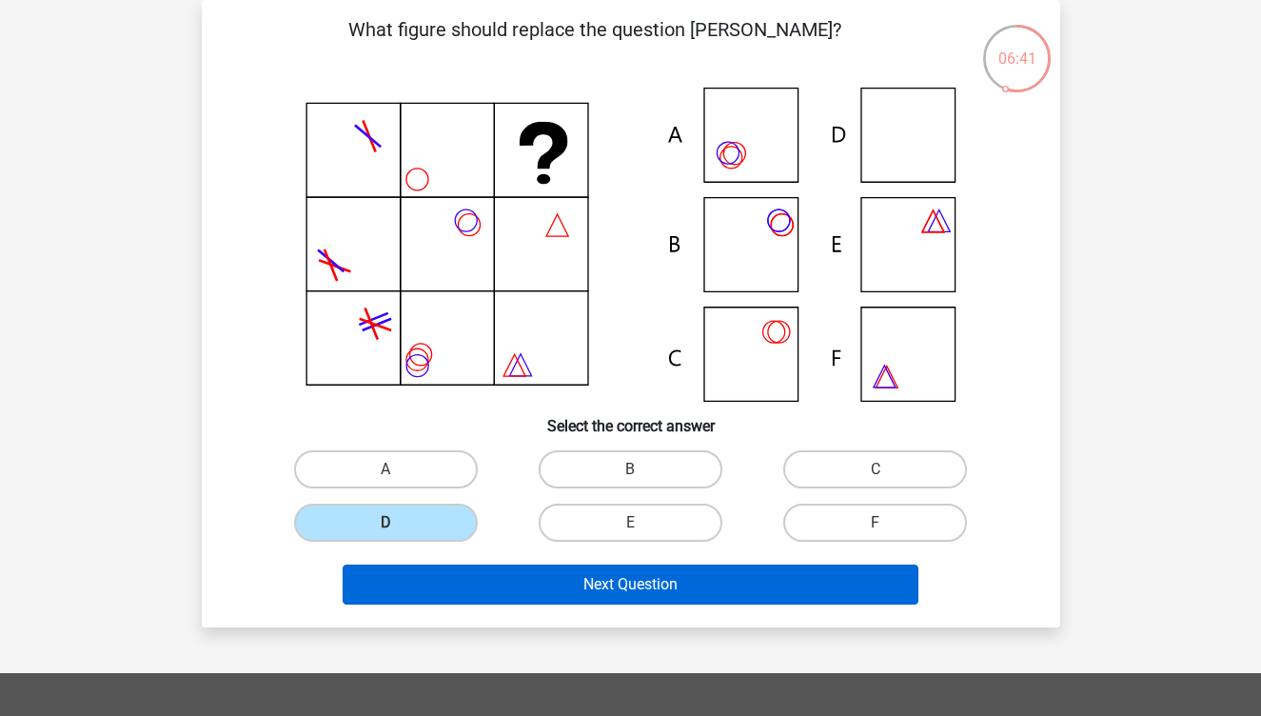
click at [472, 567] on button "Next Question" at bounding box center [631, 584] width 576 height 40
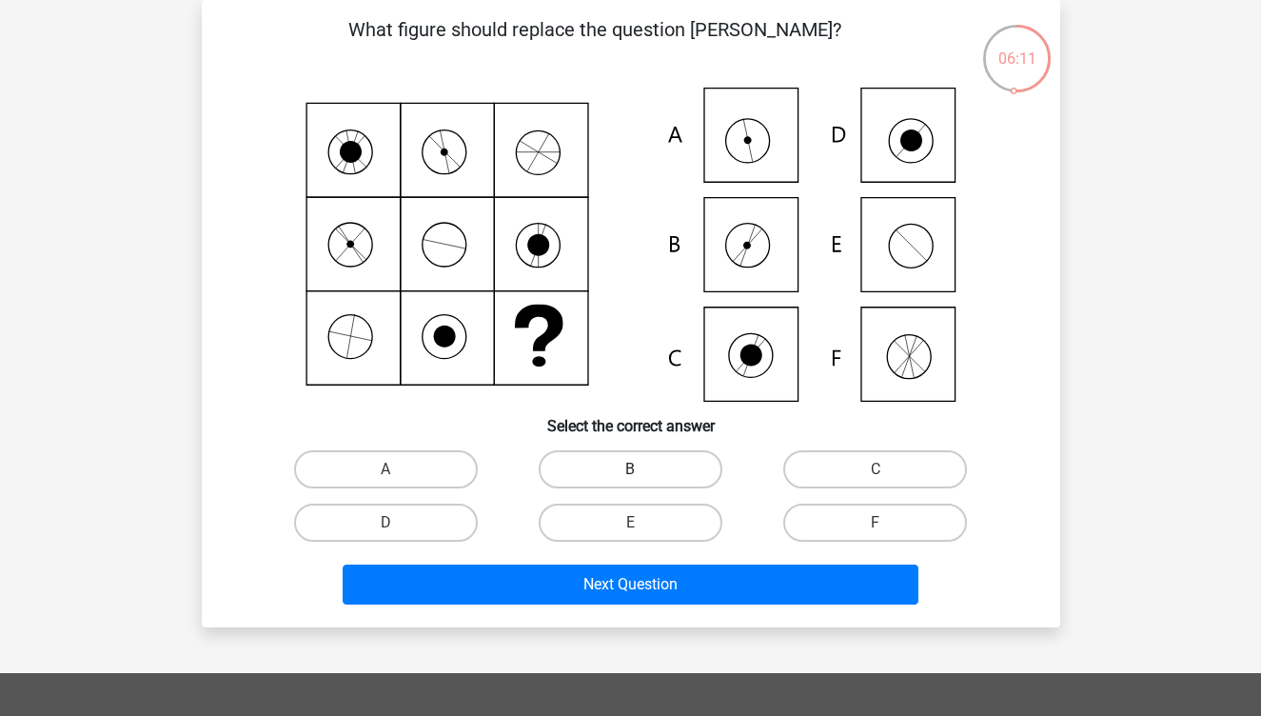
click at [659, 461] on label "B" at bounding box center [631, 469] width 184 height 38
click at [642, 469] on input "B" at bounding box center [636, 475] width 12 height 12
radio input "true"
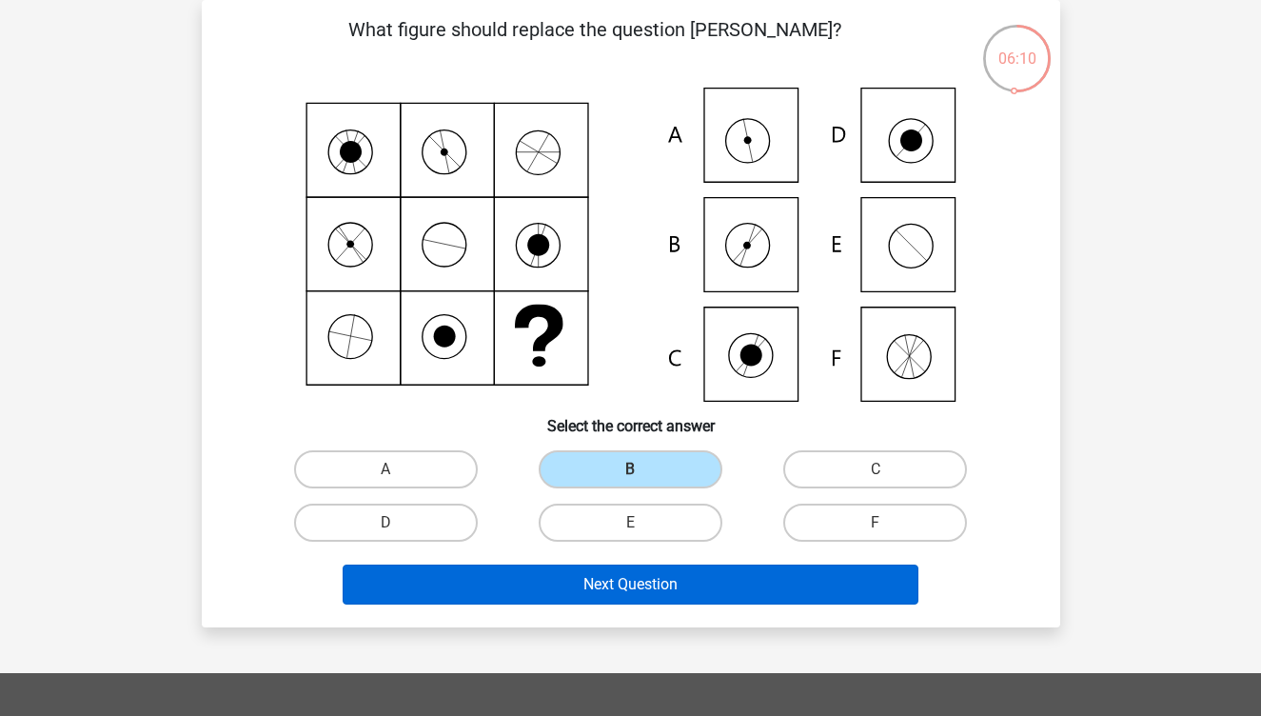
click at [677, 584] on button "Next Question" at bounding box center [631, 584] width 576 height 40
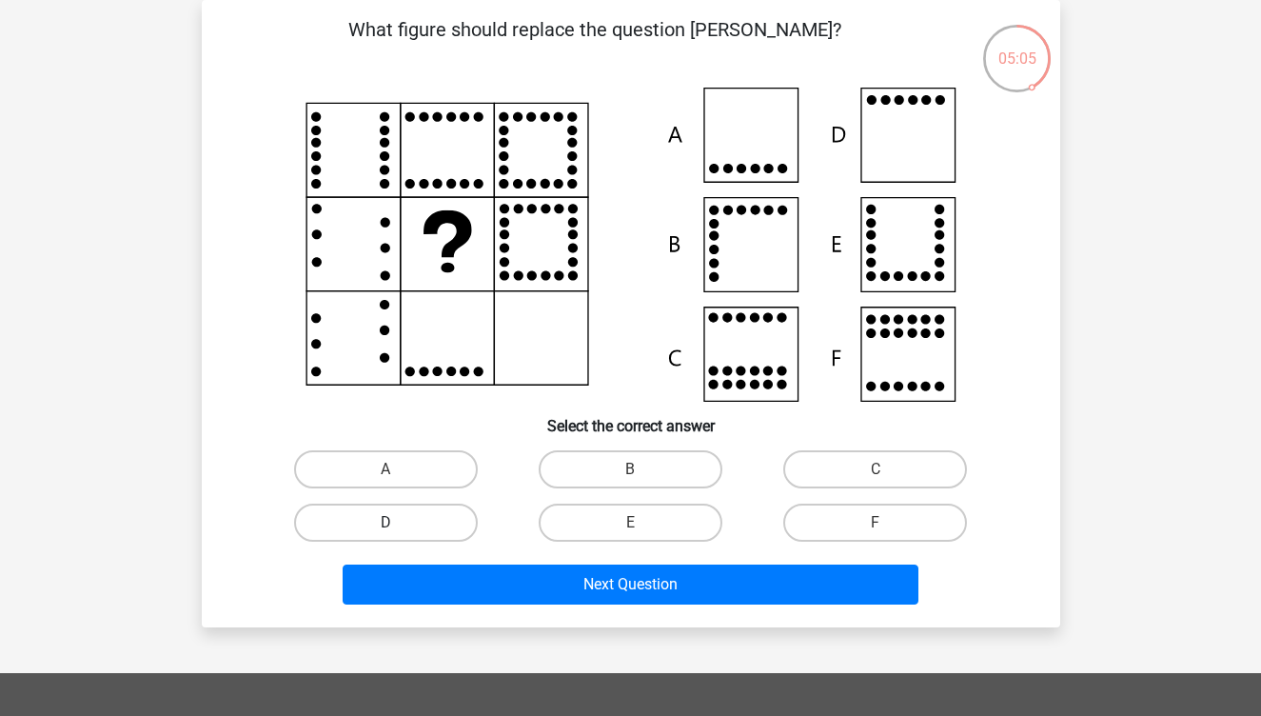
click at [433, 524] on label "D" at bounding box center [386, 522] width 184 height 38
click at [398, 524] on input "D" at bounding box center [391, 528] width 12 height 12
radio input "true"
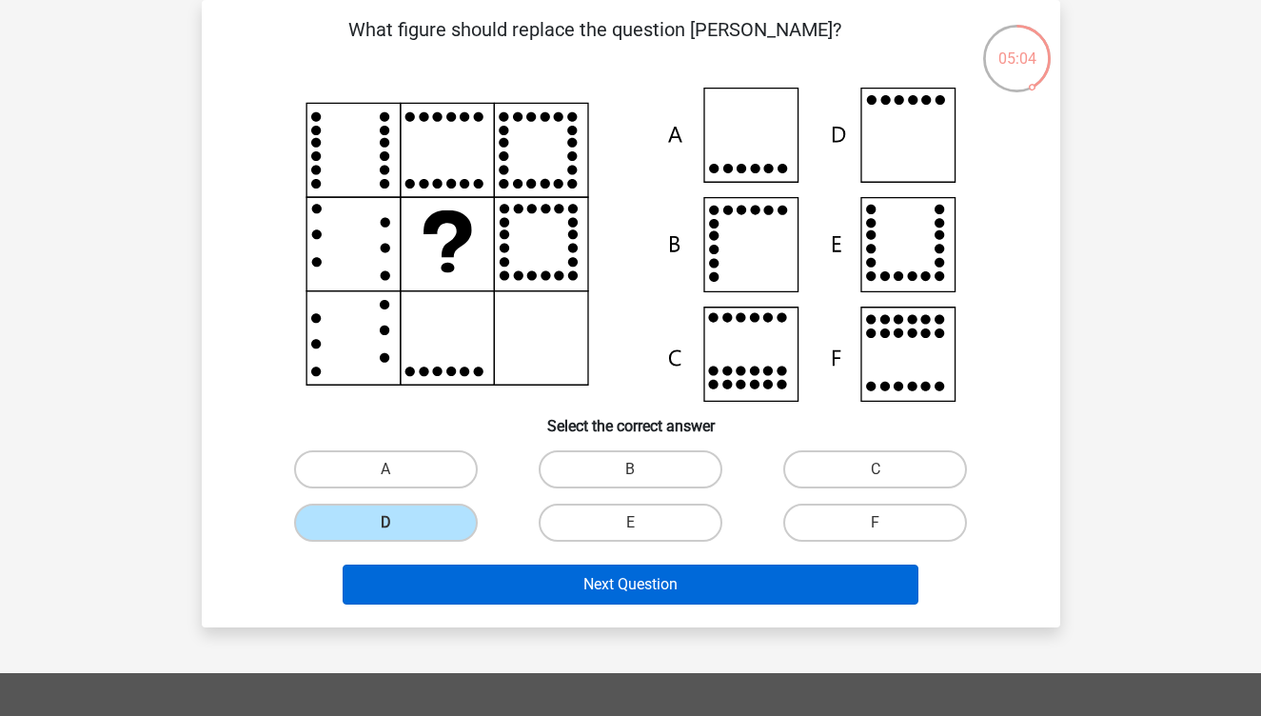
click at [472, 589] on button "Next Question" at bounding box center [631, 584] width 576 height 40
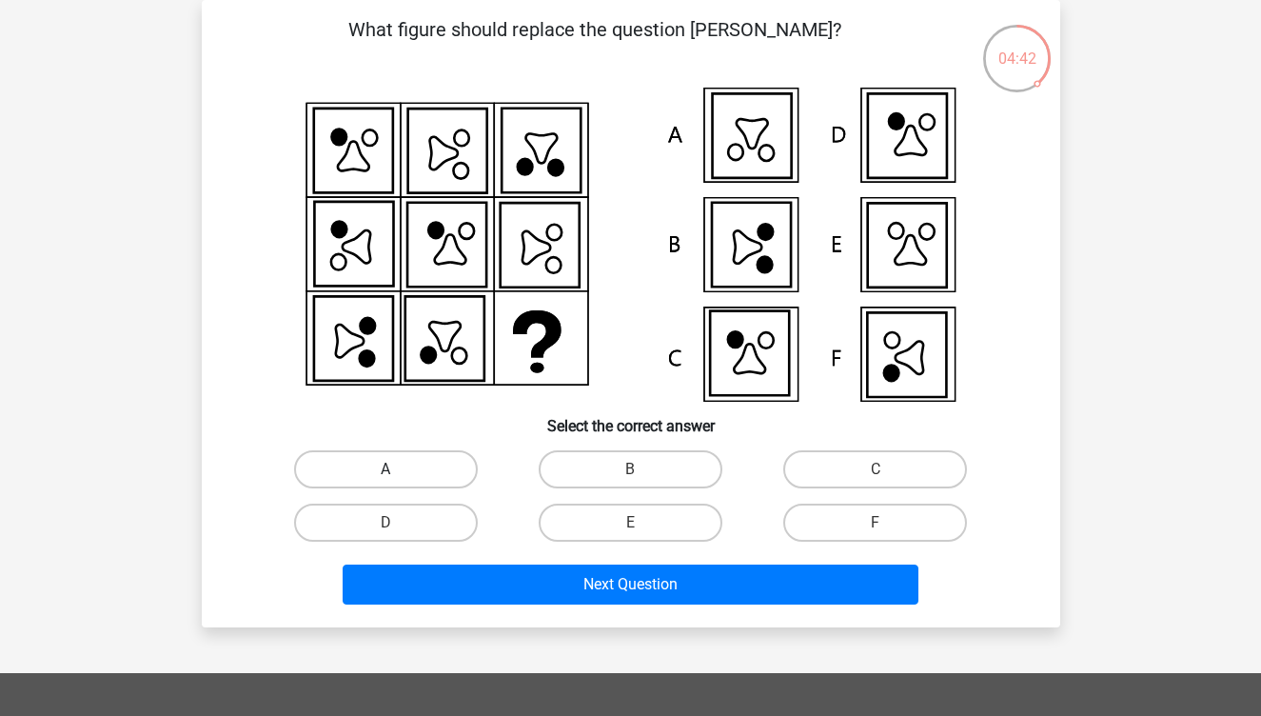
click at [437, 482] on label "A" at bounding box center [386, 469] width 184 height 38
click at [398, 482] on input "A" at bounding box center [391, 475] width 12 height 12
radio input "true"
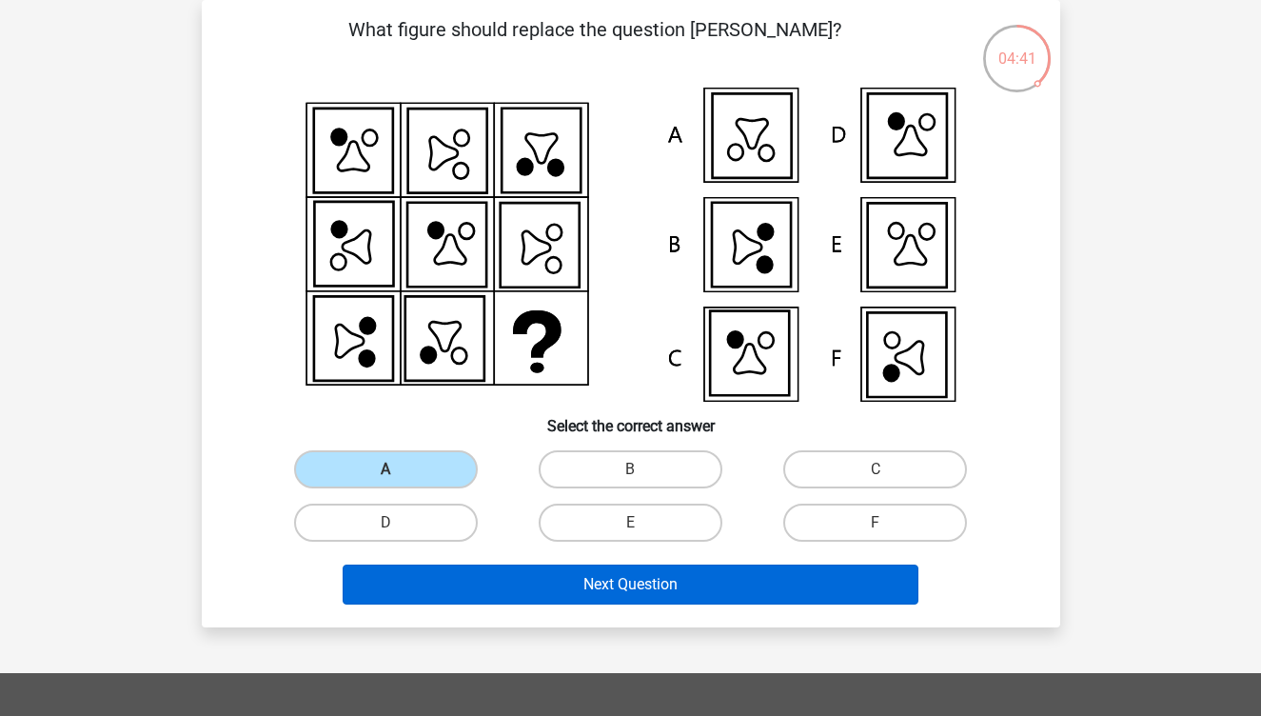
click at [465, 565] on button "Next Question" at bounding box center [631, 584] width 576 height 40
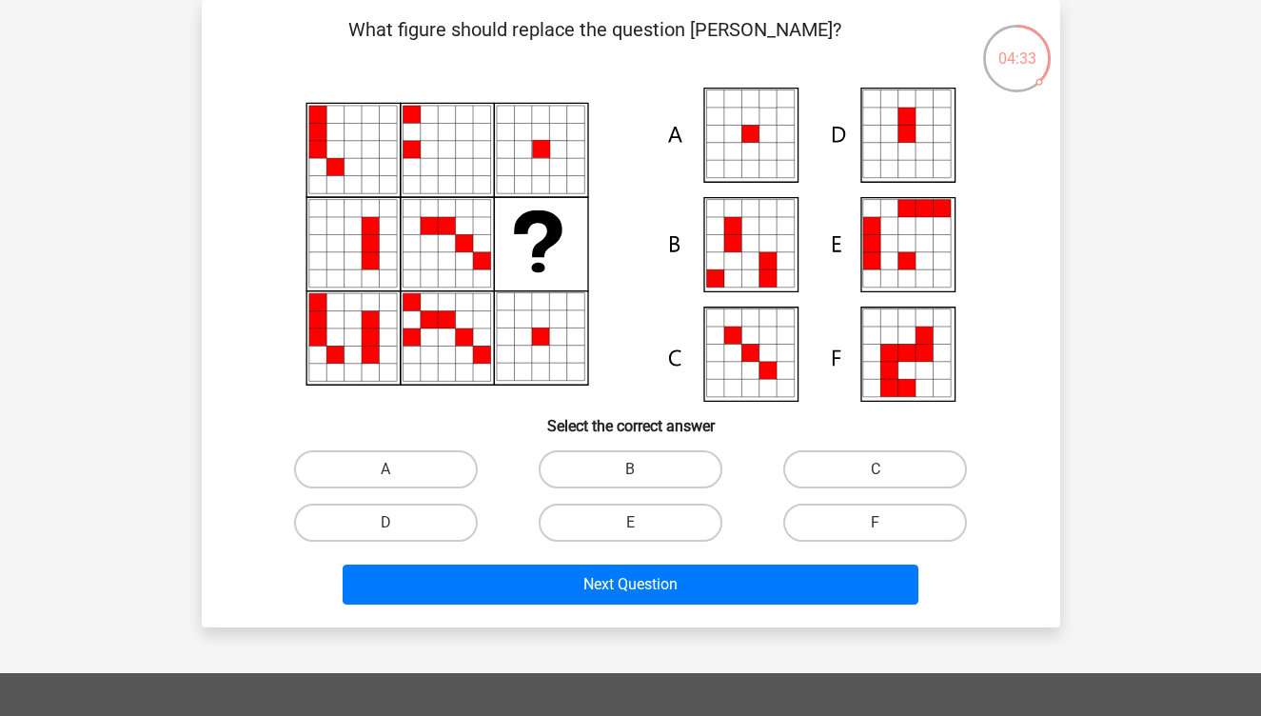
click at [781, 142] on icon at bounding box center [785, 134] width 17 height 17
click at [424, 459] on label "A" at bounding box center [386, 469] width 184 height 38
click at [398, 469] on input "A" at bounding box center [391, 475] width 12 height 12
radio input "true"
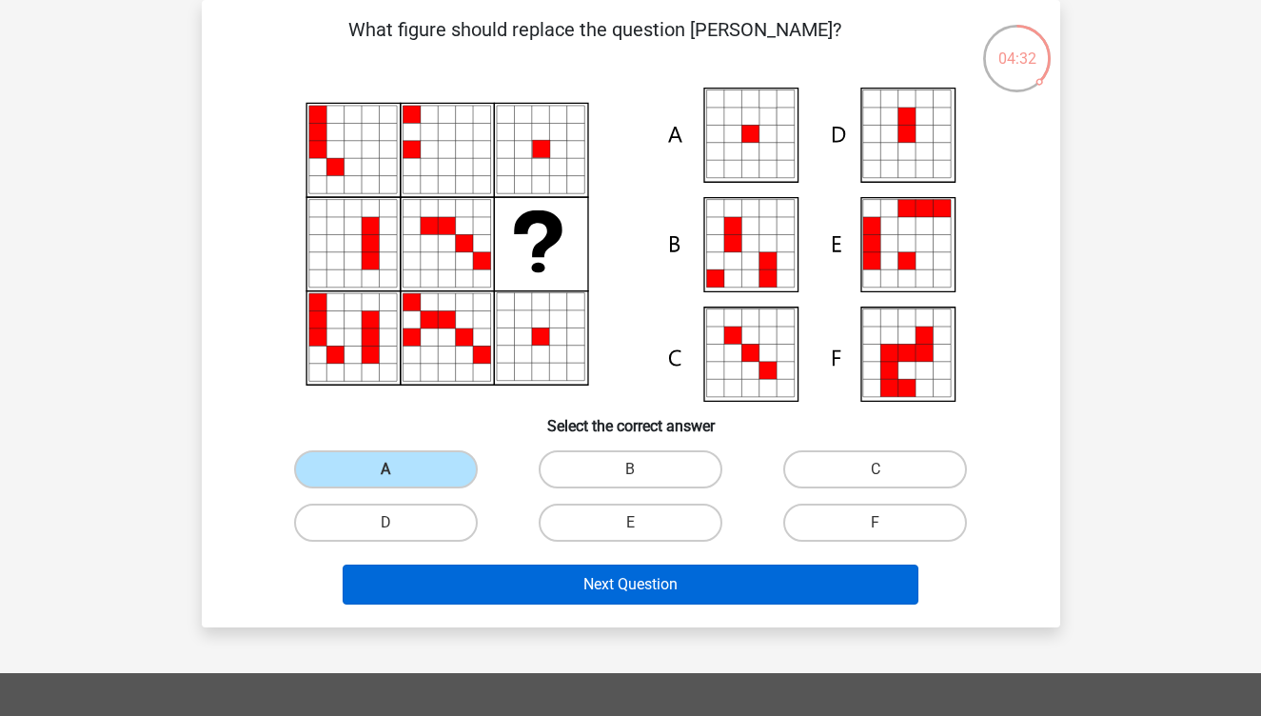
click at [466, 565] on button "Next Question" at bounding box center [631, 584] width 576 height 40
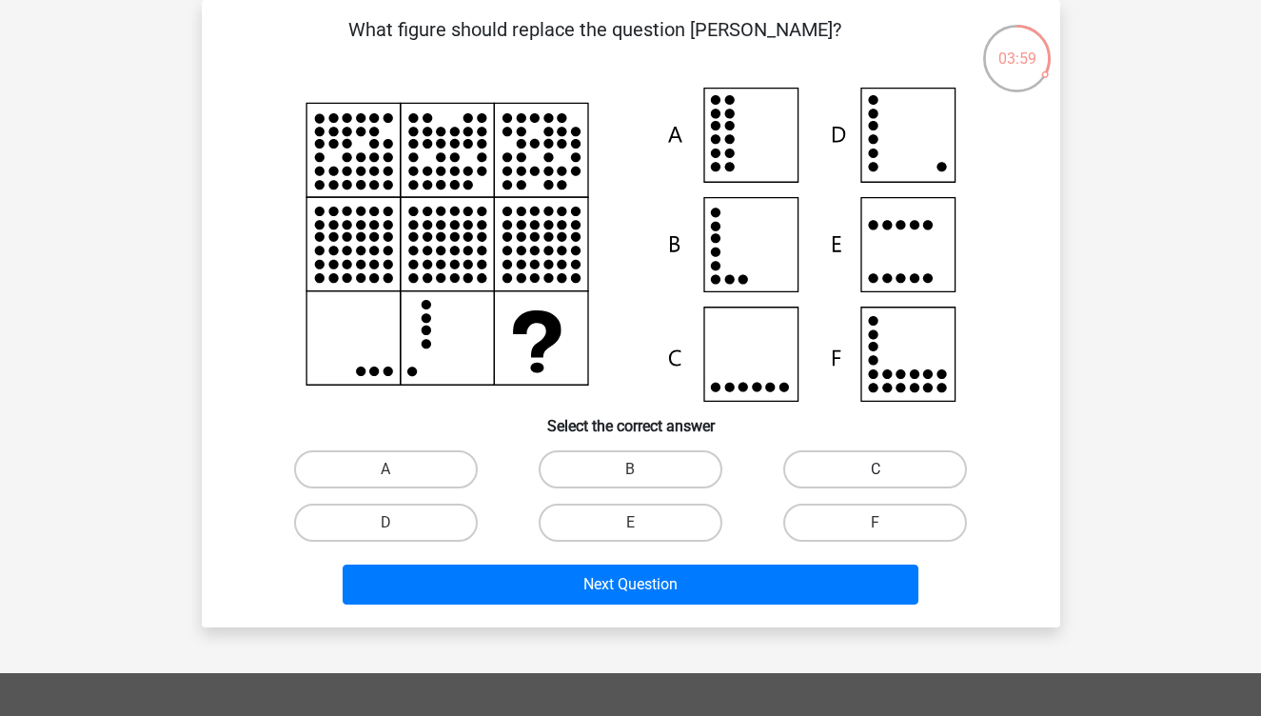
click at [830, 481] on label "C" at bounding box center [875, 469] width 184 height 38
click at [876, 481] on input "C" at bounding box center [882, 475] width 12 height 12
radio input "true"
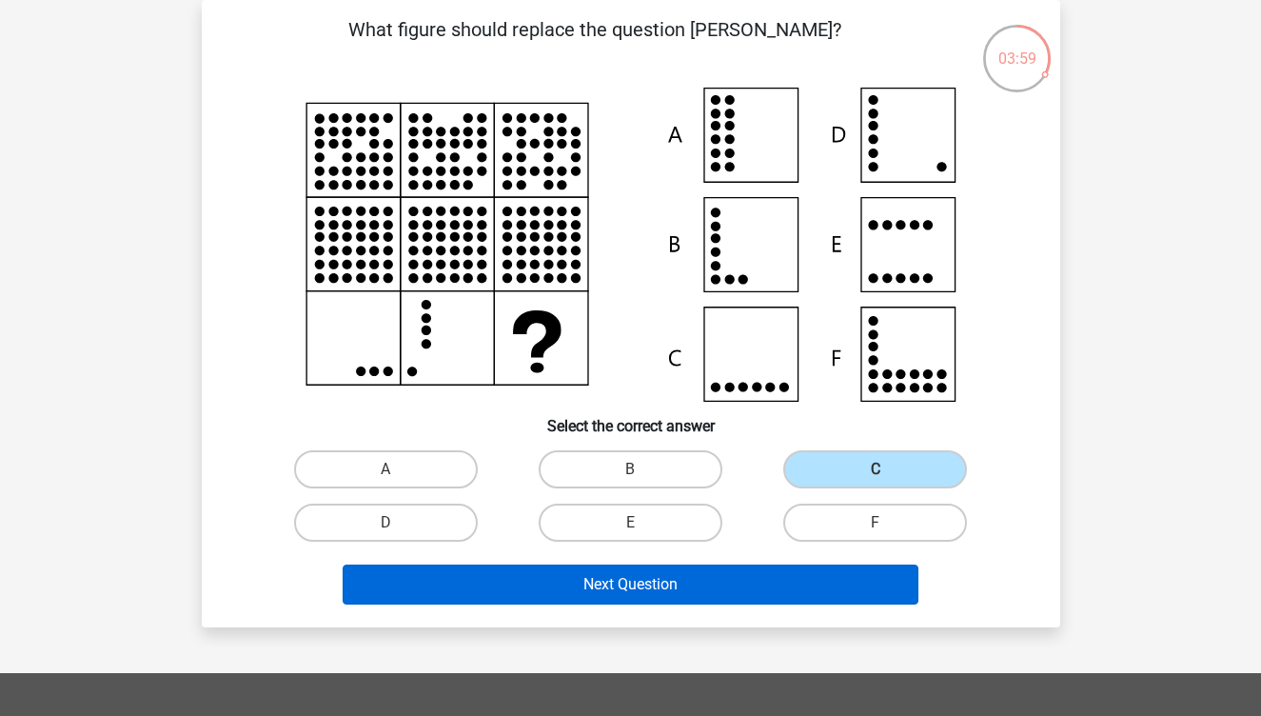
click at [808, 593] on button "Next Question" at bounding box center [631, 584] width 576 height 40
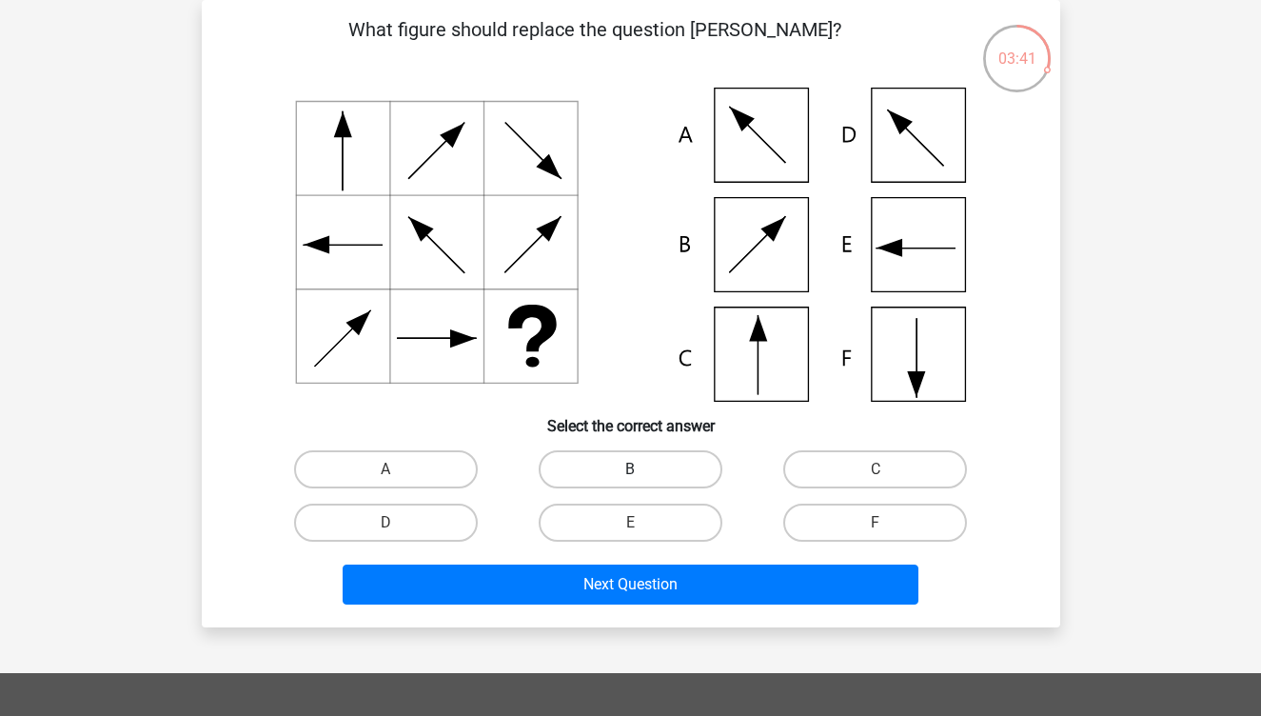
click at [634, 462] on label "B" at bounding box center [631, 469] width 184 height 38
click at [634, 469] on input "B" at bounding box center [636, 475] width 12 height 12
radio input "true"
click at [427, 455] on label "A" at bounding box center [386, 469] width 184 height 38
click at [398, 469] on input "A" at bounding box center [391, 475] width 12 height 12
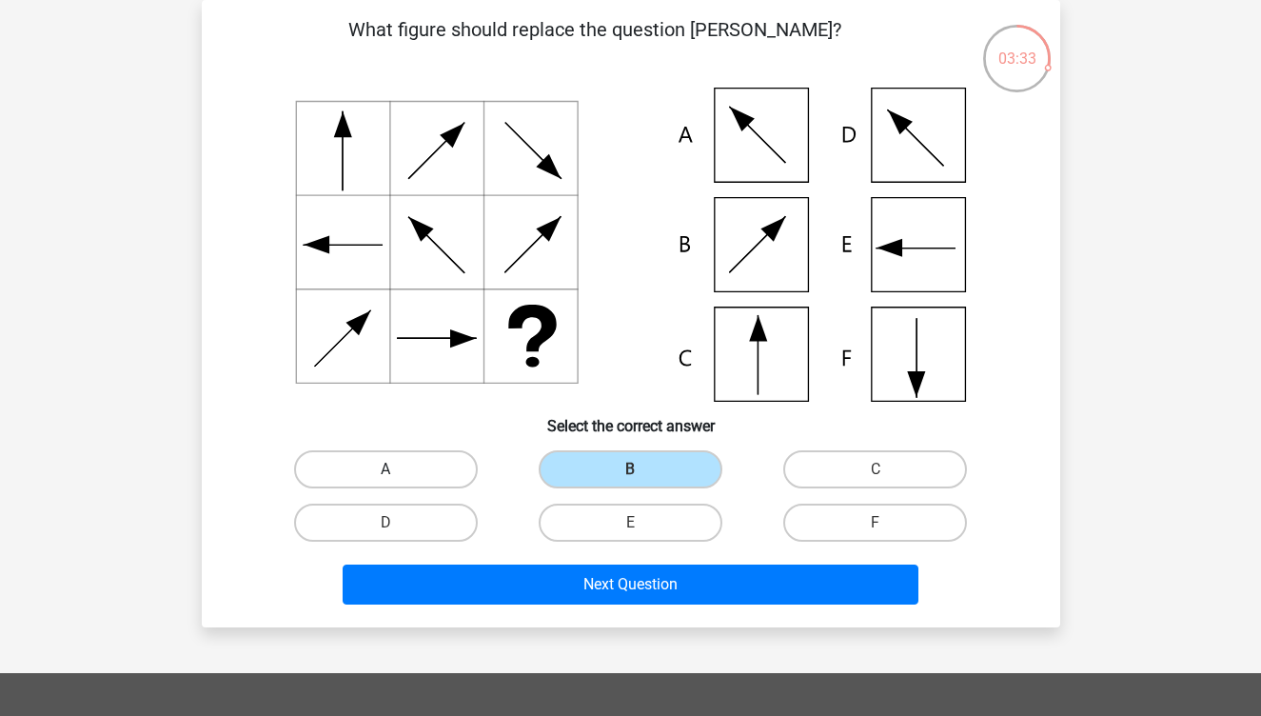
radio input "true"
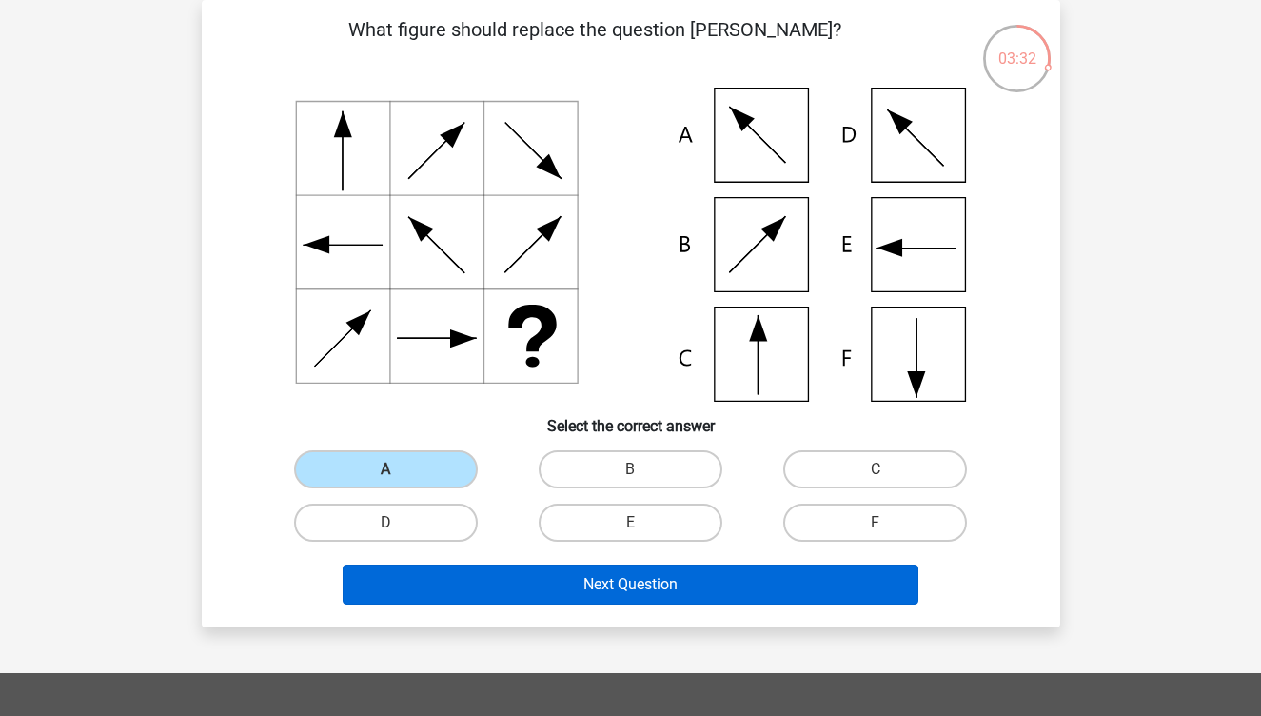
click at [476, 568] on button "Next Question" at bounding box center [631, 584] width 576 height 40
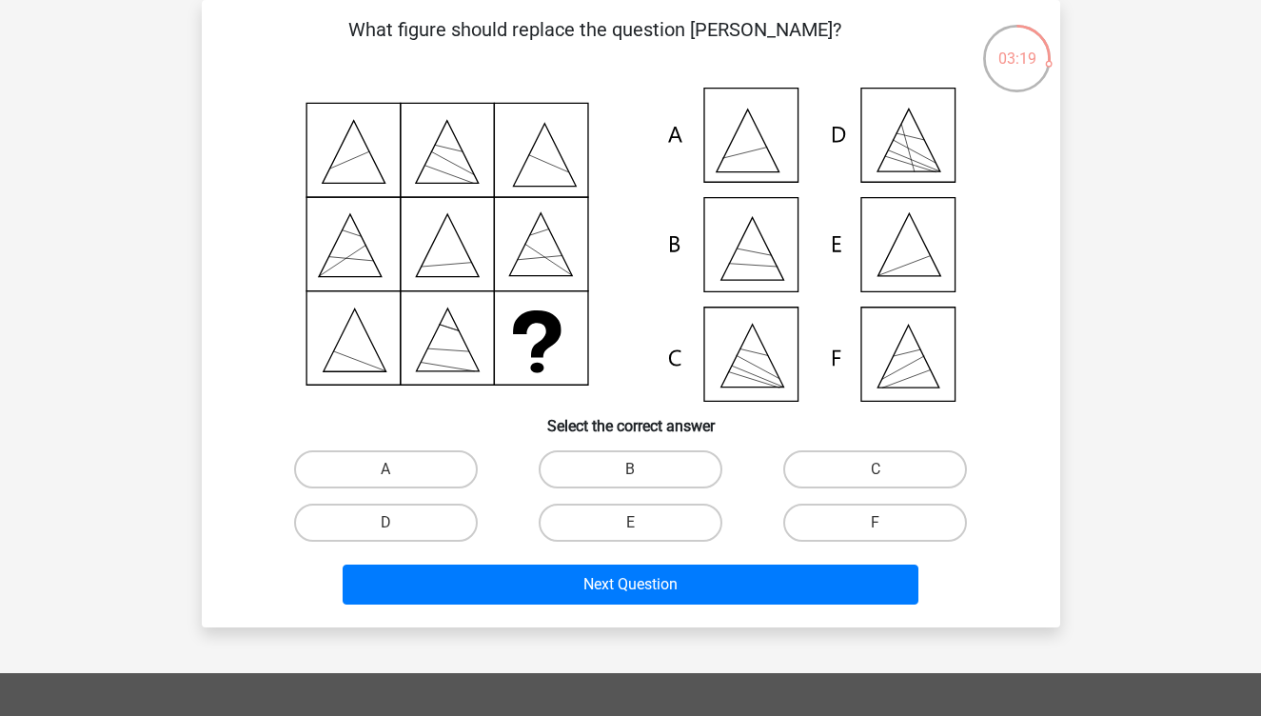
click at [908, 385] on icon at bounding box center [630, 245] width 767 height 314
click at [839, 533] on label "F" at bounding box center [875, 522] width 184 height 38
click at [876, 533] on input "F" at bounding box center [882, 528] width 12 height 12
radio input "true"
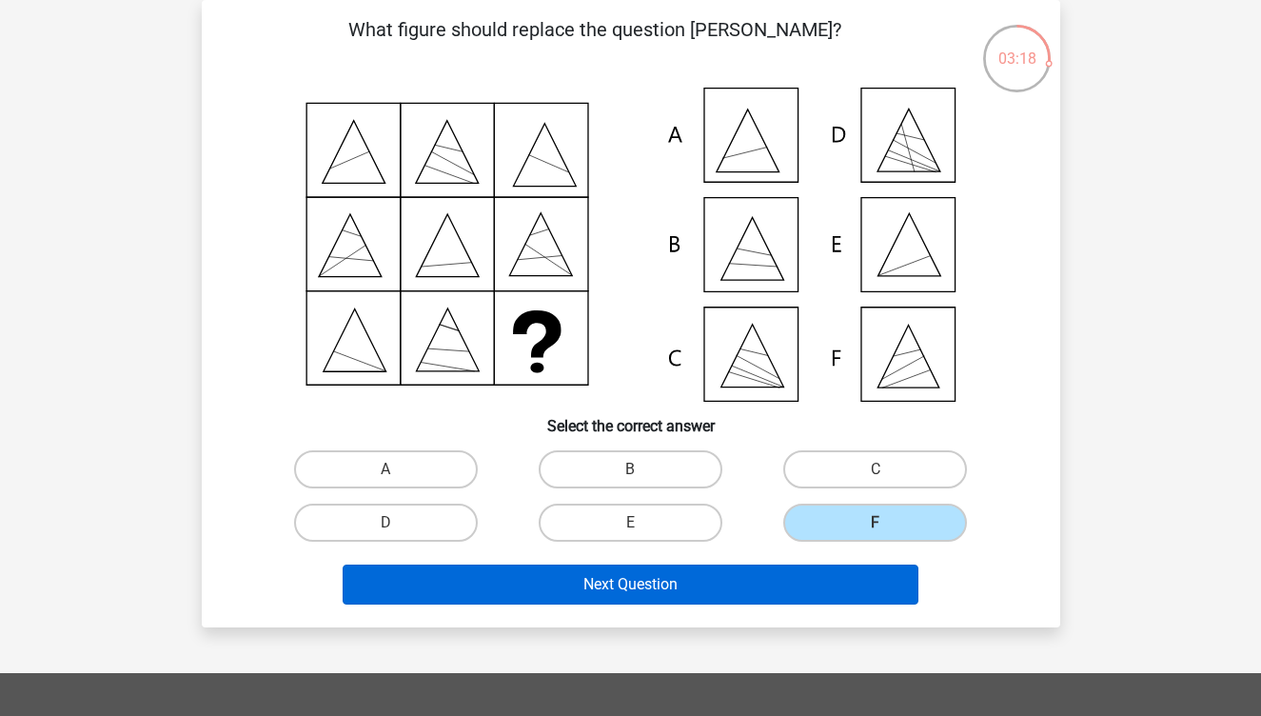
click at [839, 574] on button "Next Question" at bounding box center [631, 584] width 576 height 40
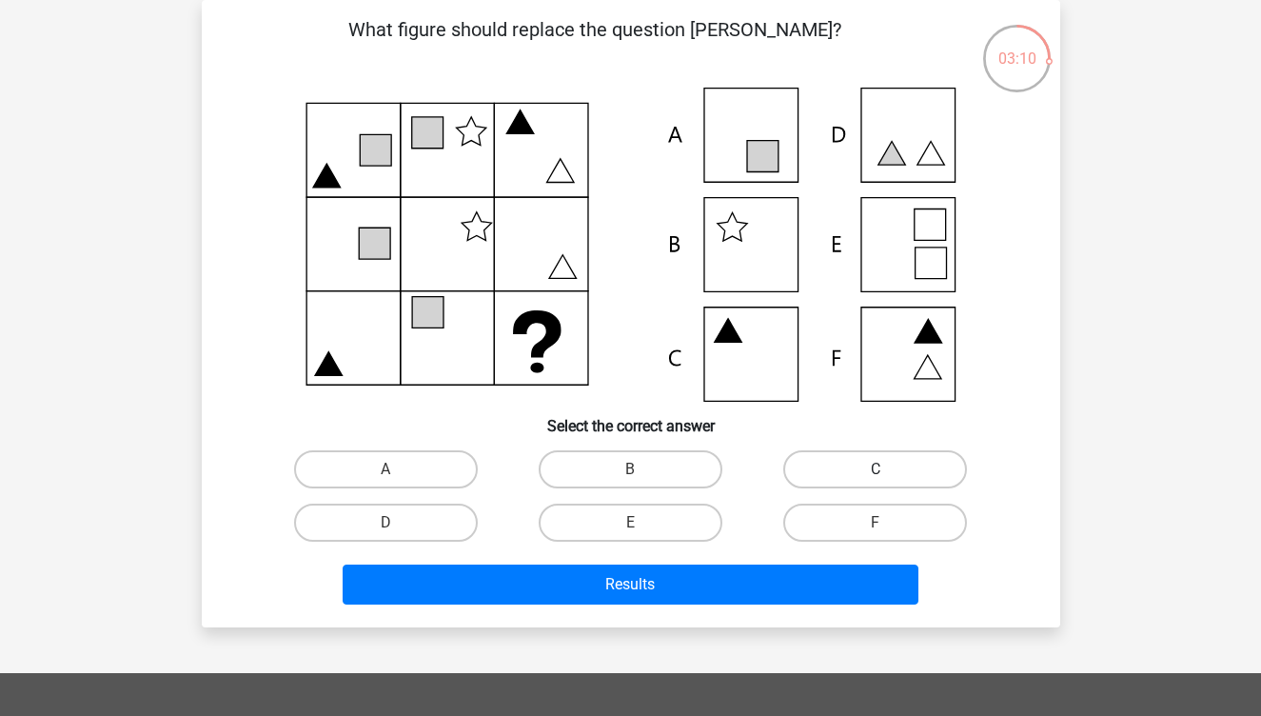
click at [874, 469] on label "C" at bounding box center [875, 469] width 184 height 38
click at [876, 469] on input "C" at bounding box center [882, 475] width 12 height 12
radio input "true"
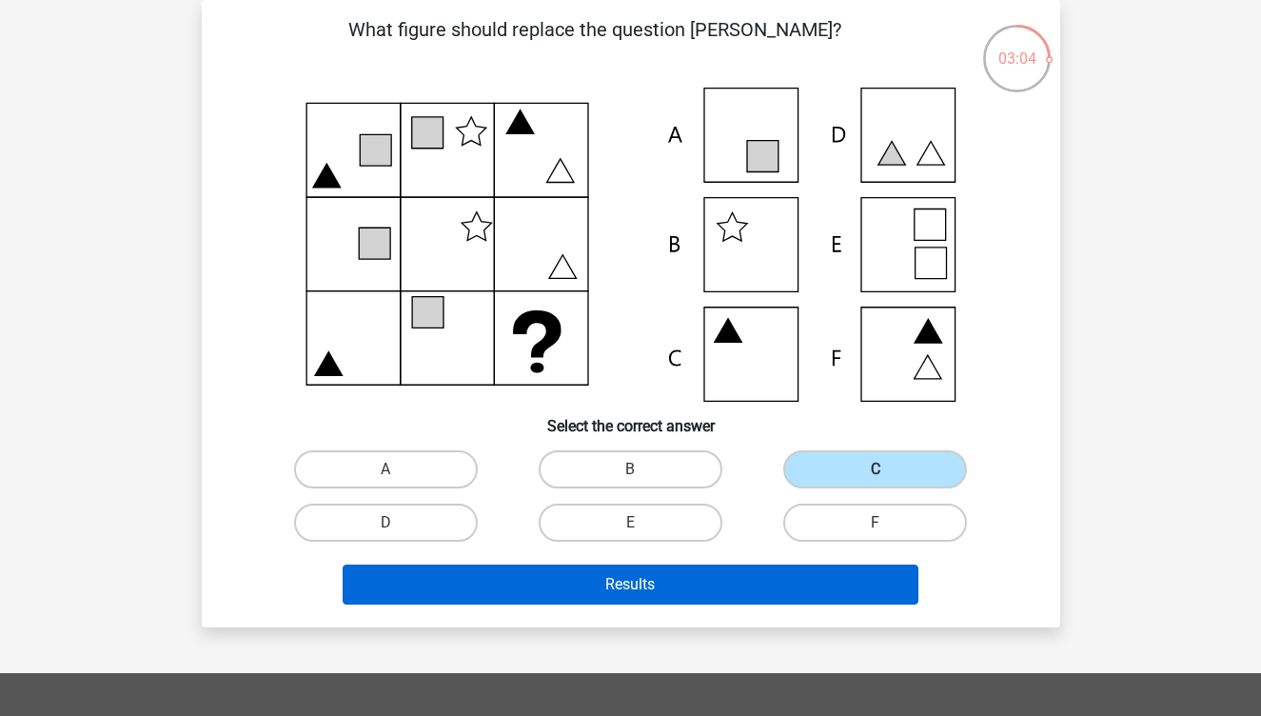
click at [808, 577] on button "Results" at bounding box center [631, 584] width 576 height 40
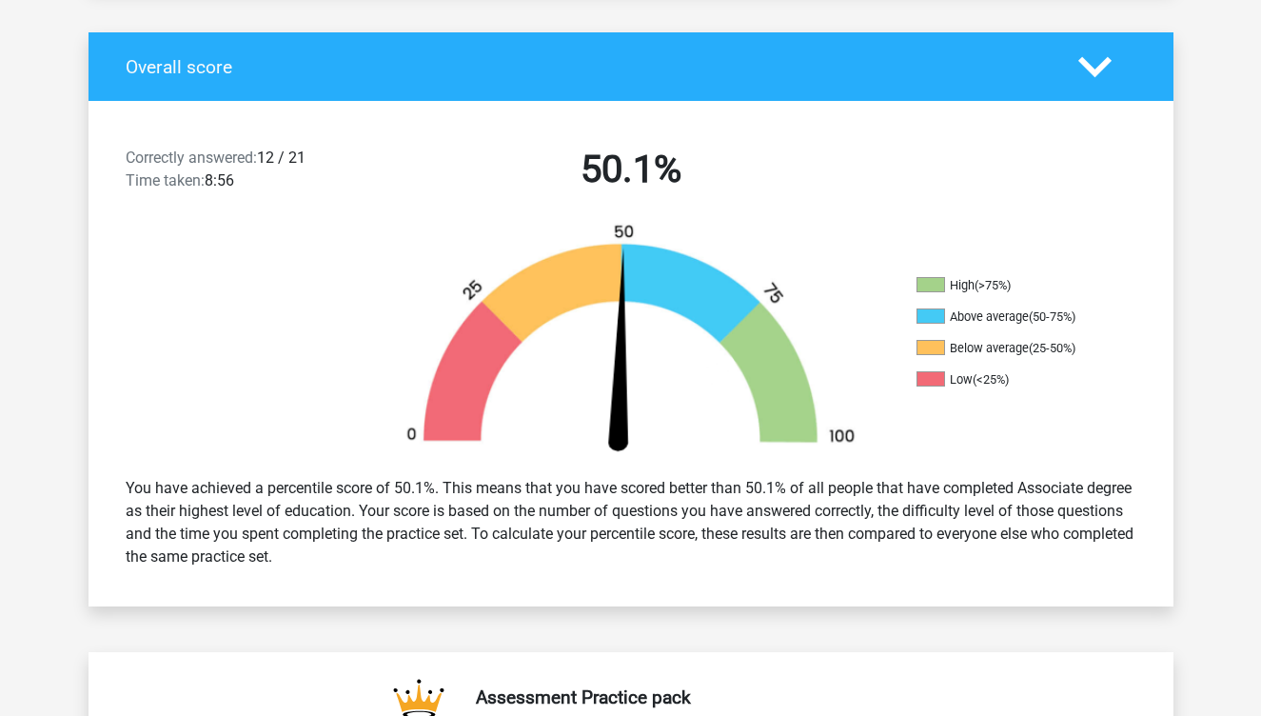
scroll to position [398, 0]
